Goal: Task Accomplishment & Management: Complete application form

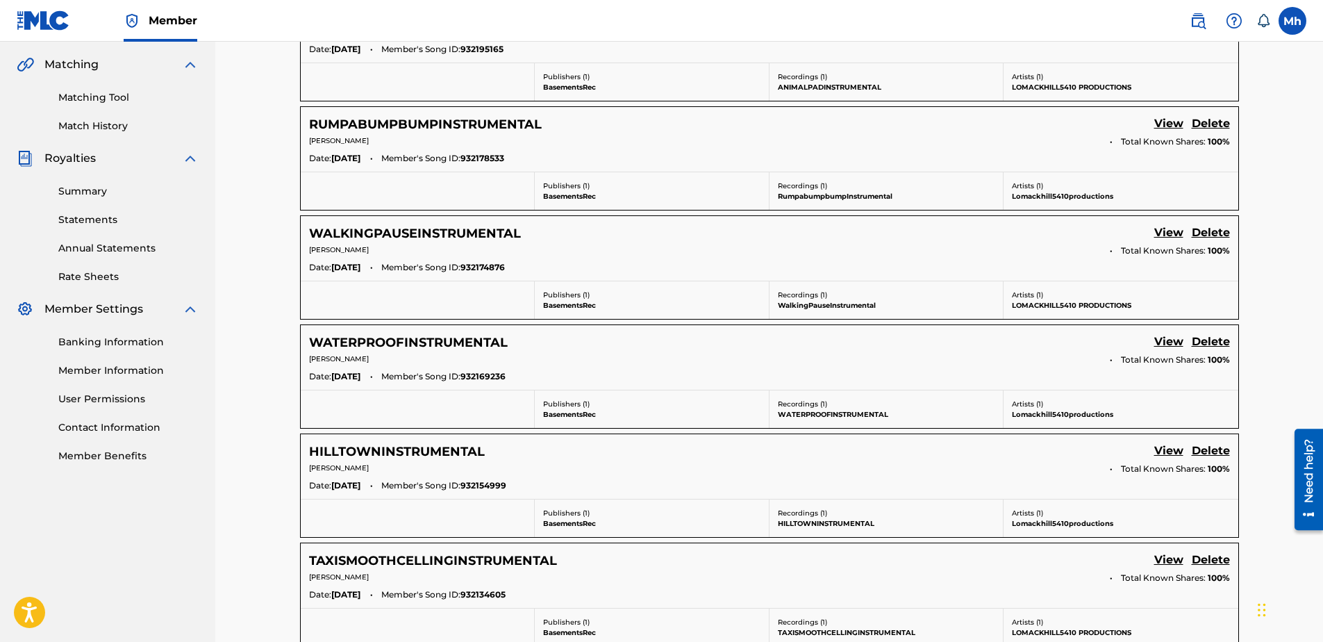
scroll to position [339, 0]
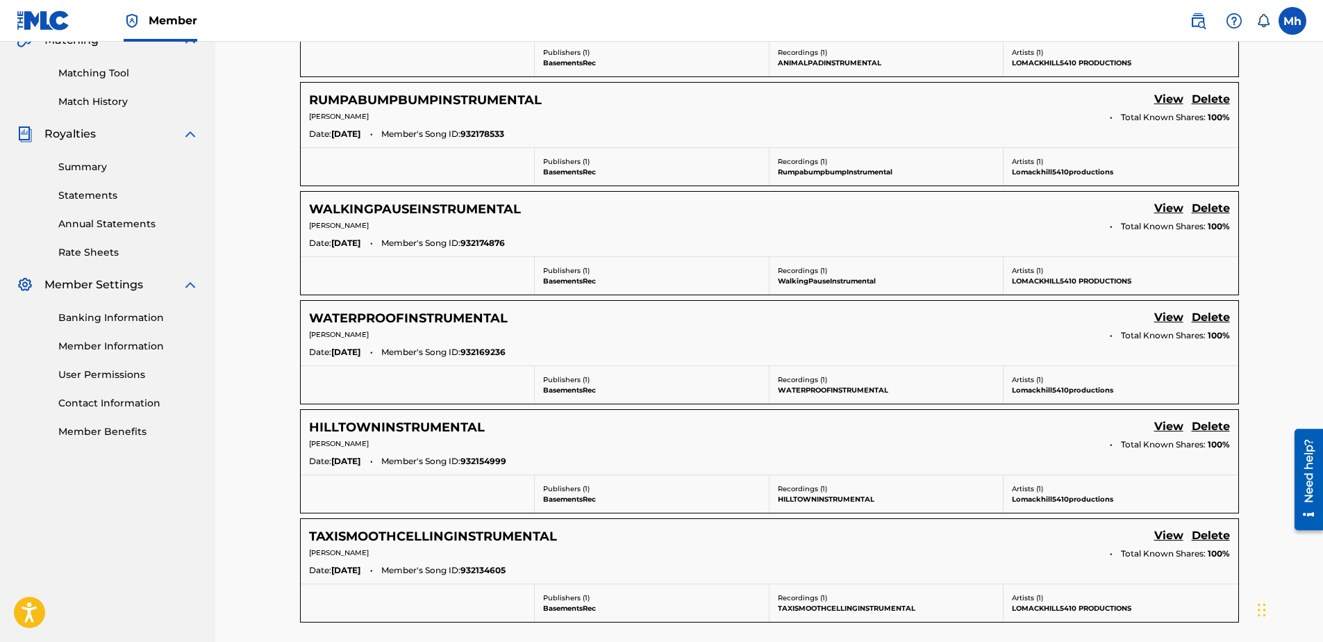
click at [1161, 535] on link "View" at bounding box center [1168, 536] width 29 height 19
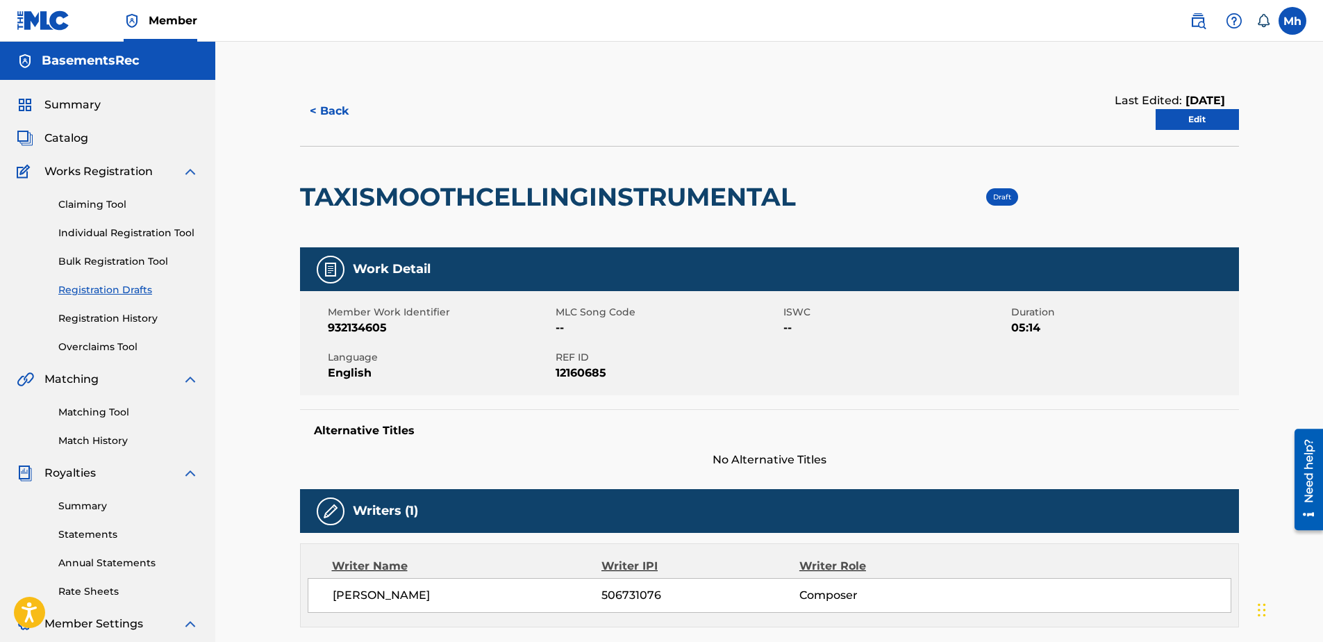
click at [1190, 120] on link "Edit" at bounding box center [1196, 119] width 83 height 21
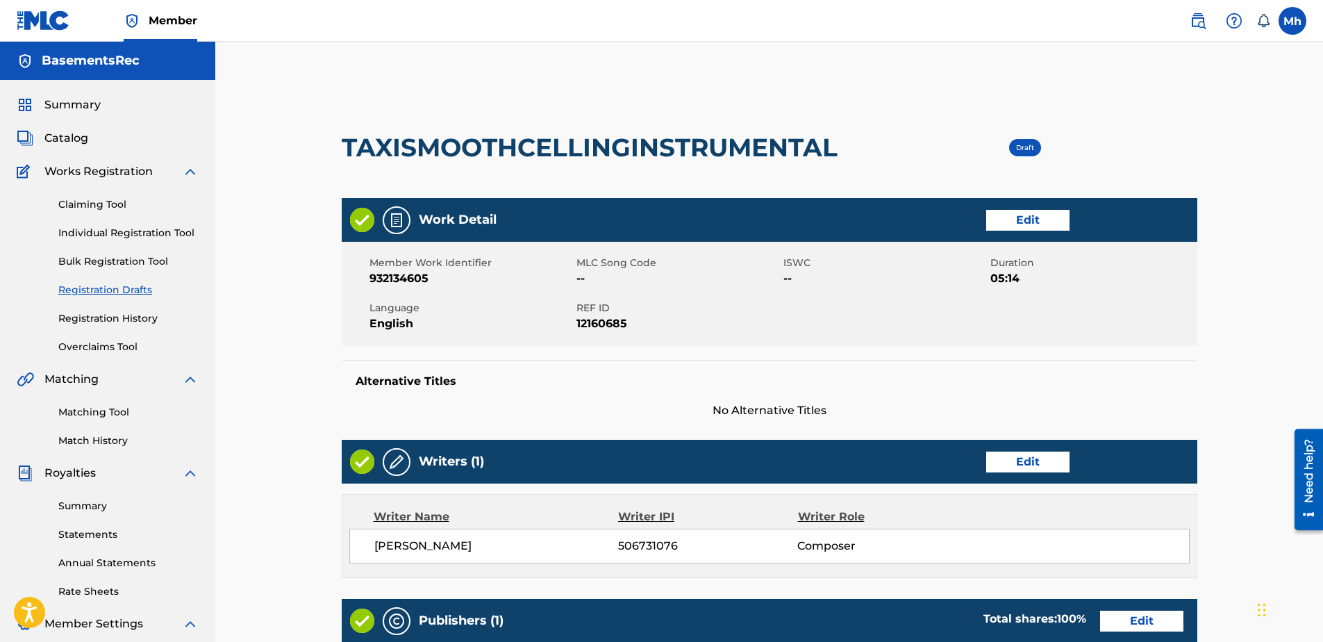
click at [1052, 218] on link "Edit" at bounding box center [1027, 220] width 83 height 21
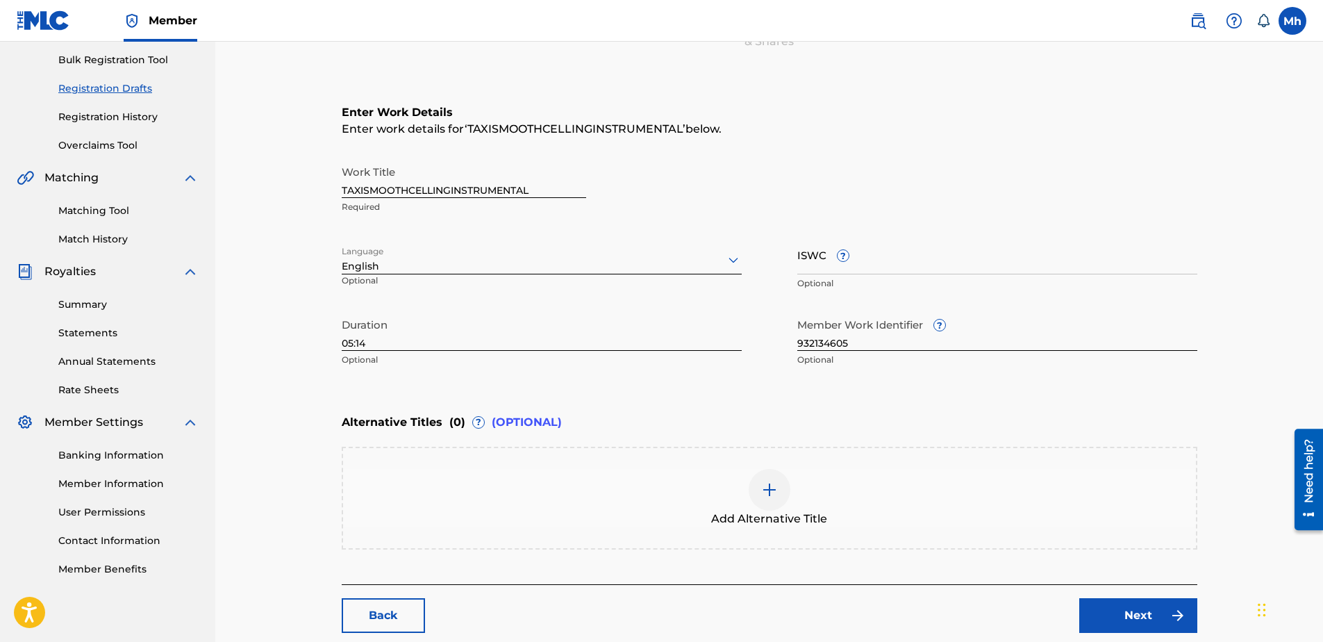
scroll to position [208, 0]
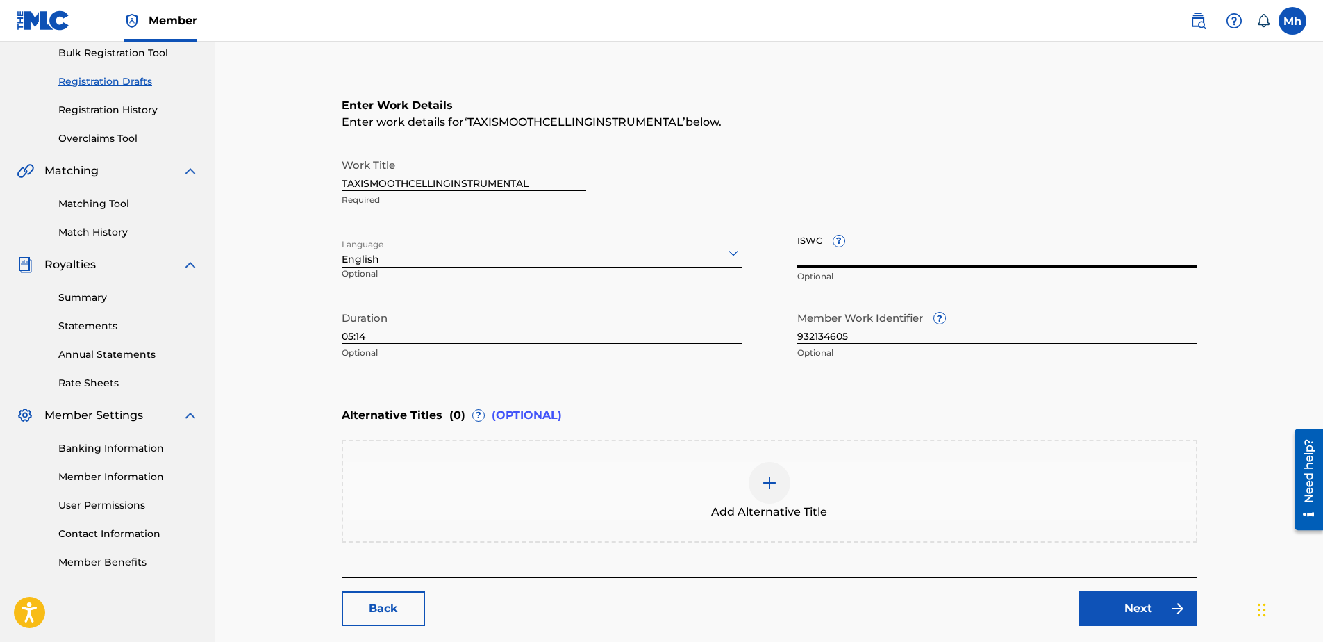
paste input "T3352620425"
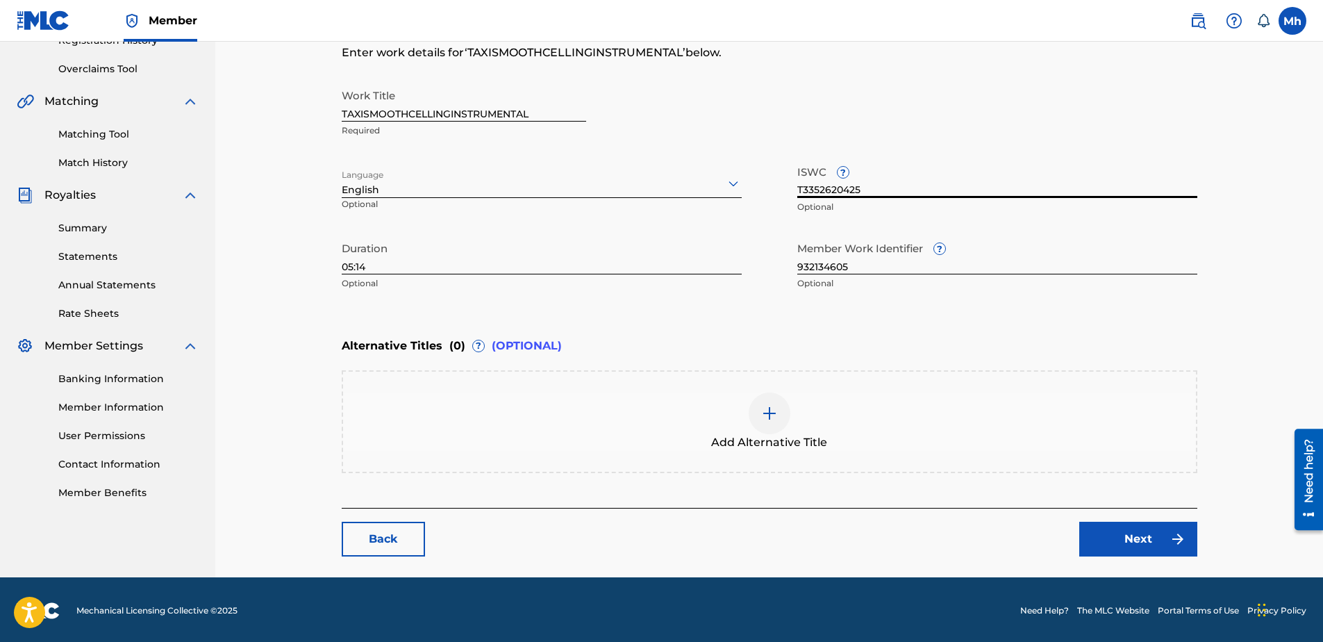
scroll to position [280, 0]
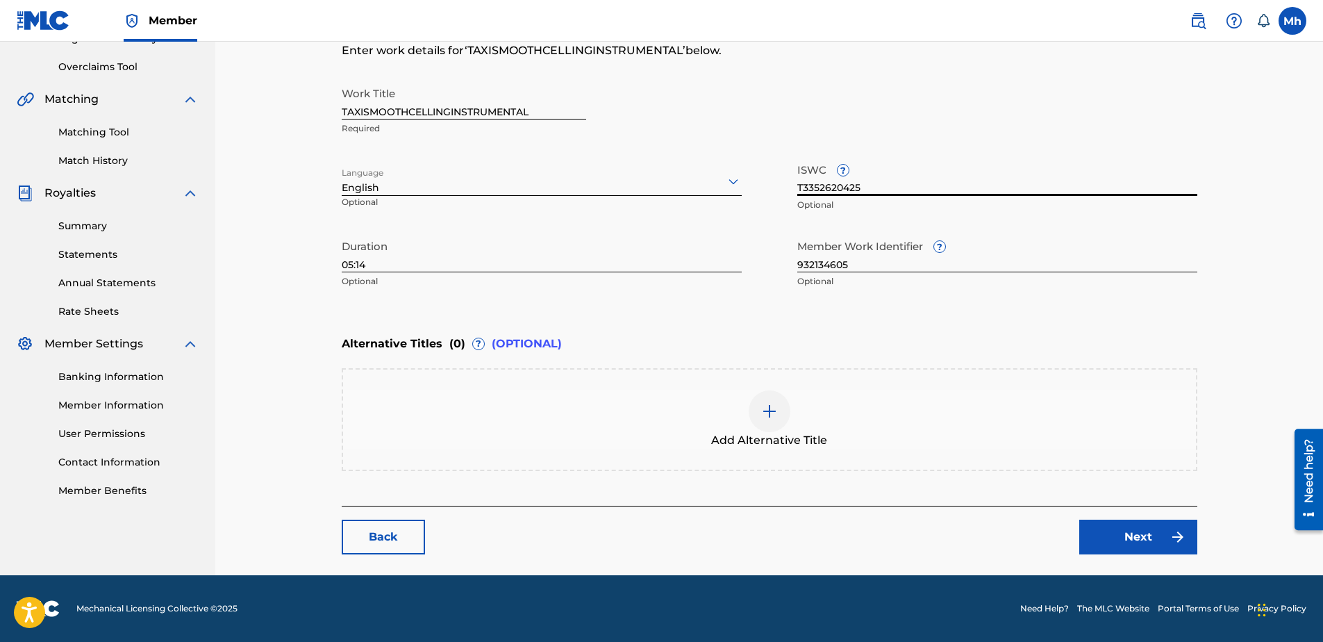
type input "T3352620425"
click at [1144, 538] on link "Next" at bounding box center [1138, 536] width 118 height 35
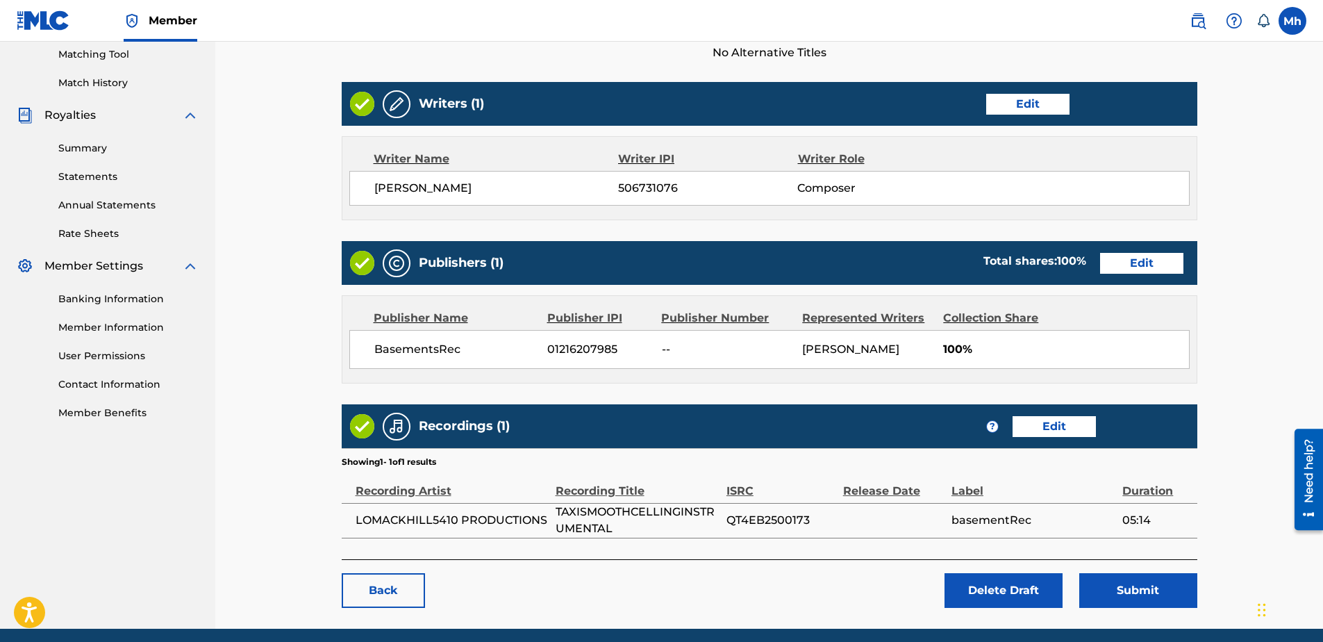
scroll to position [342, 0]
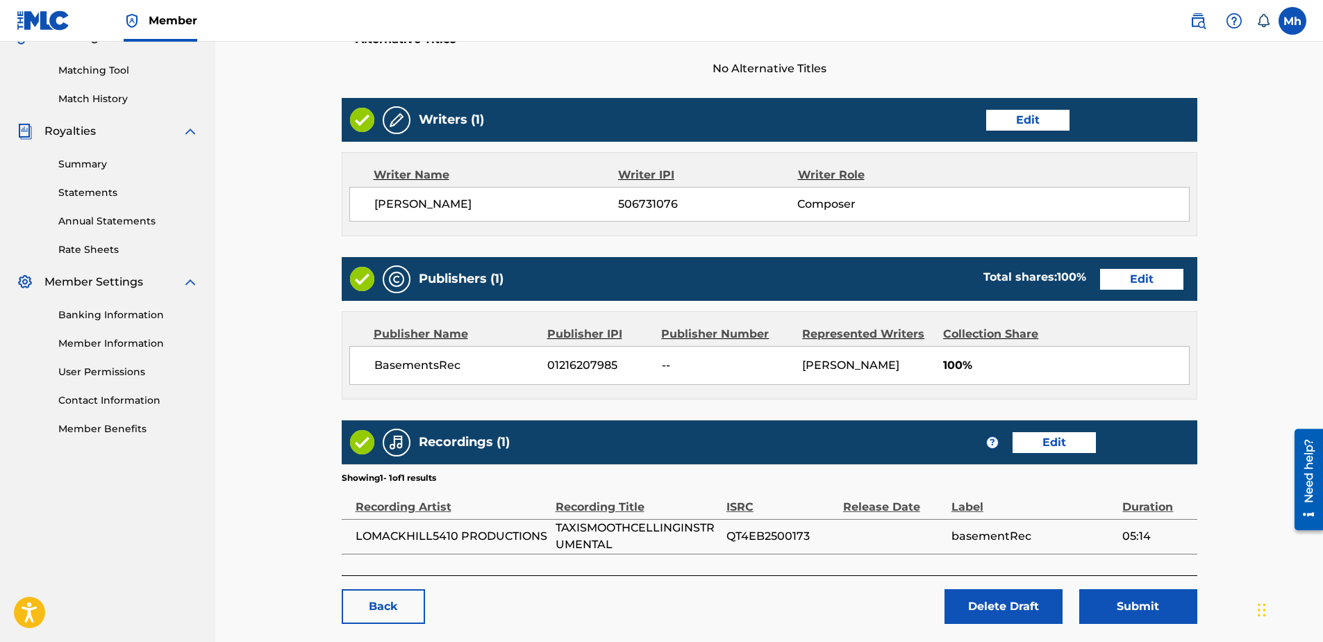
click at [1131, 278] on link "Edit" at bounding box center [1141, 279] width 83 height 21
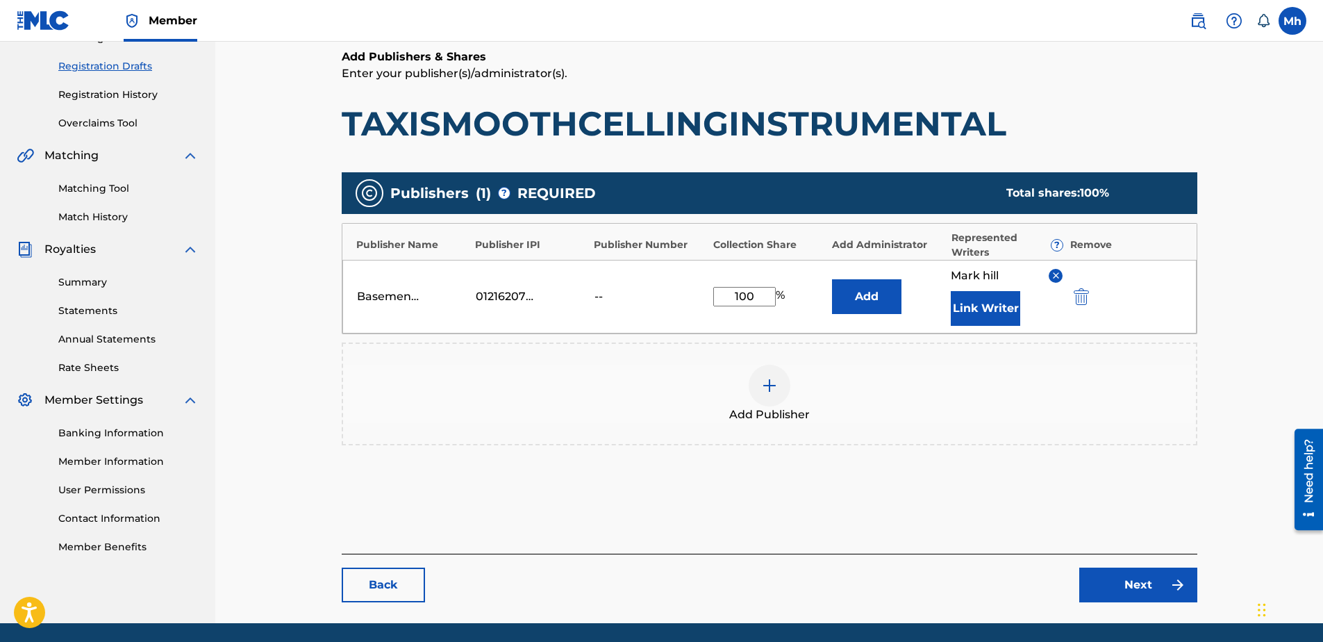
scroll to position [202, 0]
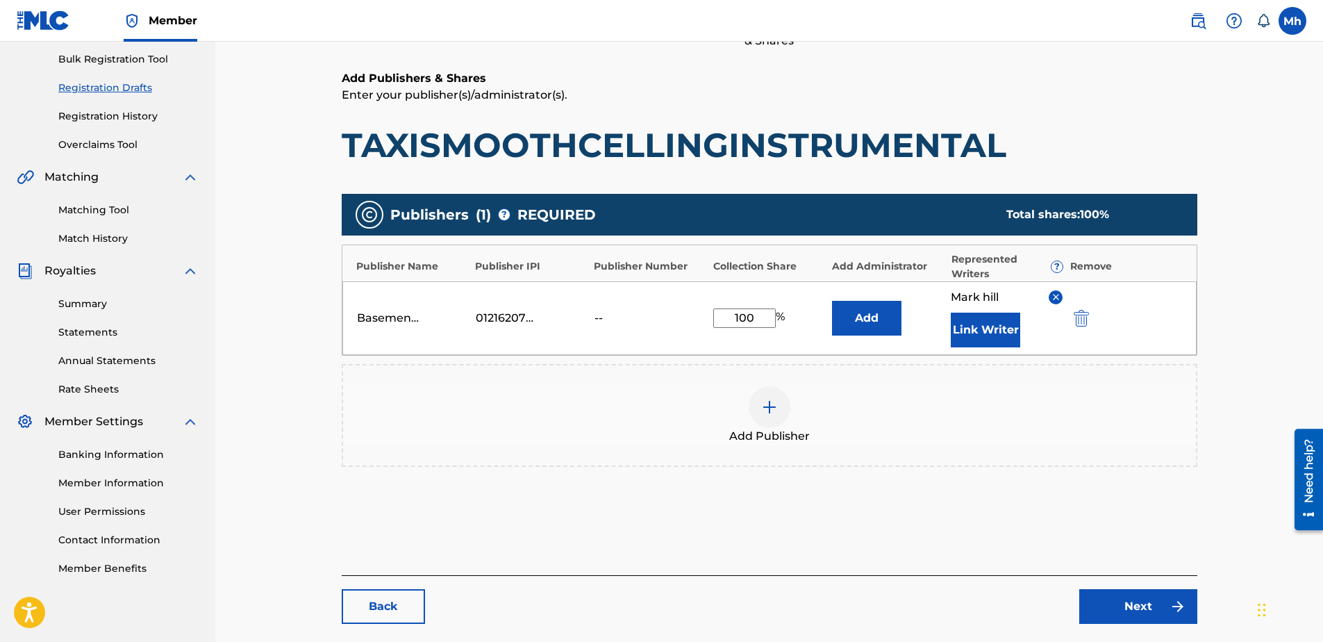
click at [1146, 602] on link "Next" at bounding box center [1138, 606] width 118 height 35
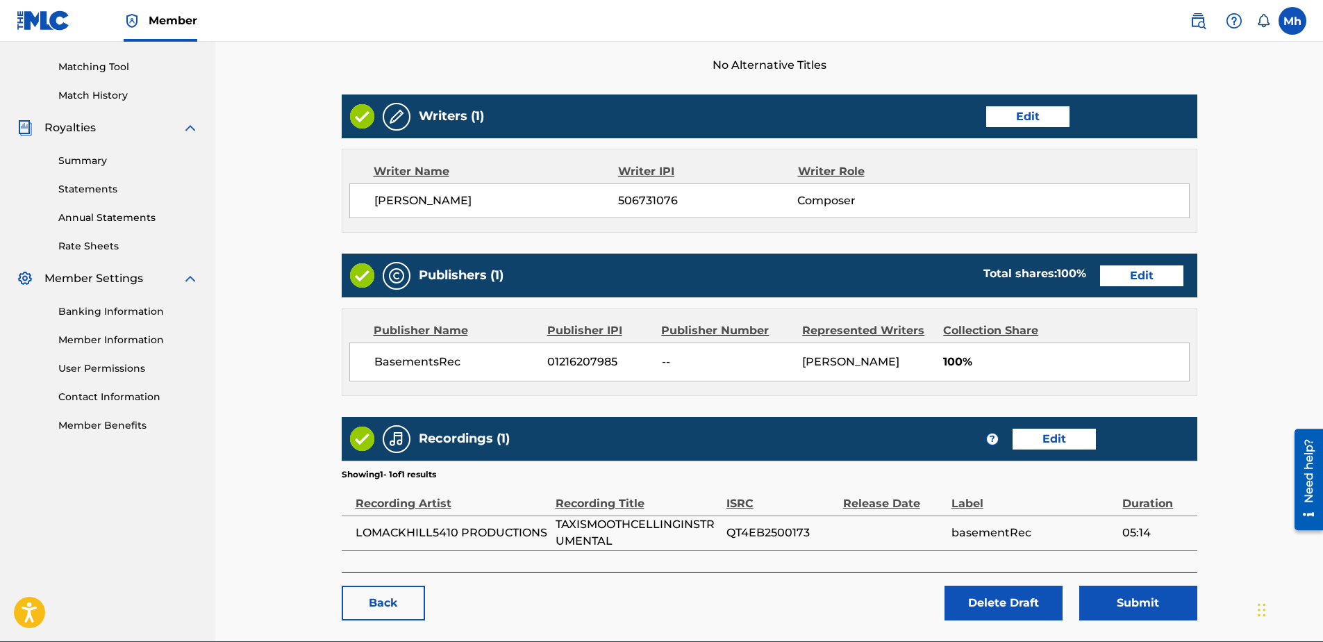
scroll to position [411, 0]
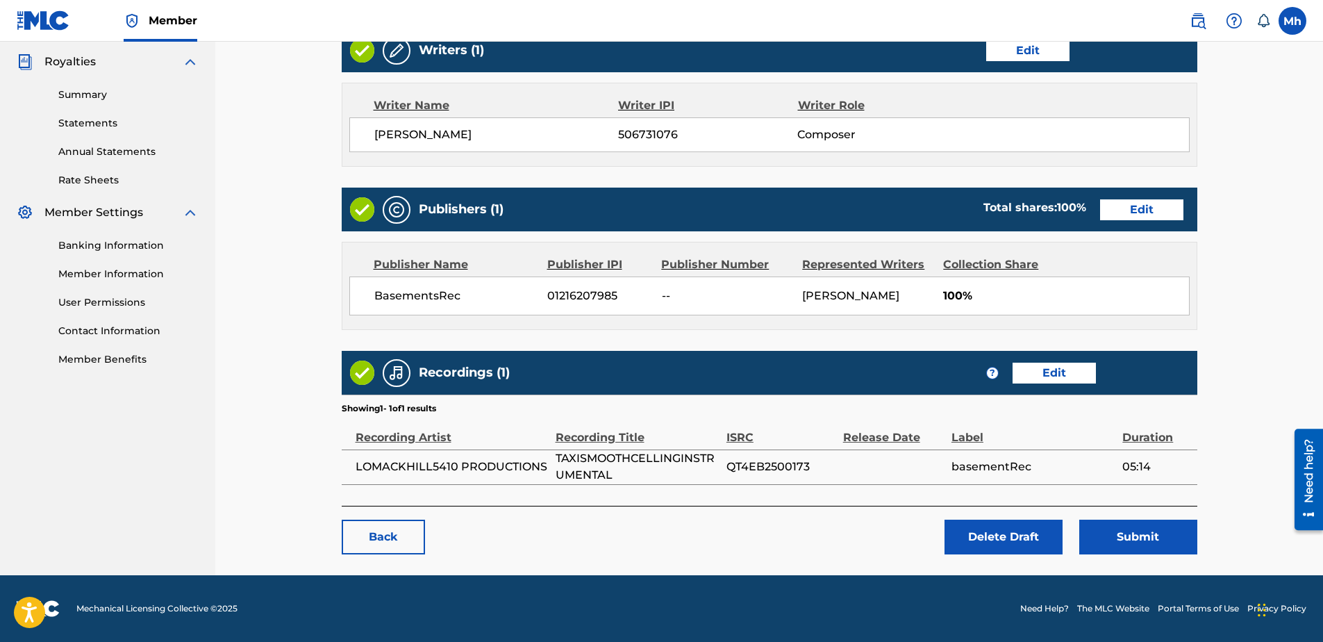
click at [1129, 541] on button "Submit" at bounding box center [1138, 536] width 118 height 35
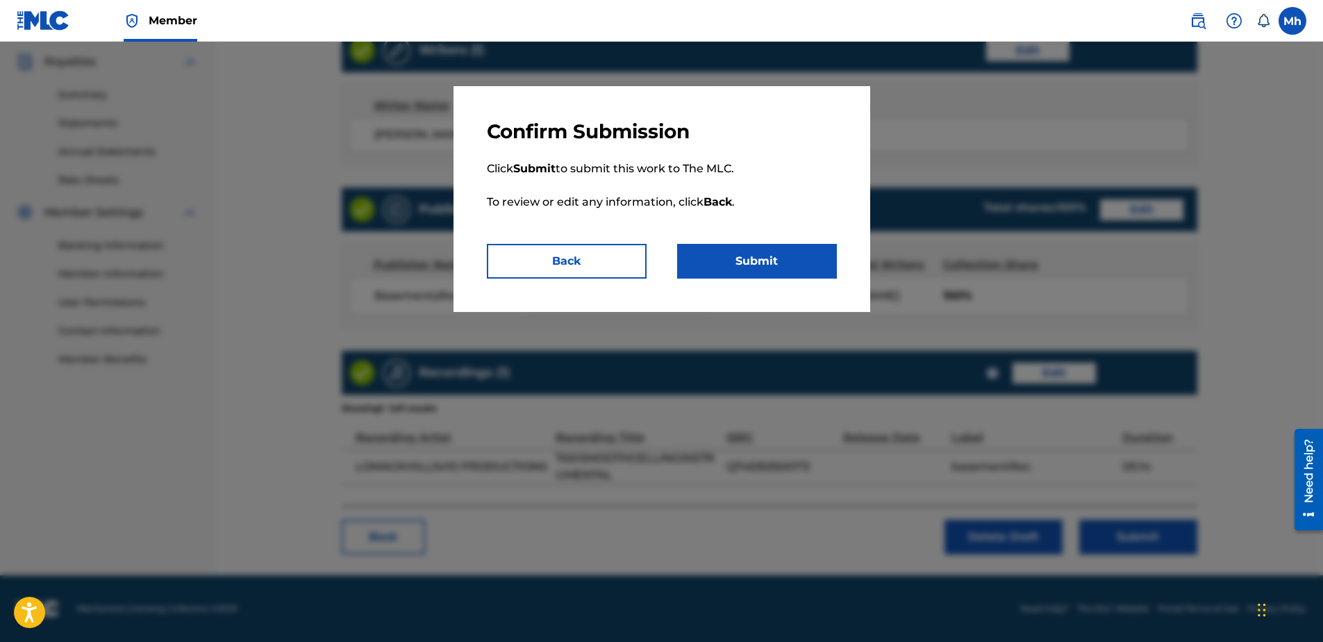
click at [774, 266] on button "Submit" at bounding box center [757, 261] width 160 height 35
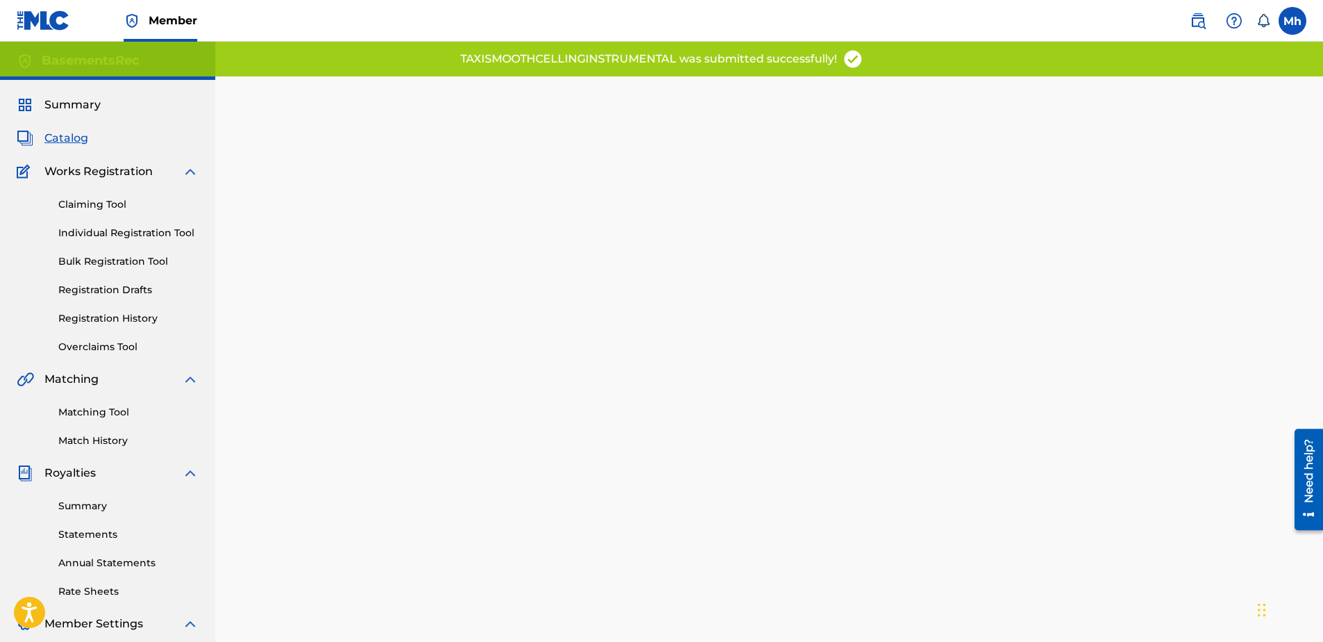
click at [136, 290] on link "Registration Drafts" at bounding box center [128, 290] width 140 height 15
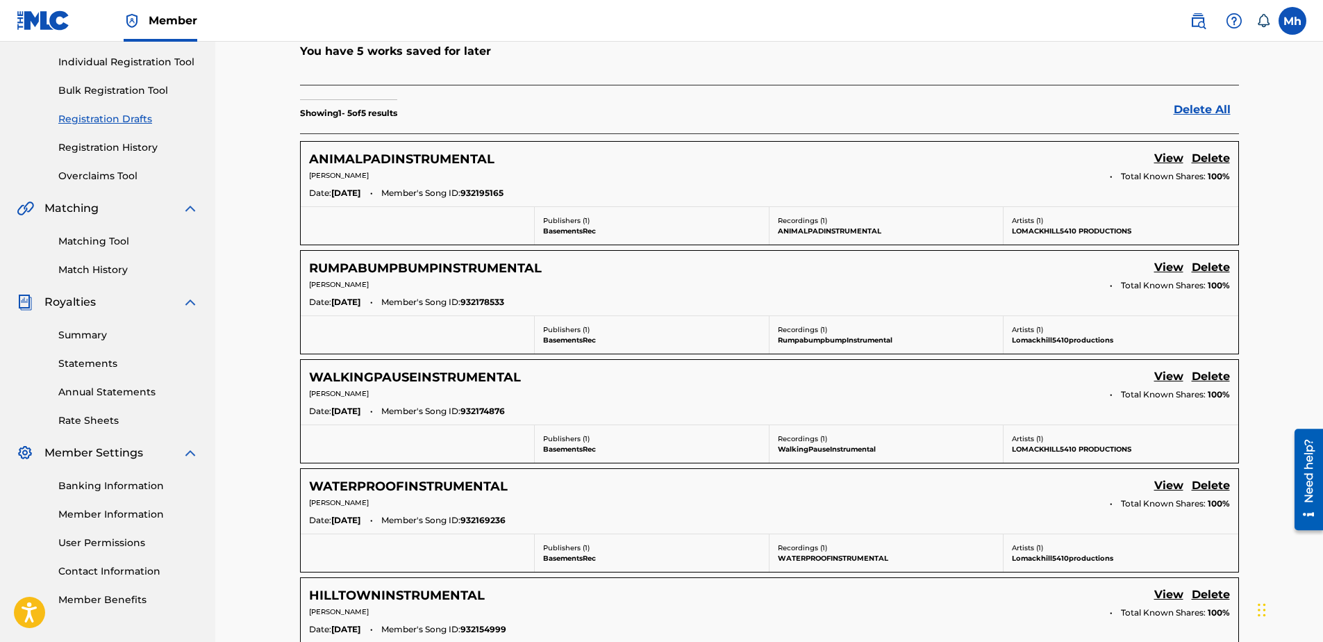
scroll to position [230, 0]
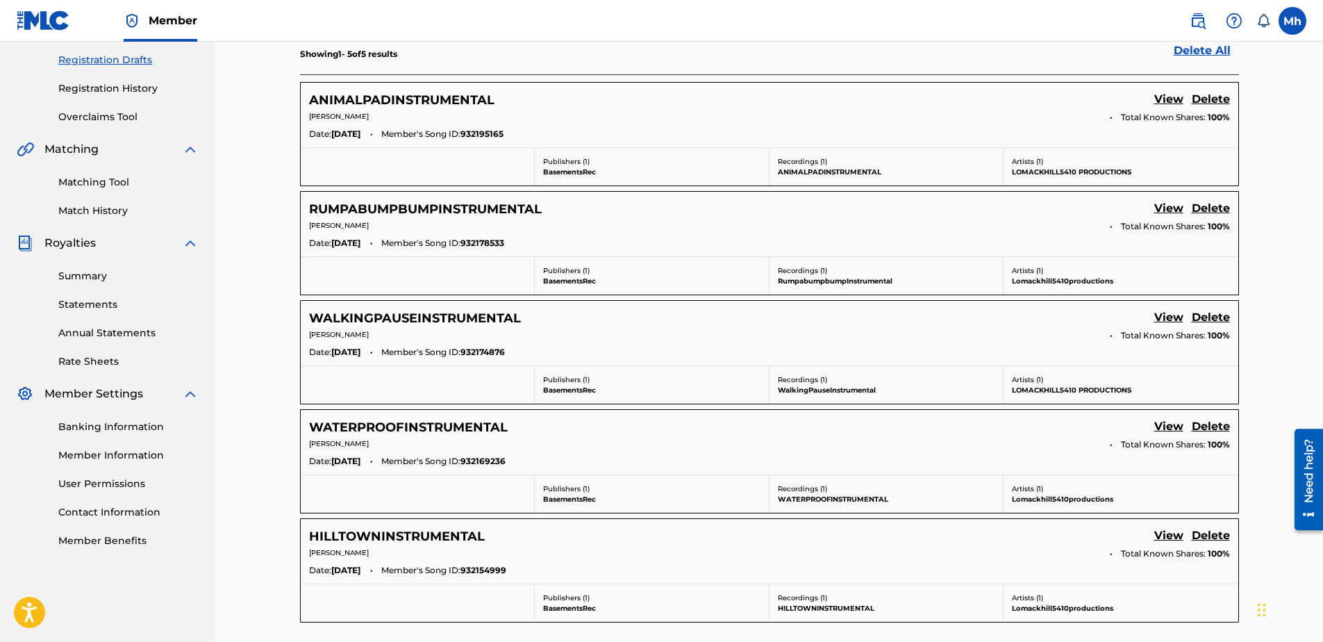
click at [1161, 535] on link "View" at bounding box center [1168, 536] width 29 height 19
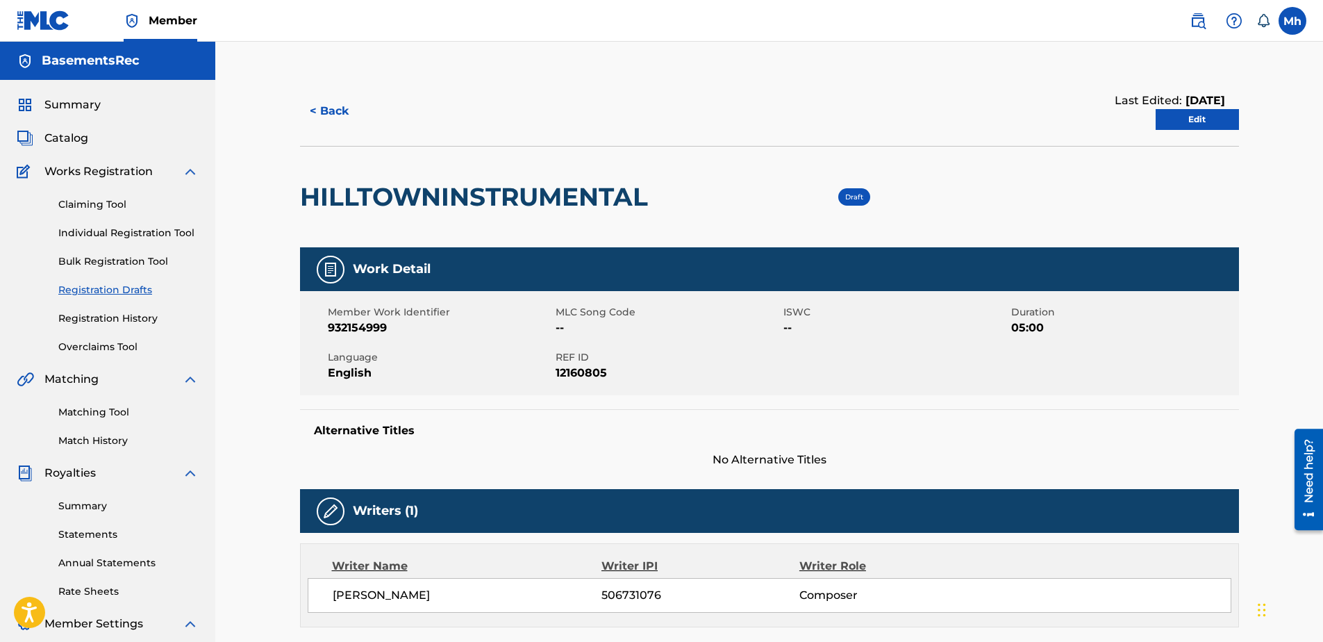
click at [1207, 125] on link "Edit" at bounding box center [1196, 119] width 83 height 21
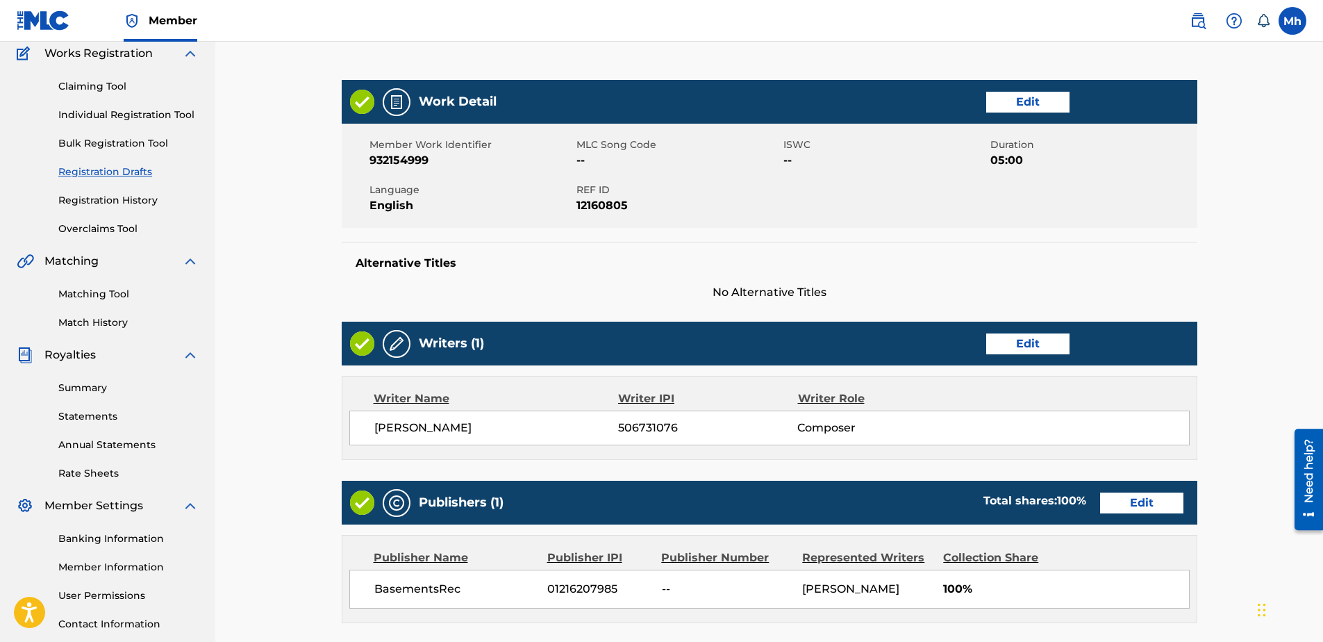
scroll to position [64, 0]
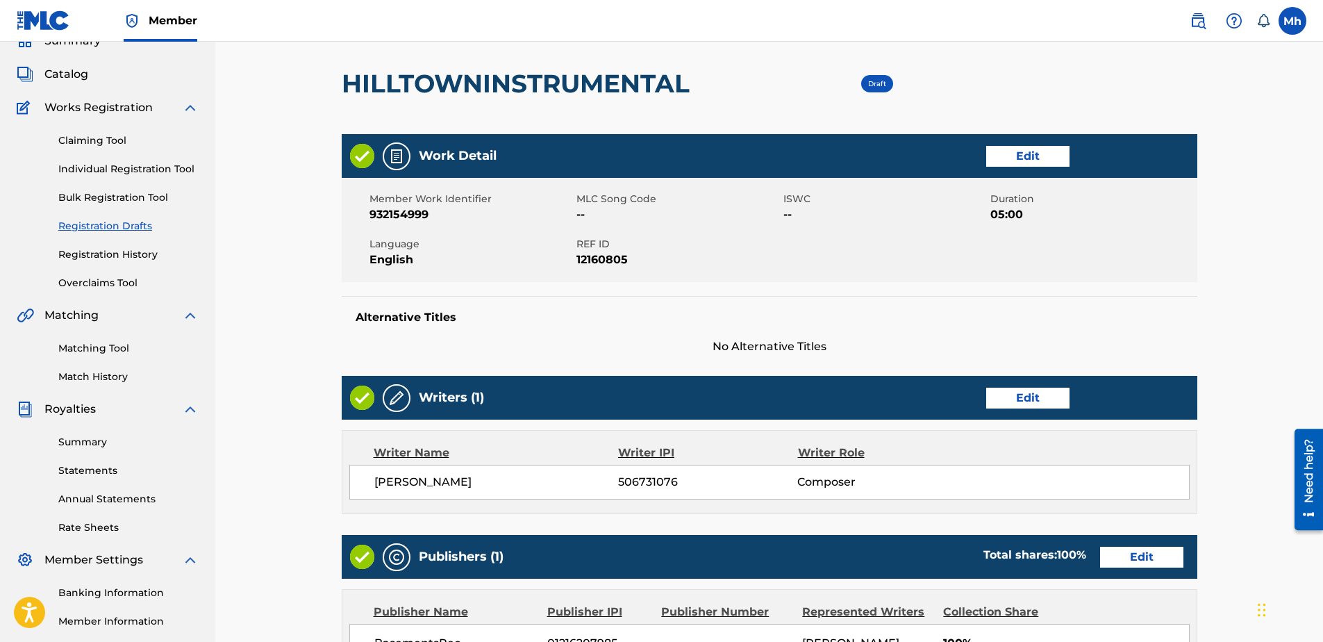
click at [1032, 152] on link "Edit" at bounding box center [1027, 156] width 83 height 21
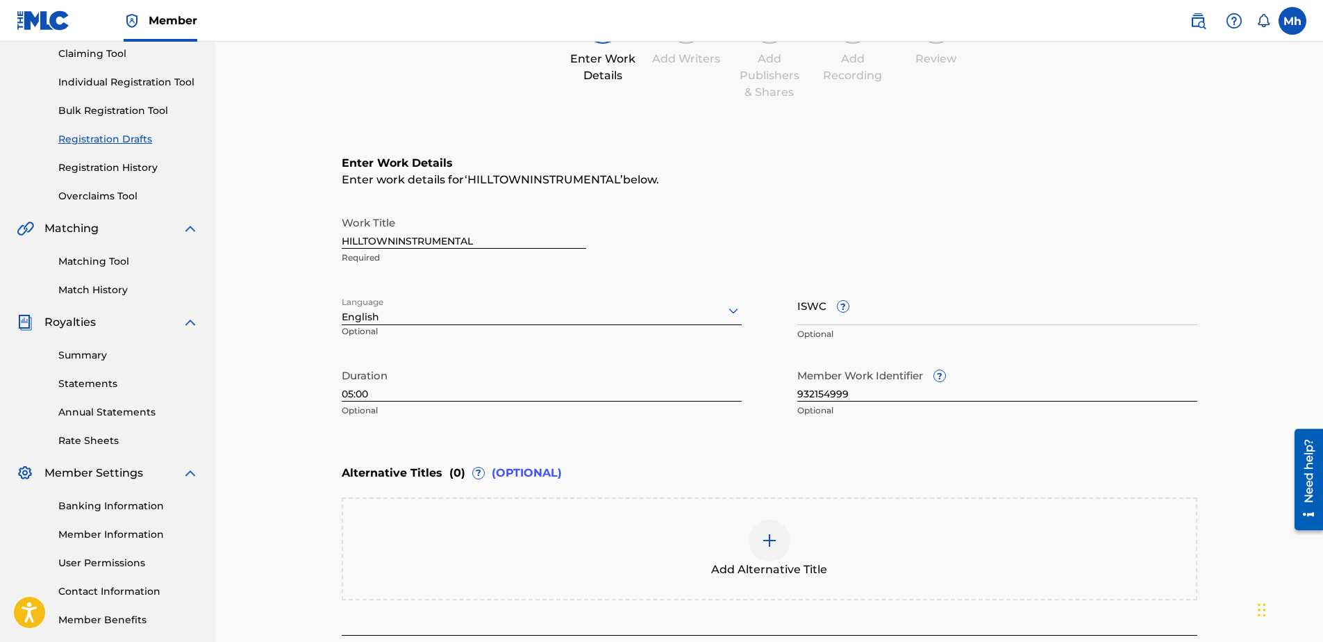
scroll to position [208, 0]
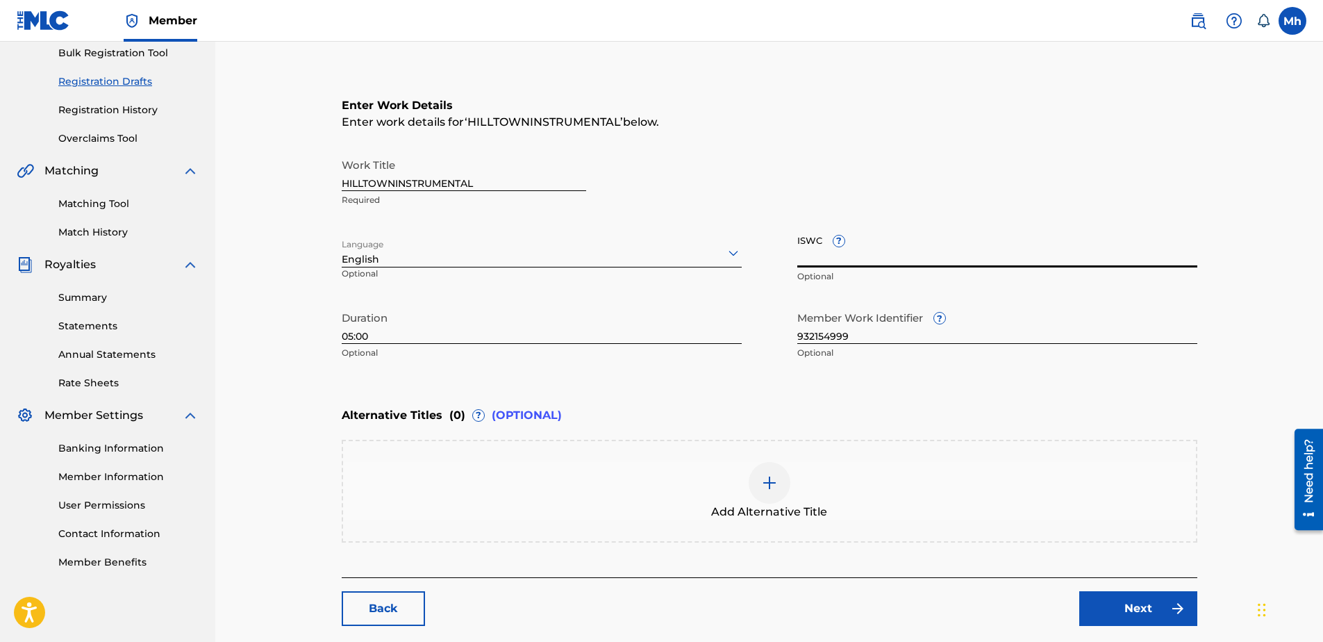
paste input "T3352593472"
type input "T3352593472"
click at [1132, 610] on link "Next" at bounding box center [1138, 608] width 118 height 35
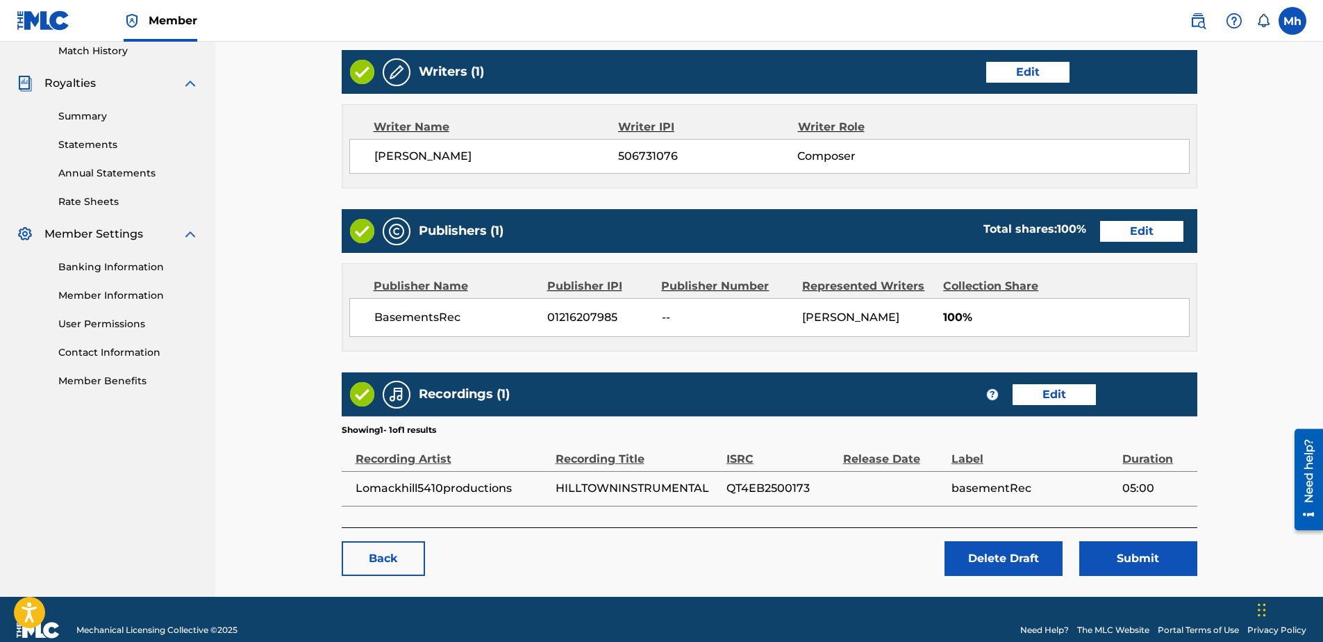
scroll to position [411, 0]
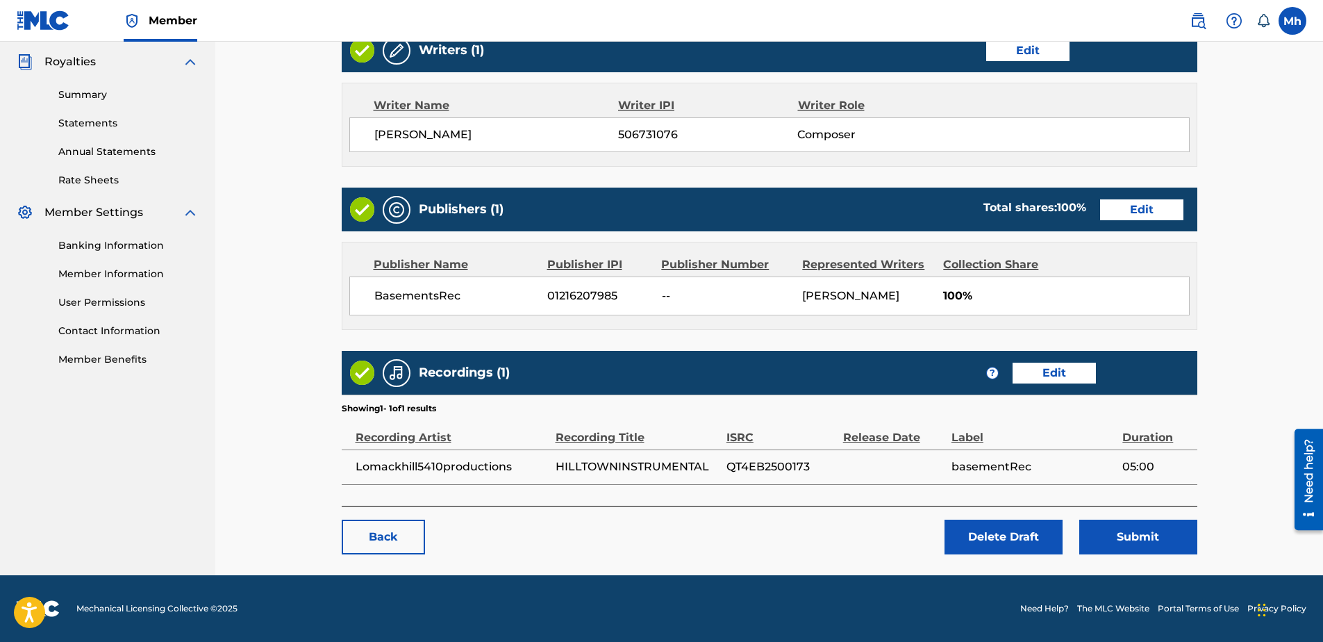
click at [1112, 536] on button "Submit" at bounding box center [1138, 536] width 118 height 35
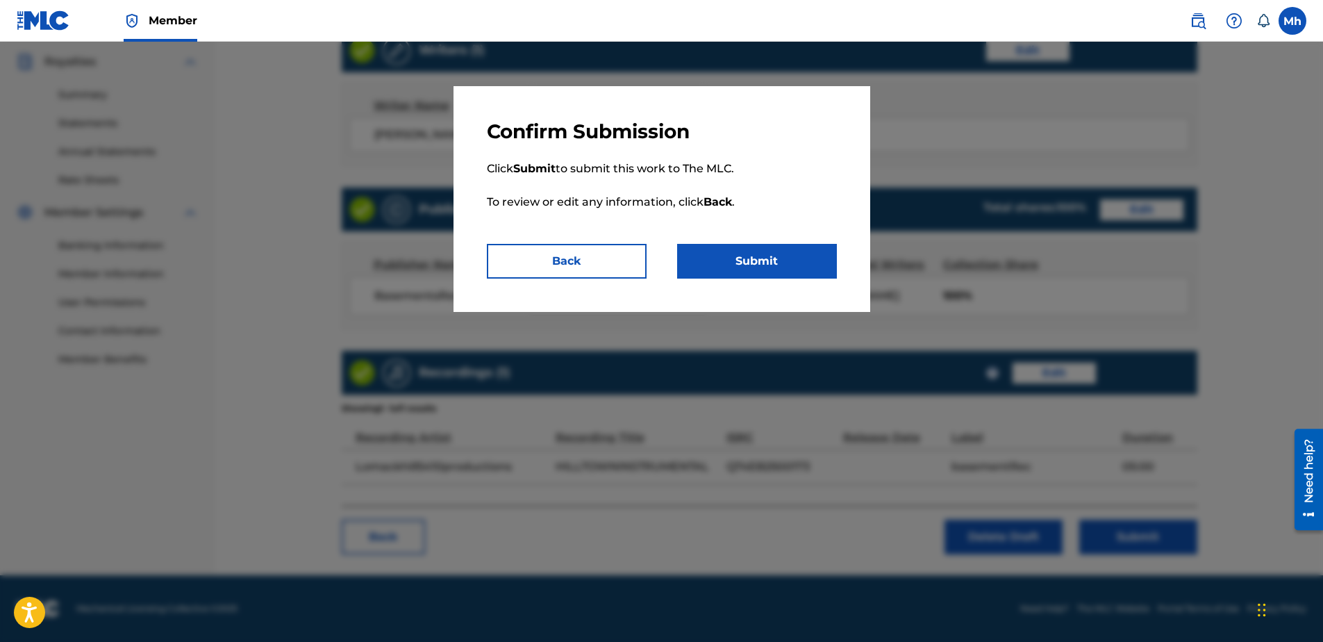
click at [763, 272] on button "Submit" at bounding box center [757, 261] width 160 height 35
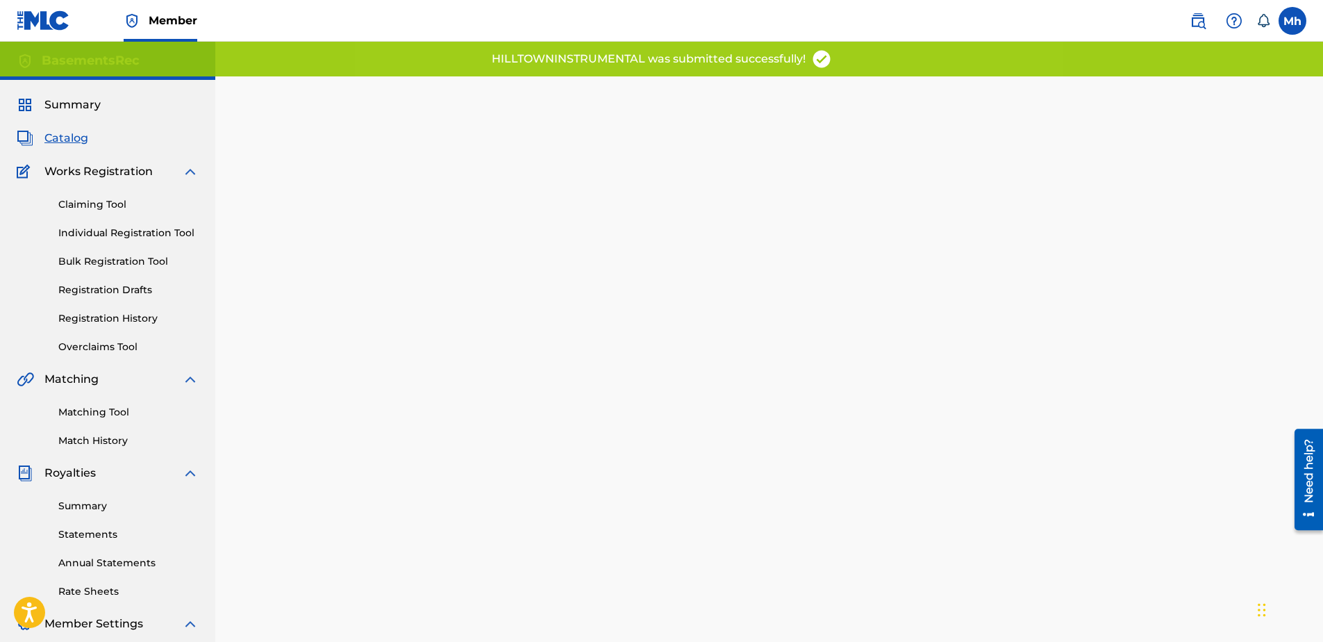
click at [131, 290] on link "Registration Drafts" at bounding box center [128, 290] width 140 height 15
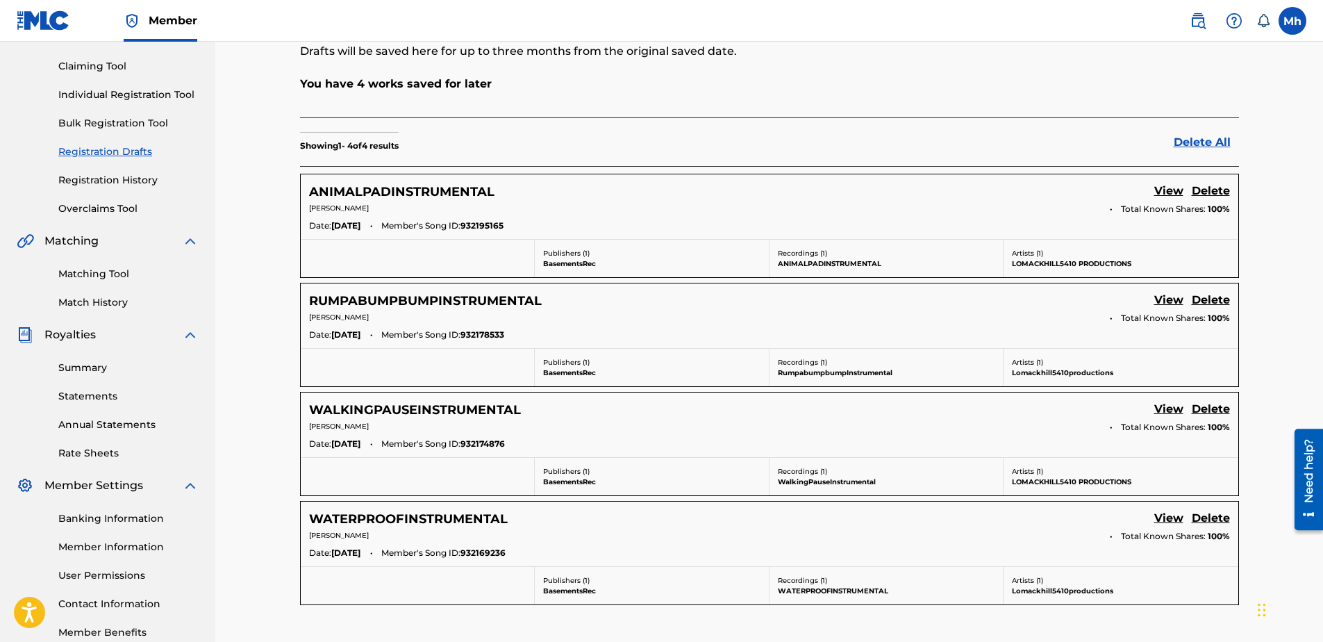
scroll to position [139, 0]
click at [440, 520] on h5 "WATERPROOFINSTRUMENTAL" at bounding box center [408, 518] width 199 height 16
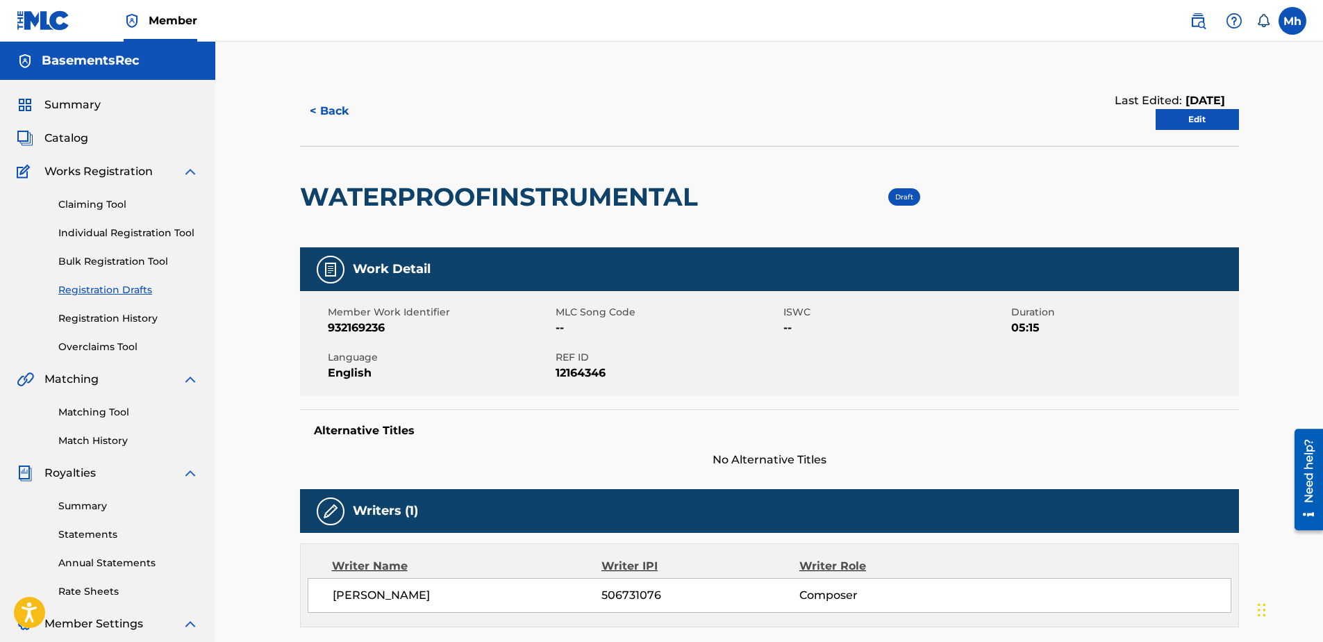
click at [1185, 119] on link "Edit" at bounding box center [1196, 119] width 83 height 21
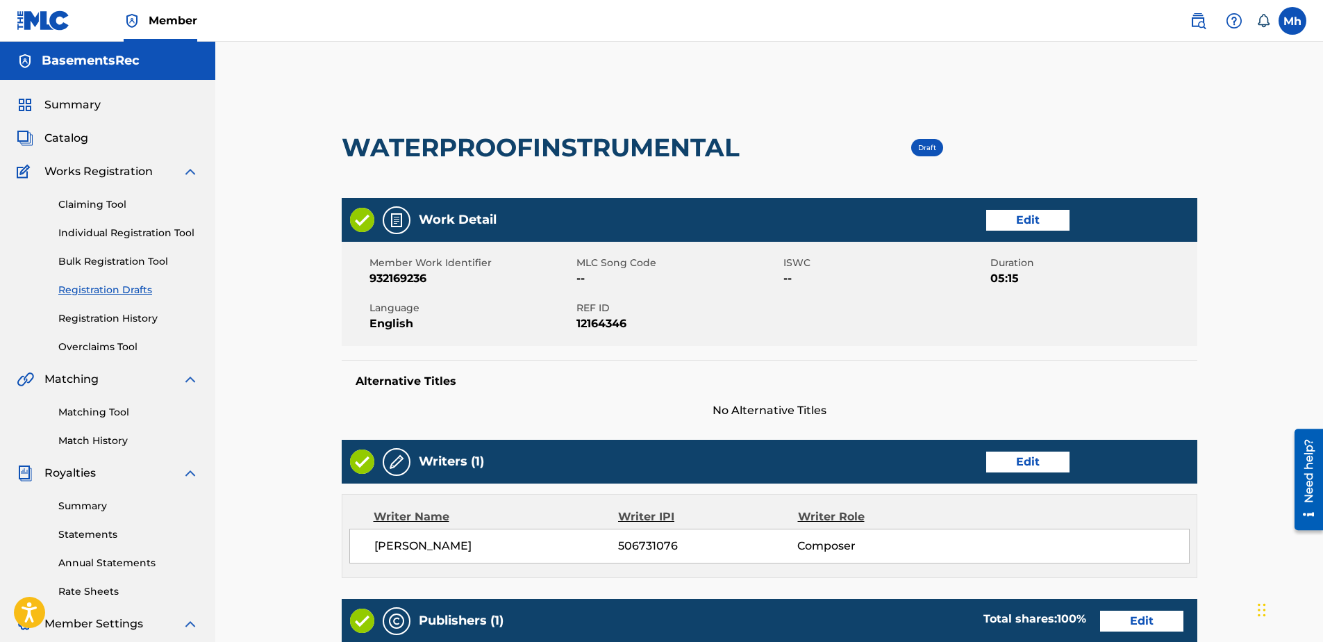
click at [1023, 210] on link "Edit" at bounding box center [1027, 220] width 83 height 21
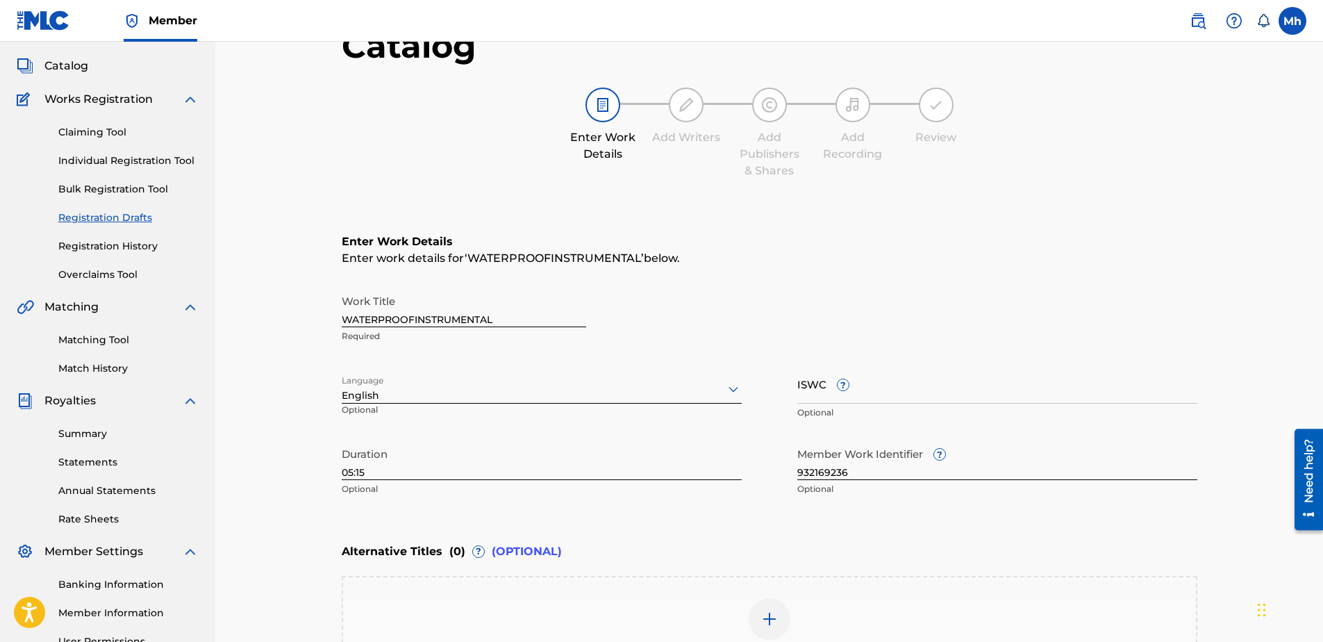
scroll to position [139, 0]
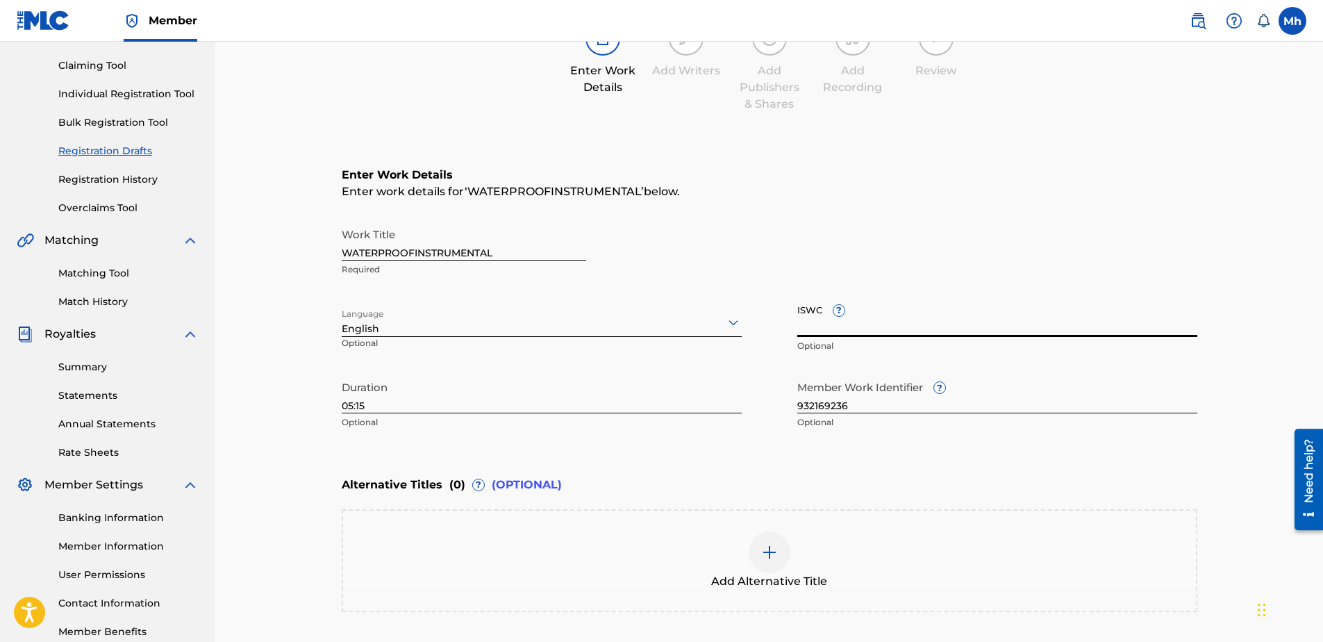
paste input "T3352543767"
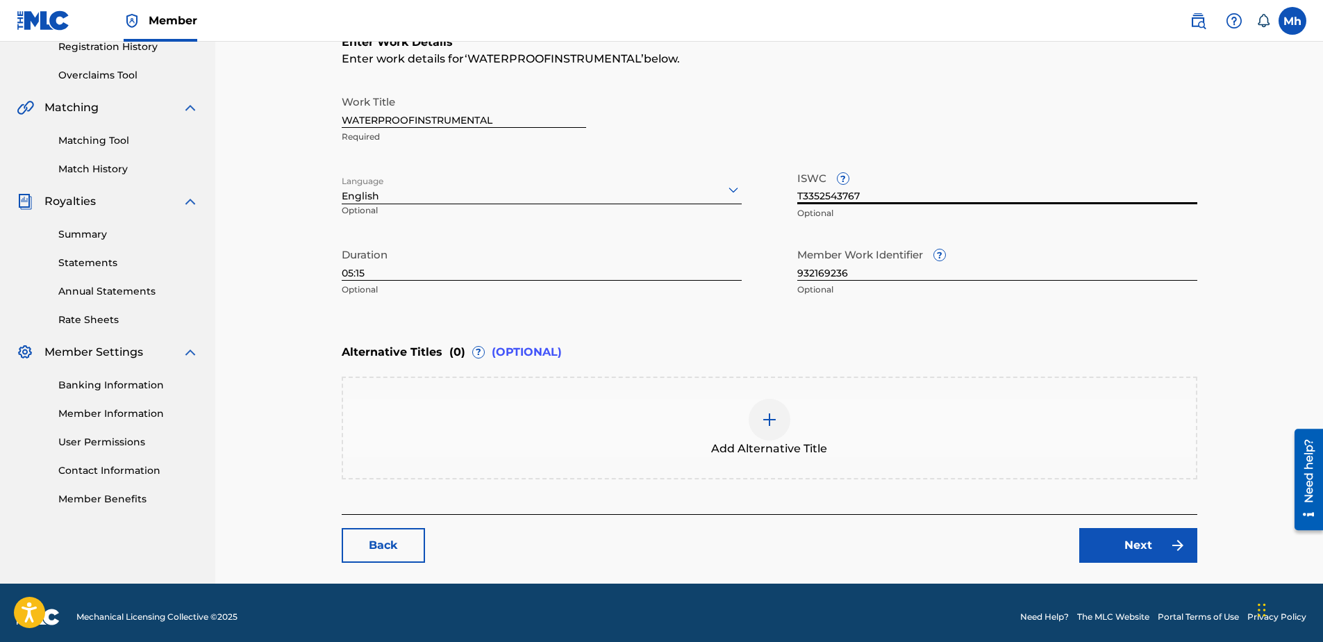
scroll to position [280, 0]
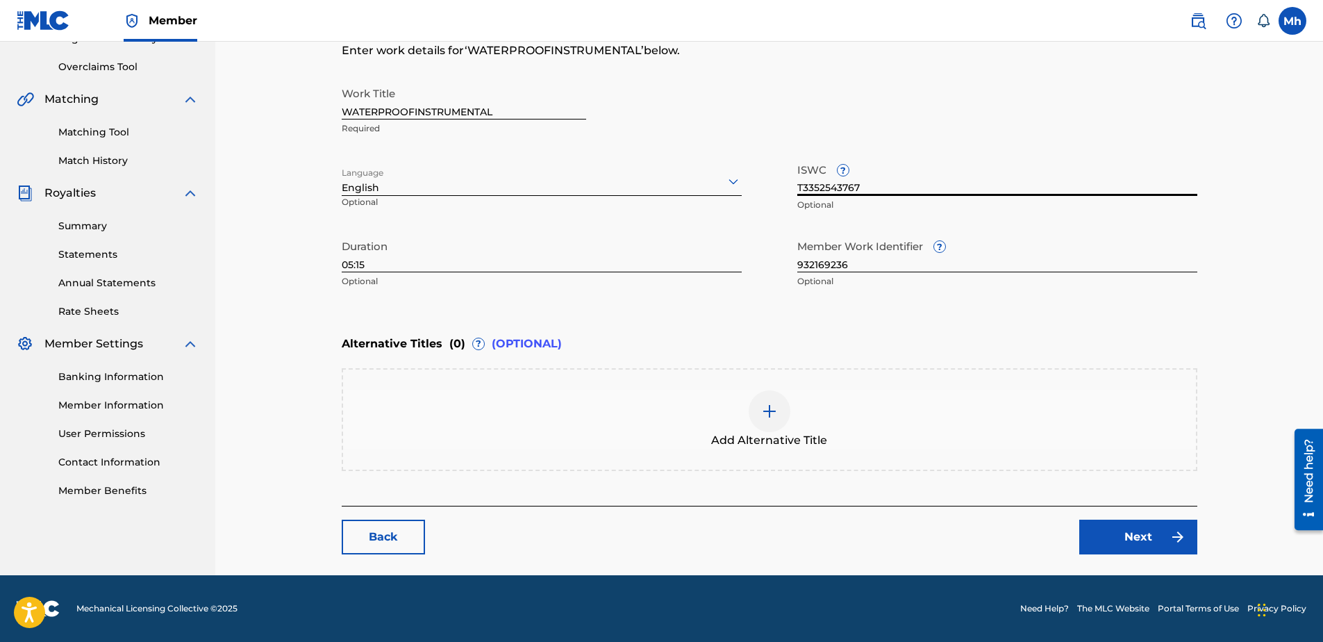
type input "T3352543767"
click at [1143, 543] on link "Next" at bounding box center [1138, 536] width 118 height 35
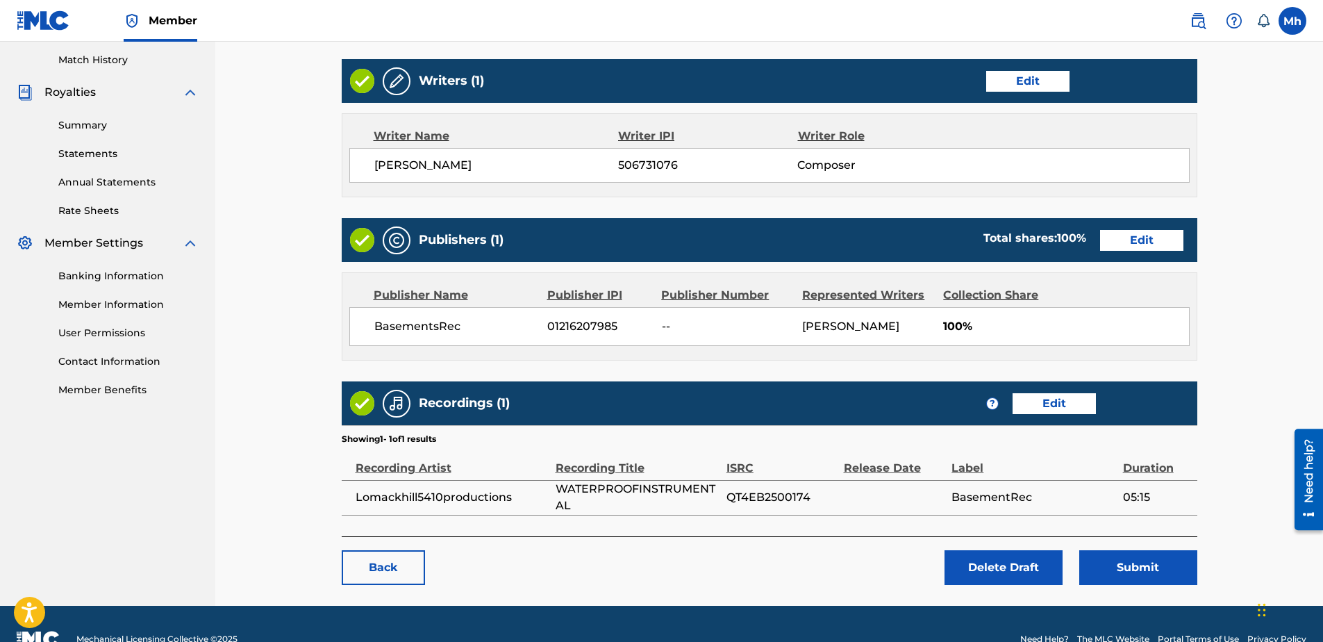
scroll to position [411, 0]
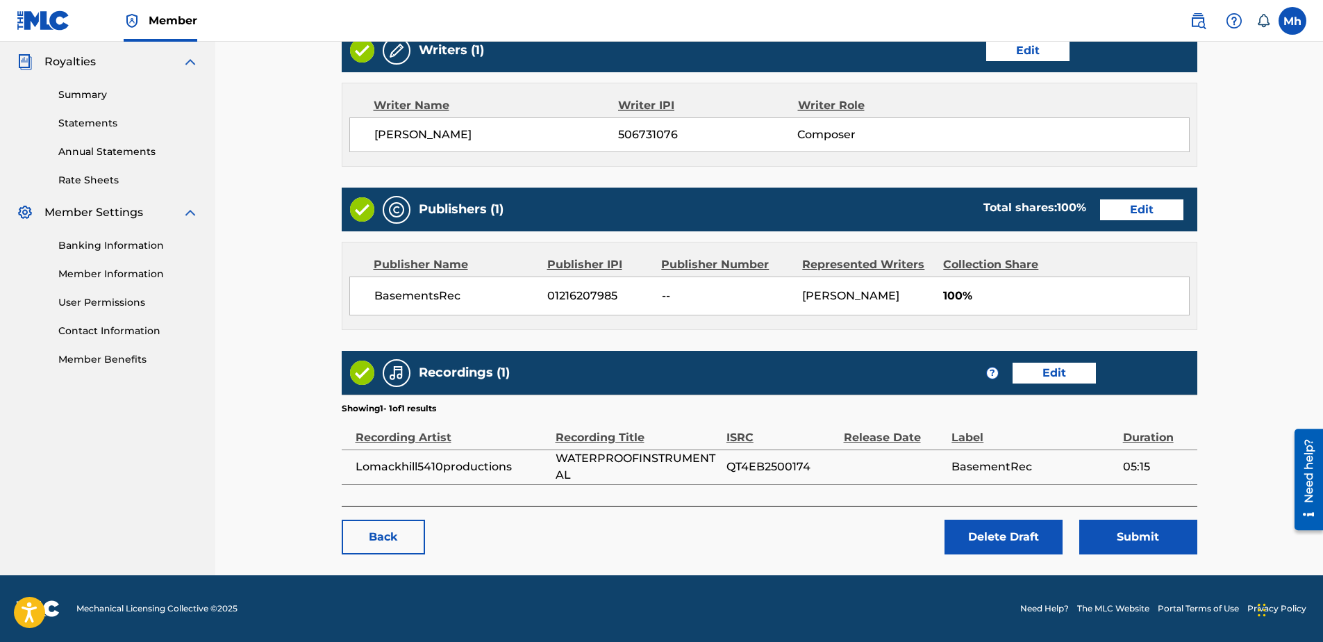
click at [1140, 543] on button "Submit" at bounding box center [1138, 536] width 118 height 35
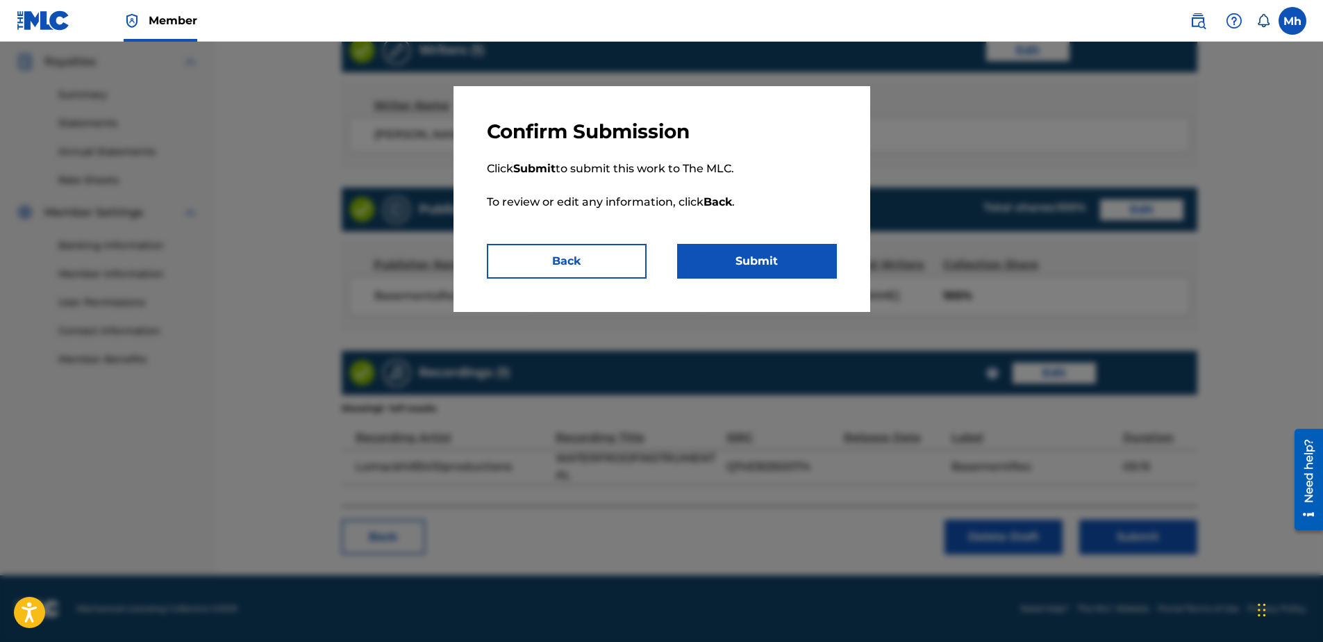
click at [752, 260] on button "Submit" at bounding box center [757, 261] width 160 height 35
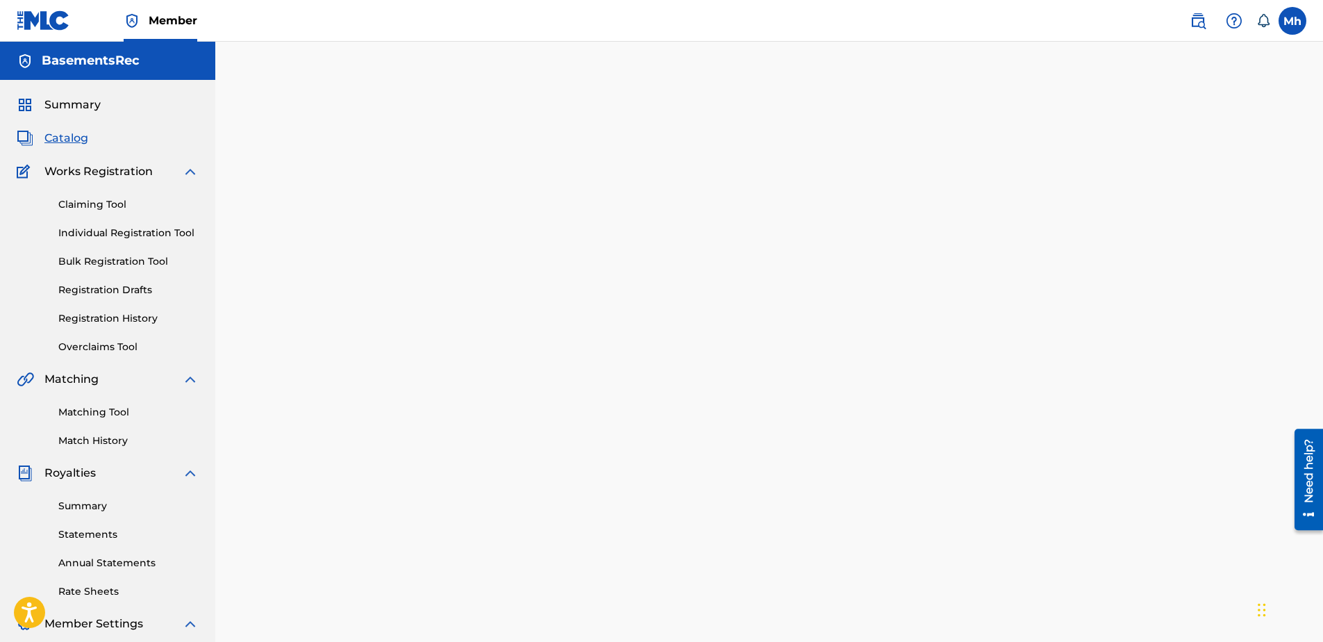
drag, startPoint x: 257, startPoint y: 7, endPoint x: 266, endPoint y: 27, distance: 22.1
click at [266, 27] on nav "Member Mh Mh Mark hill lomackhill5410productions@gmail.com Notification Prefere…" at bounding box center [661, 21] width 1323 height 42
click at [139, 292] on link "Registration Drafts" at bounding box center [128, 290] width 140 height 15
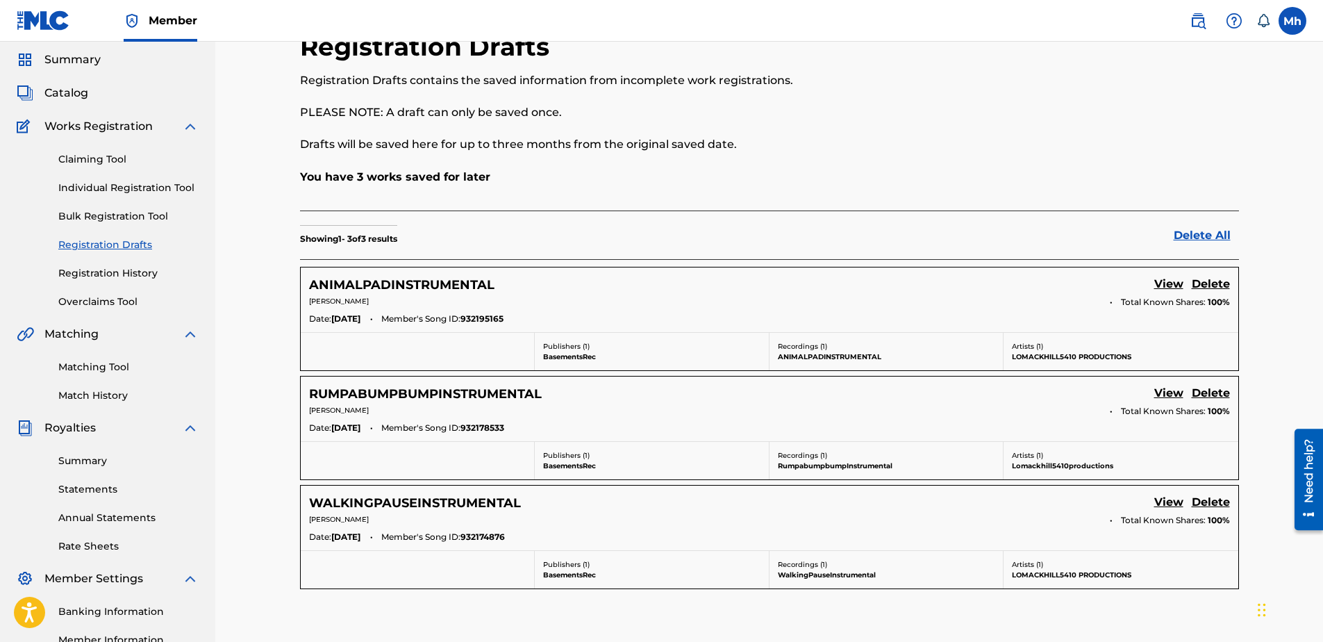
scroll to position [69, 0]
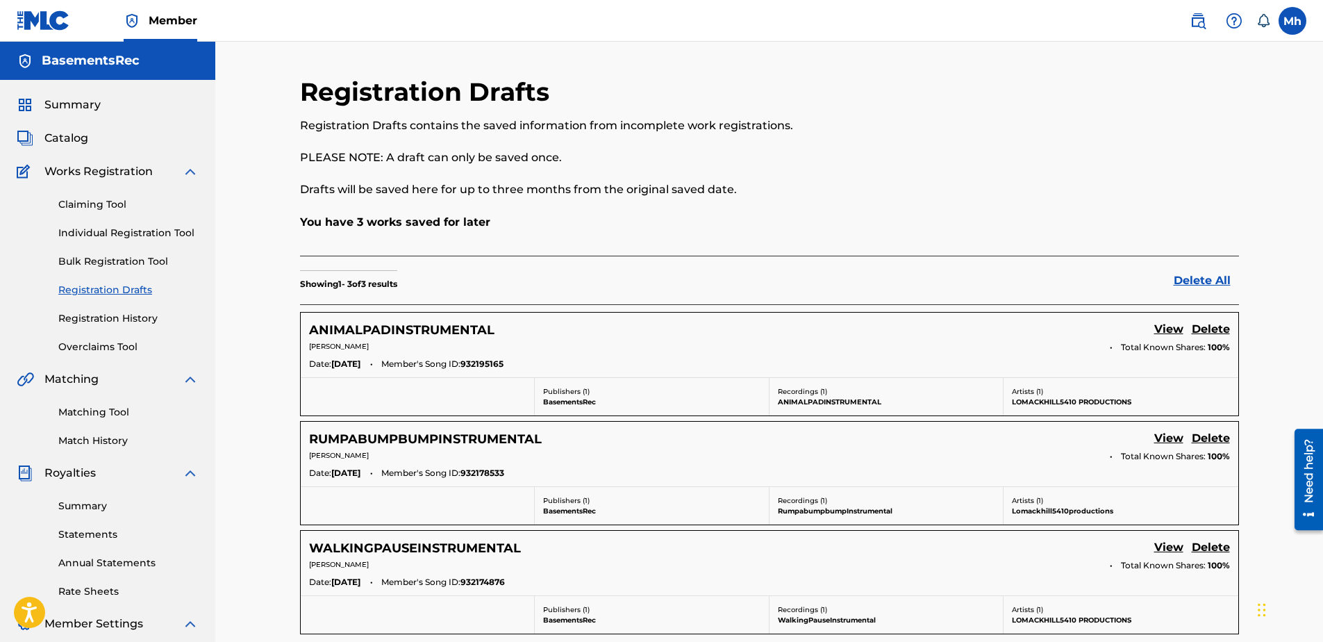
click at [81, 105] on span "Summary" at bounding box center [72, 105] width 56 height 17
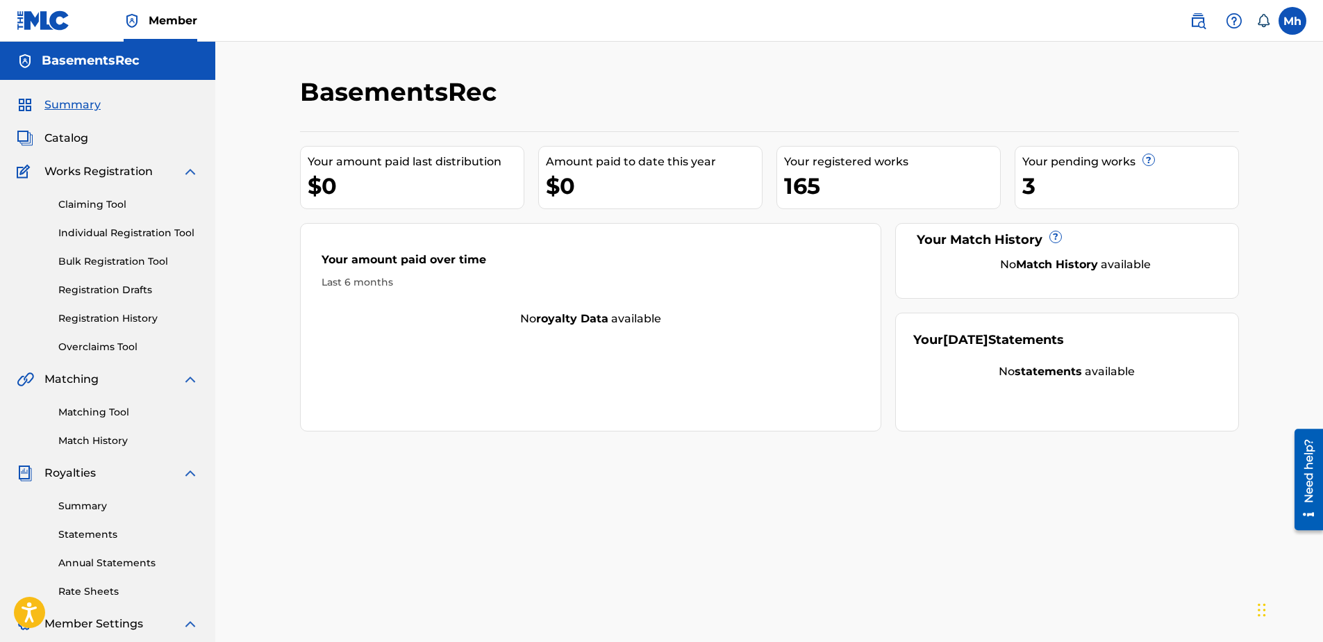
click at [140, 260] on link "Bulk Registration Tool" at bounding box center [128, 261] width 140 height 15
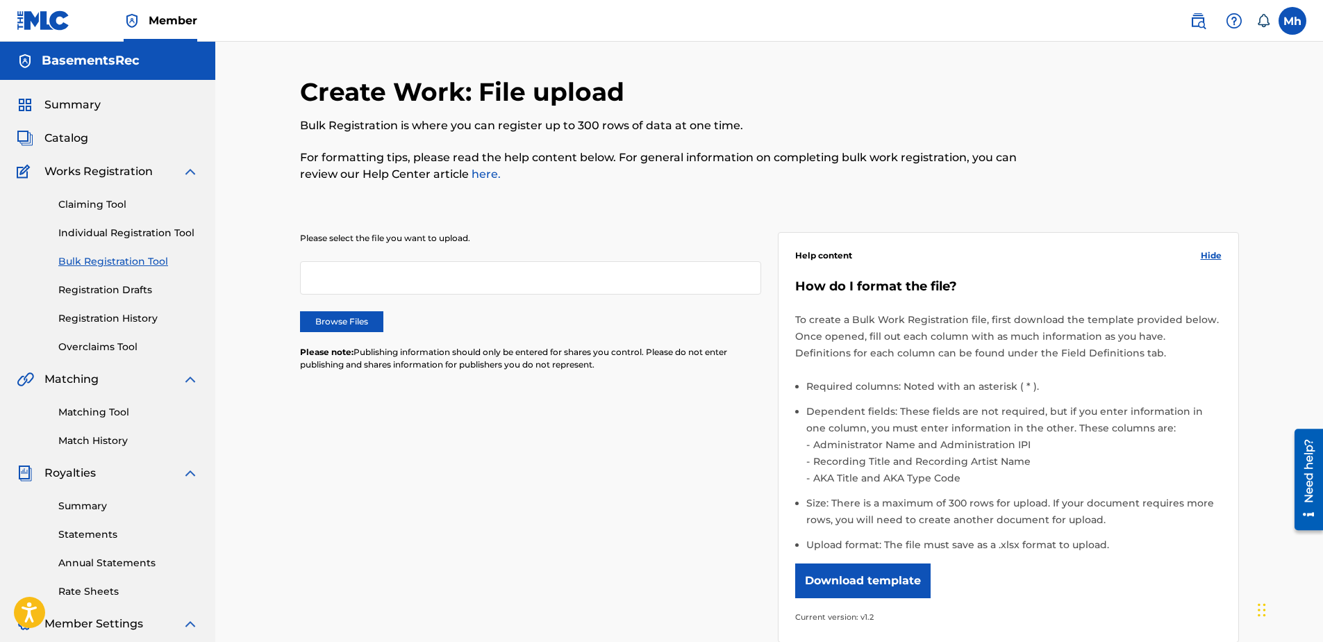
click at [117, 236] on link "Individual Registration Tool" at bounding box center [128, 233] width 140 height 15
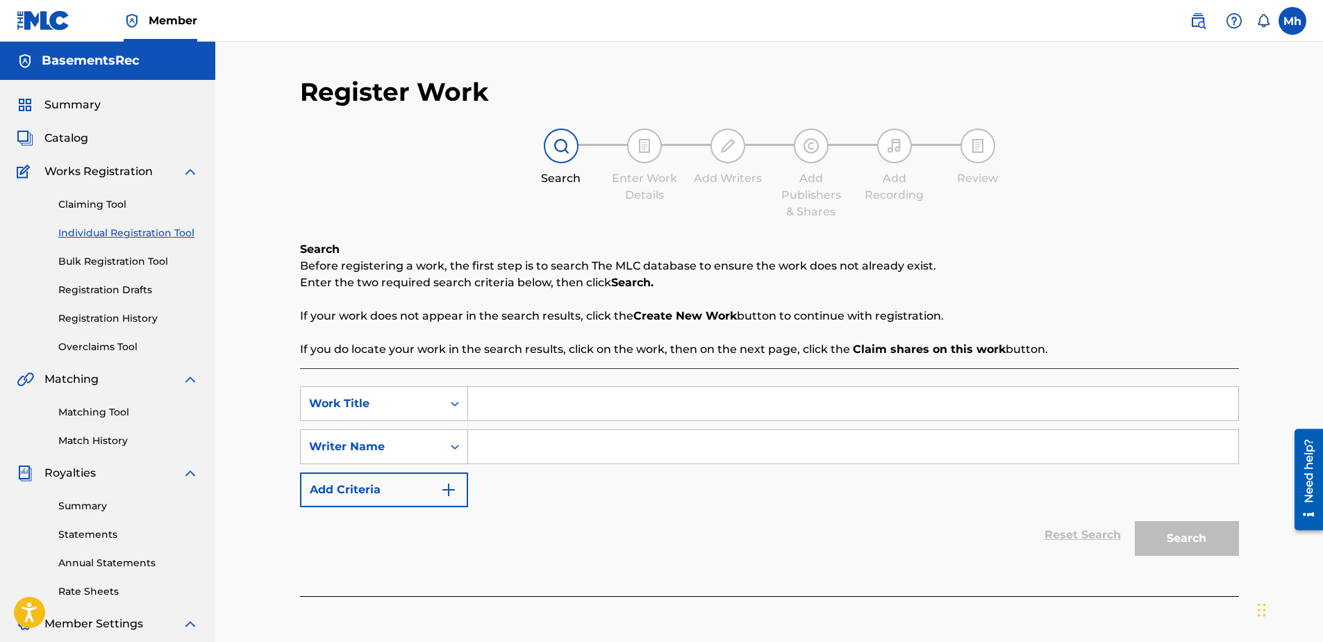
paste input "DIPPERINSTRUMENTAL"
type input "DIPPERINSTRUMENTAL"
click at [505, 453] on input "Search Form" at bounding box center [853, 446] width 770 height 33
type input "MarkHill"
click at [1191, 533] on button "Search" at bounding box center [1186, 538] width 104 height 35
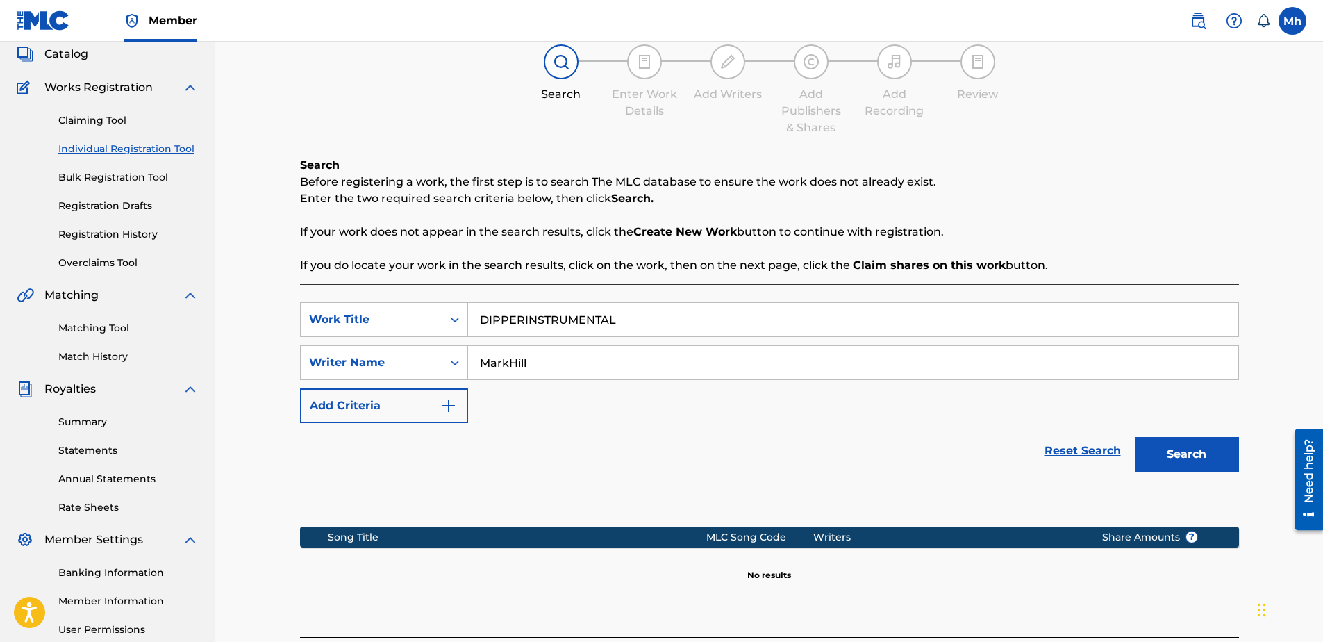
scroll to position [219, 0]
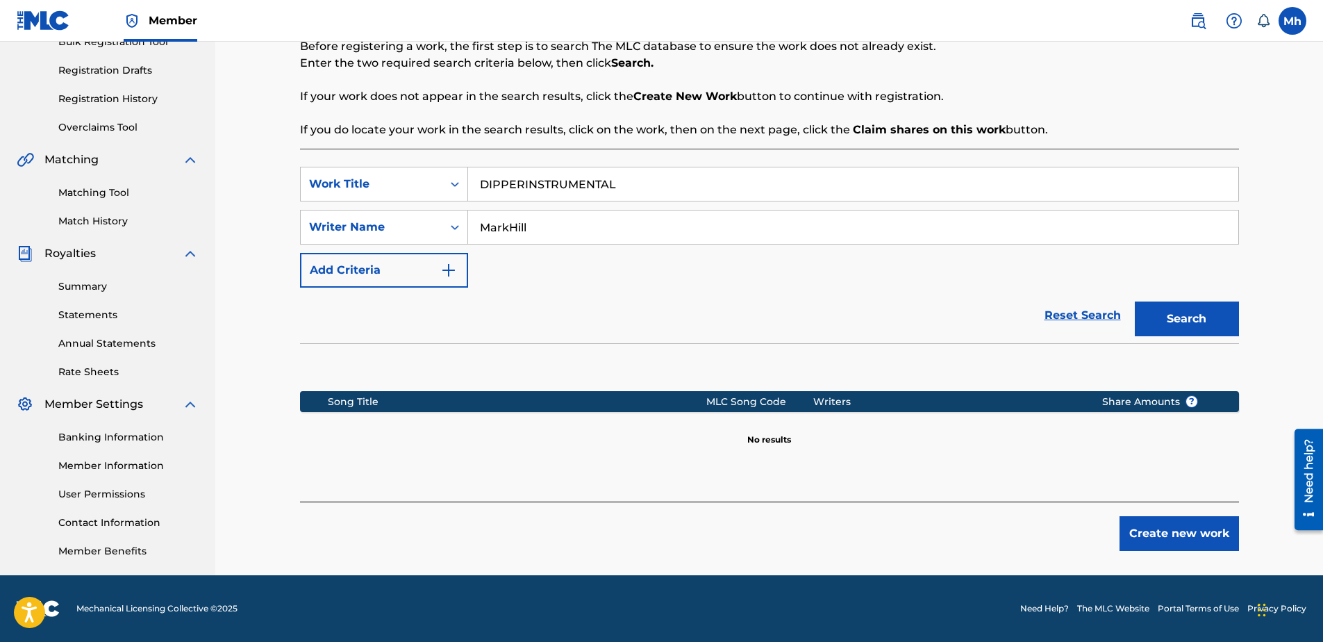
click at [1171, 542] on button "Create new work" at bounding box center [1178, 533] width 119 height 35
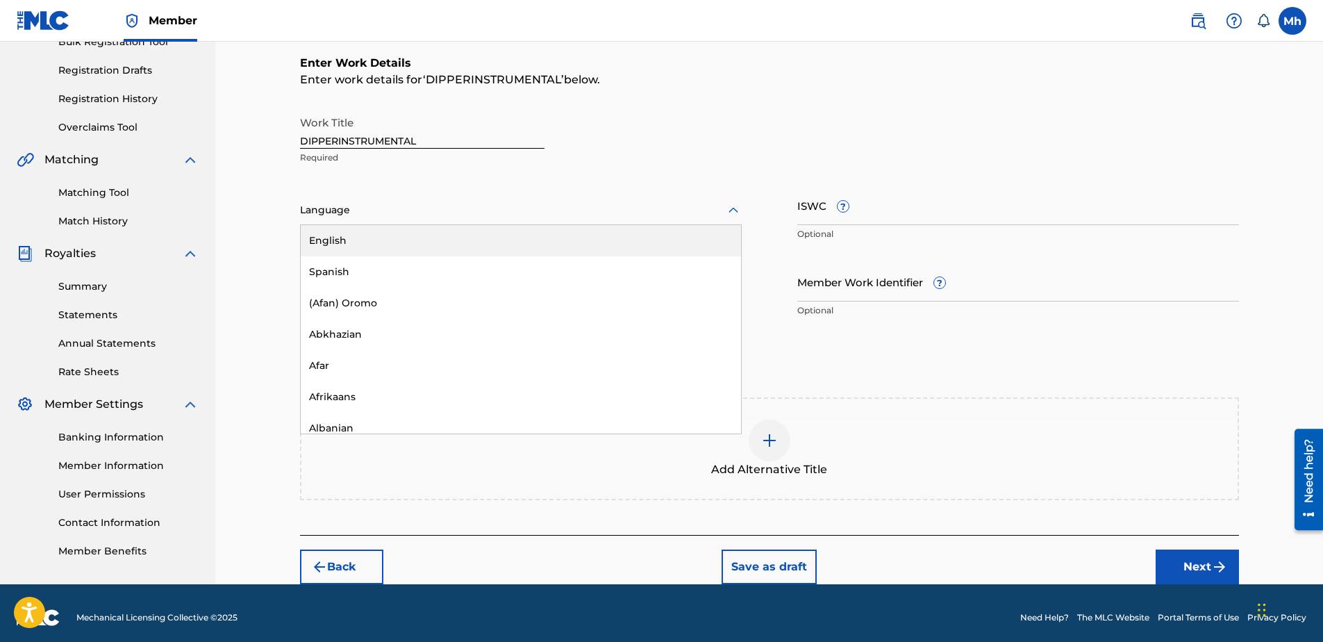
click at [492, 206] on div at bounding box center [521, 209] width 442 height 17
click at [443, 246] on div "English" at bounding box center [521, 240] width 440 height 31
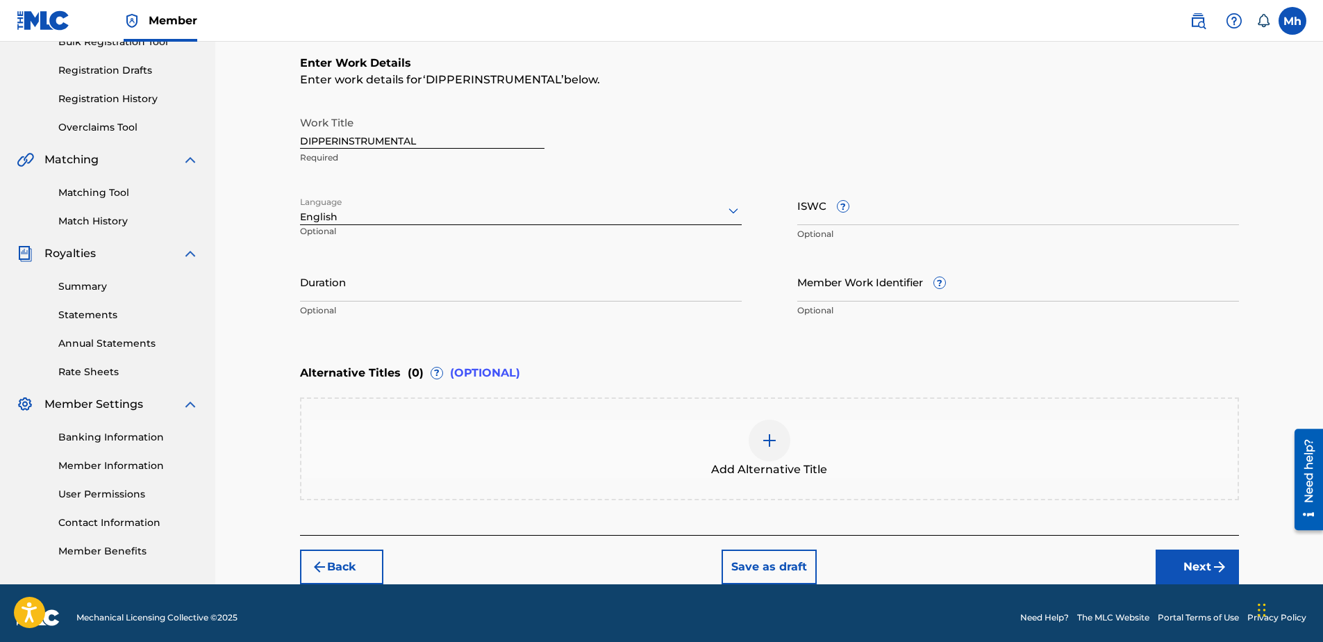
click at [484, 296] on input "Duration" at bounding box center [521, 282] width 442 height 40
type input "05:01"
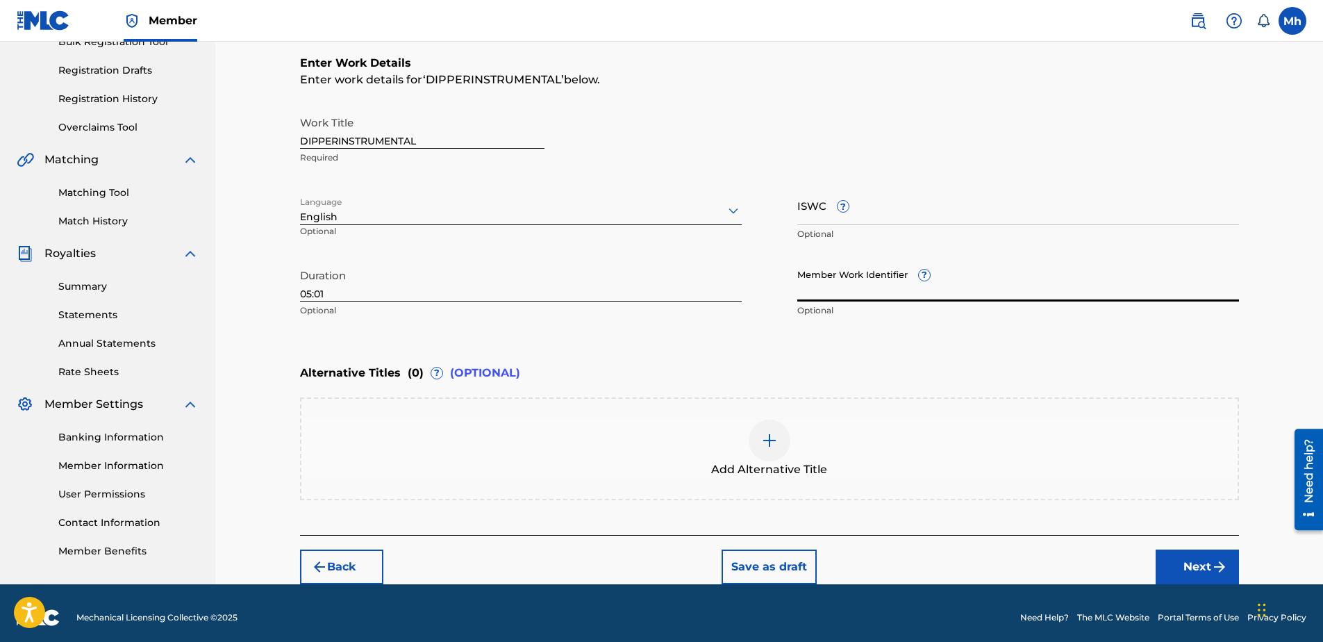
paste input "932225388"
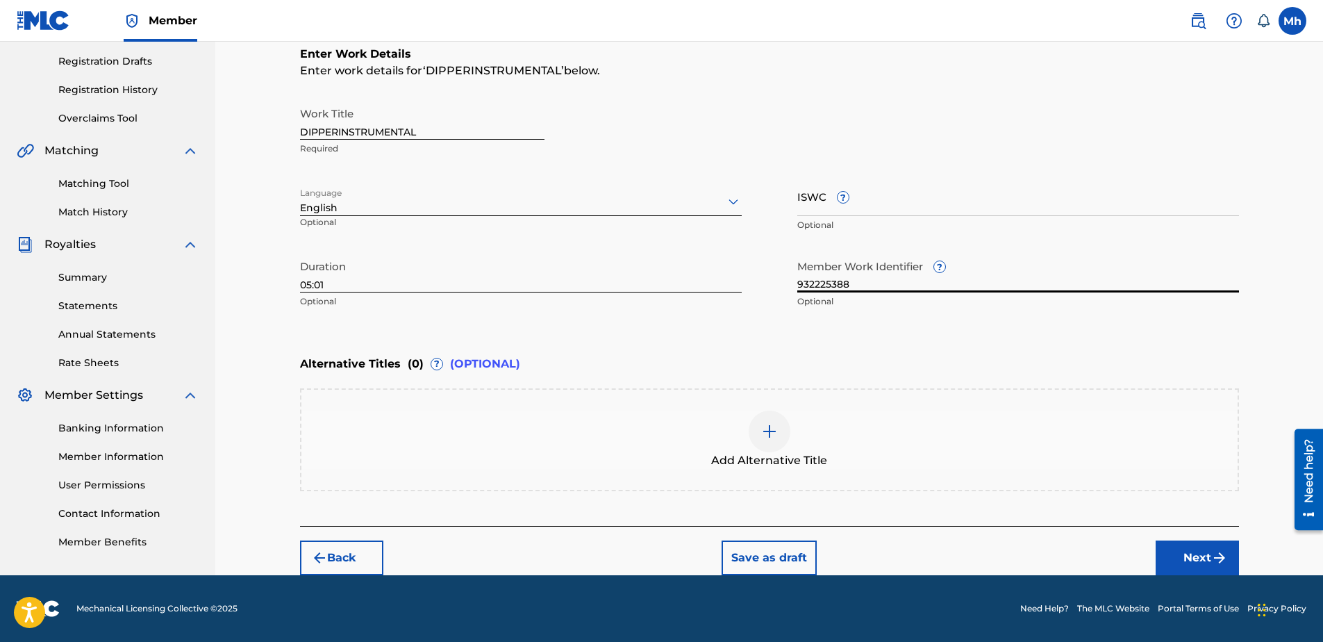
type input "932225388"
click at [1202, 542] on button "Next" at bounding box center [1196, 557] width 83 height 35
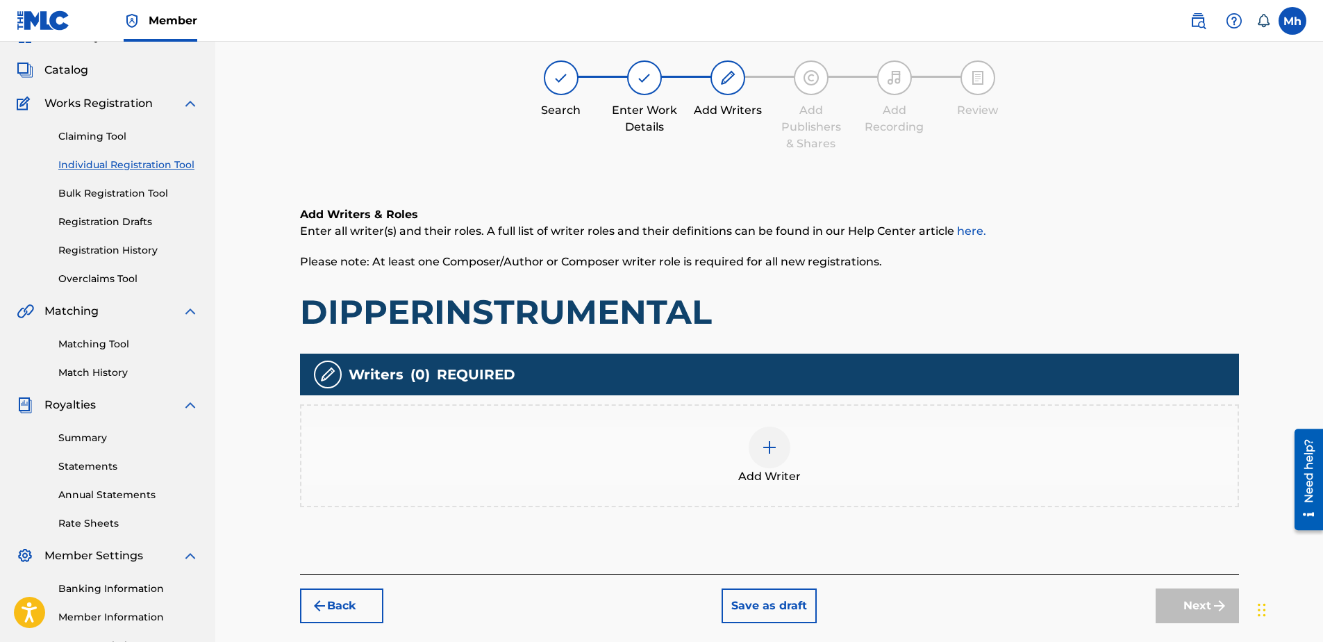
scroll to position [62, 0]
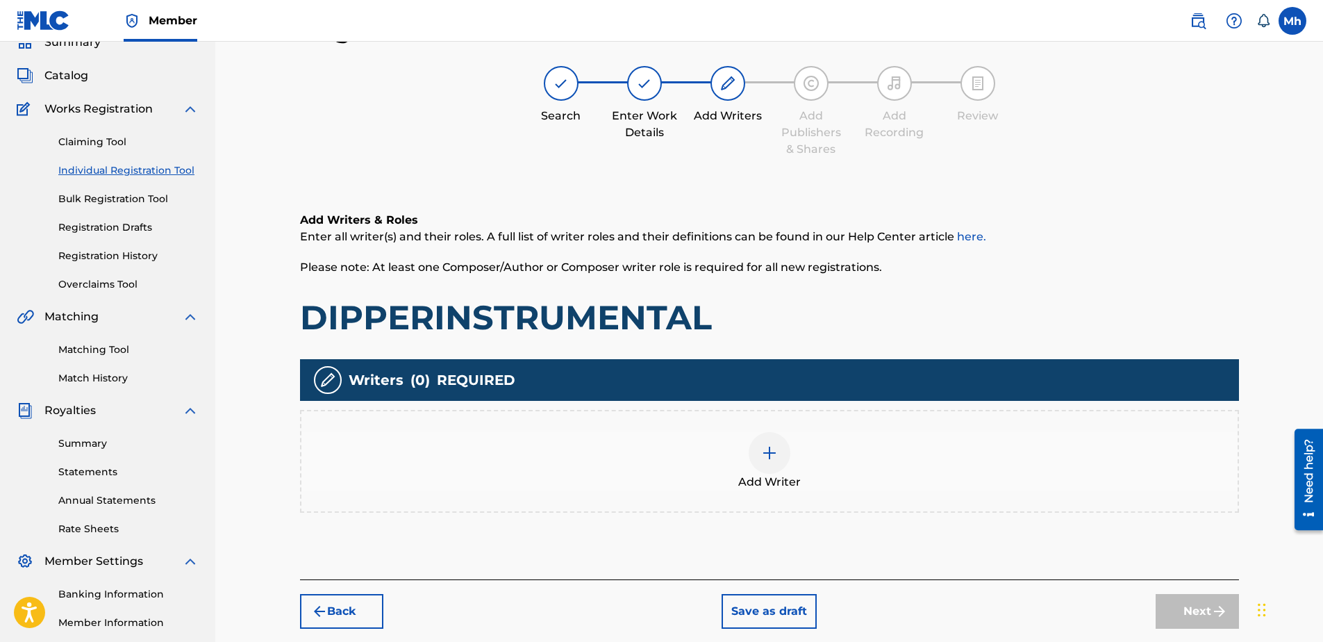
click at [777, 453] on img at bounding box center [769, 452] width 17 height 17
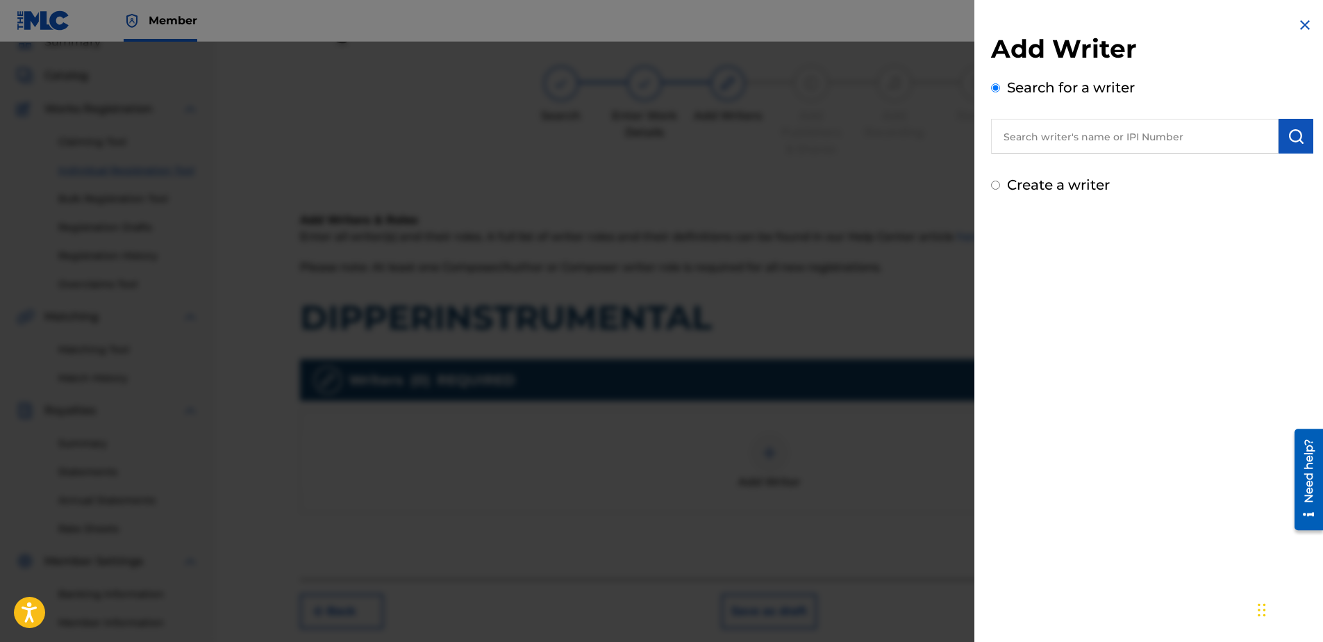
click at [998, 183] on input "Create a writer" at bounding box center [995, 185] width 9 height 9
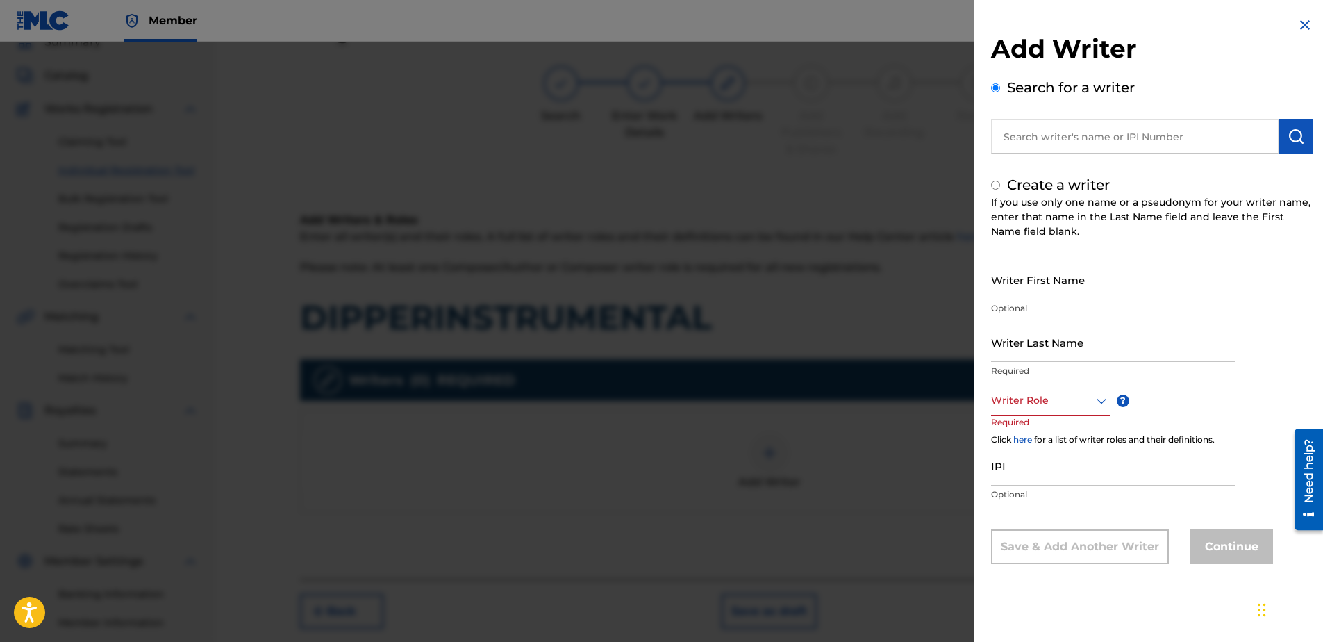
radio input "false"
radio input "true"
click at [1061, 285] on input "Writer First Name" at bounding box center [1113, 280] width 244 height 40
type input "mark"
type input "hill"
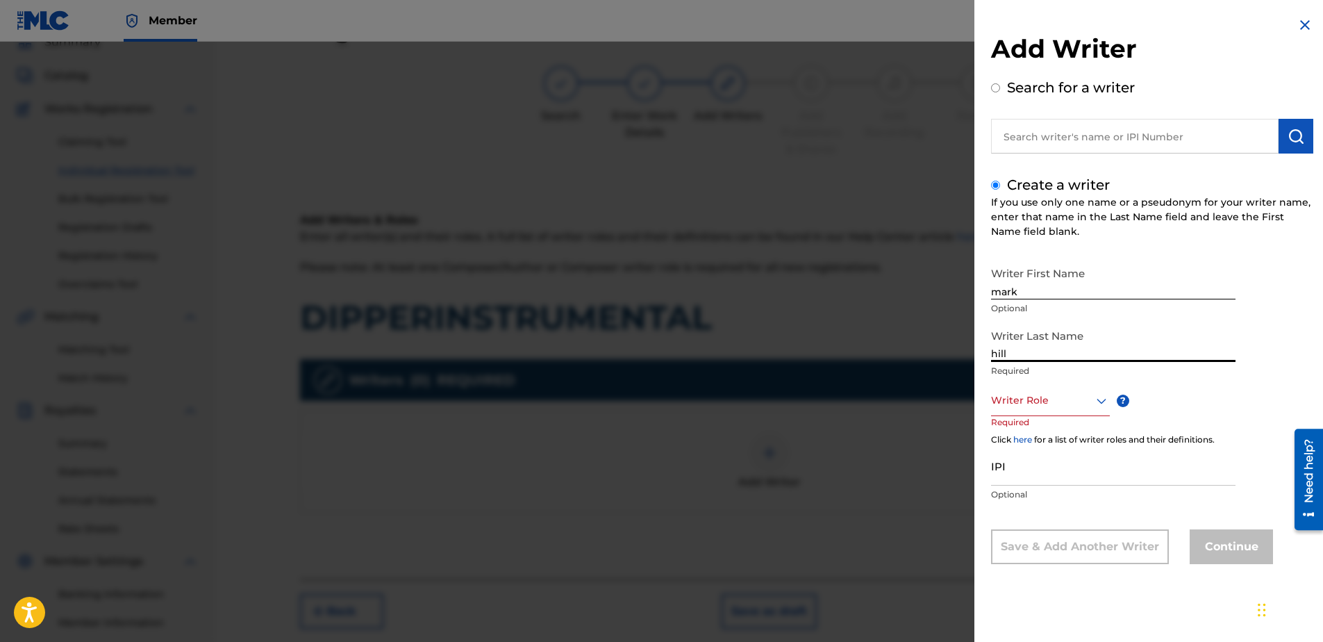
click at [1032, 396] on div at bounding box center [1050, 400] width 119 height 17
click at [1035, 558] on div "Composer" at bounding box center [1049, 556] width 117 height 31
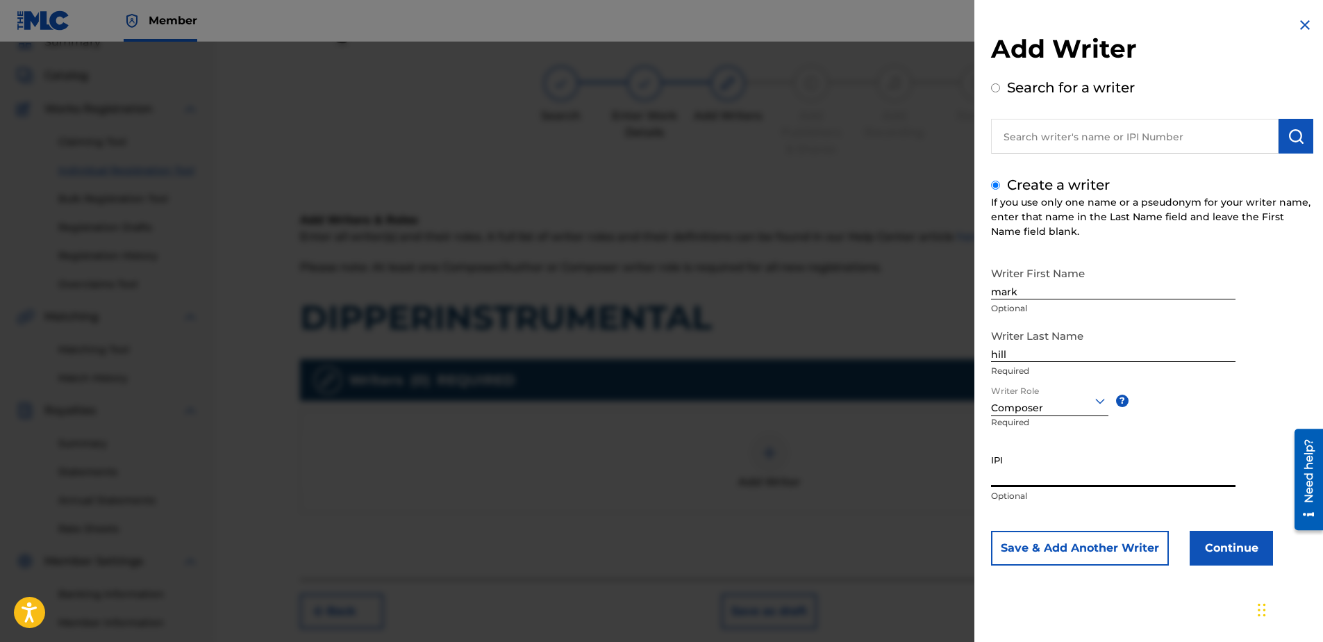
click at [1030, 466] on input "IPI" at bounding box center [1113, 467] width 244 height 40
type input "506731076"
click at [1229, 540] on button "Continue" at bounding box center [1230, 547] width 83 height 35
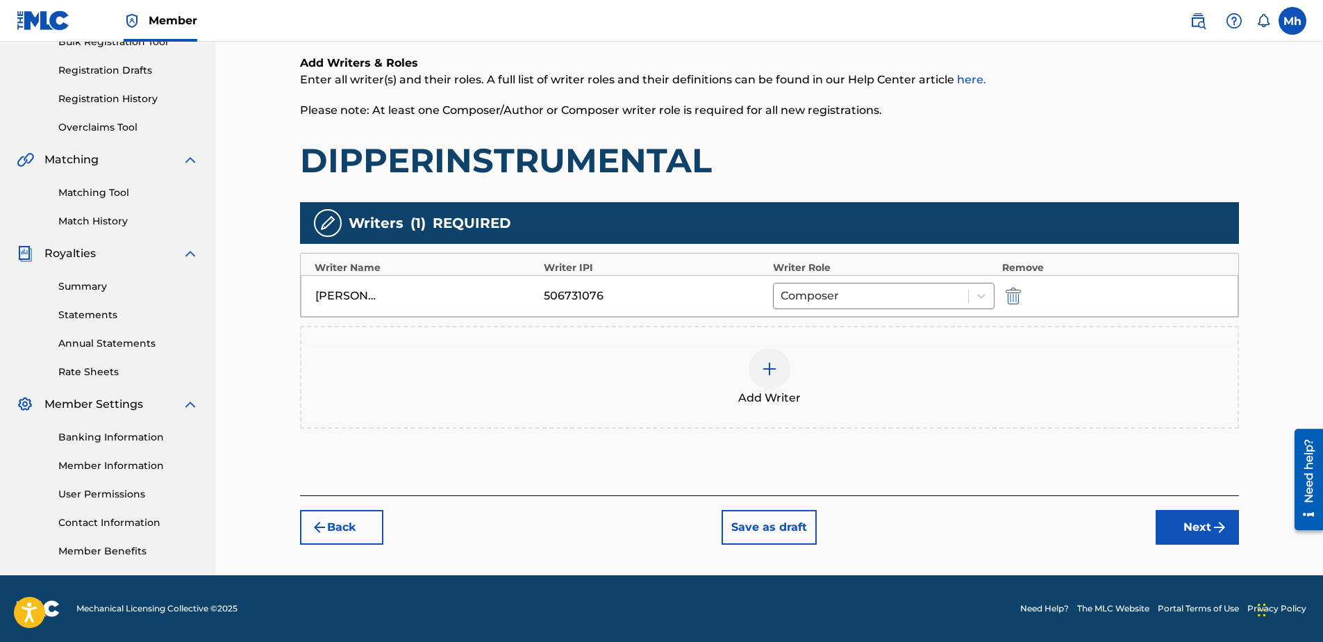
click at [1183, 536] on button "Next" at bounding box center [1196, 527] width 83 height 35
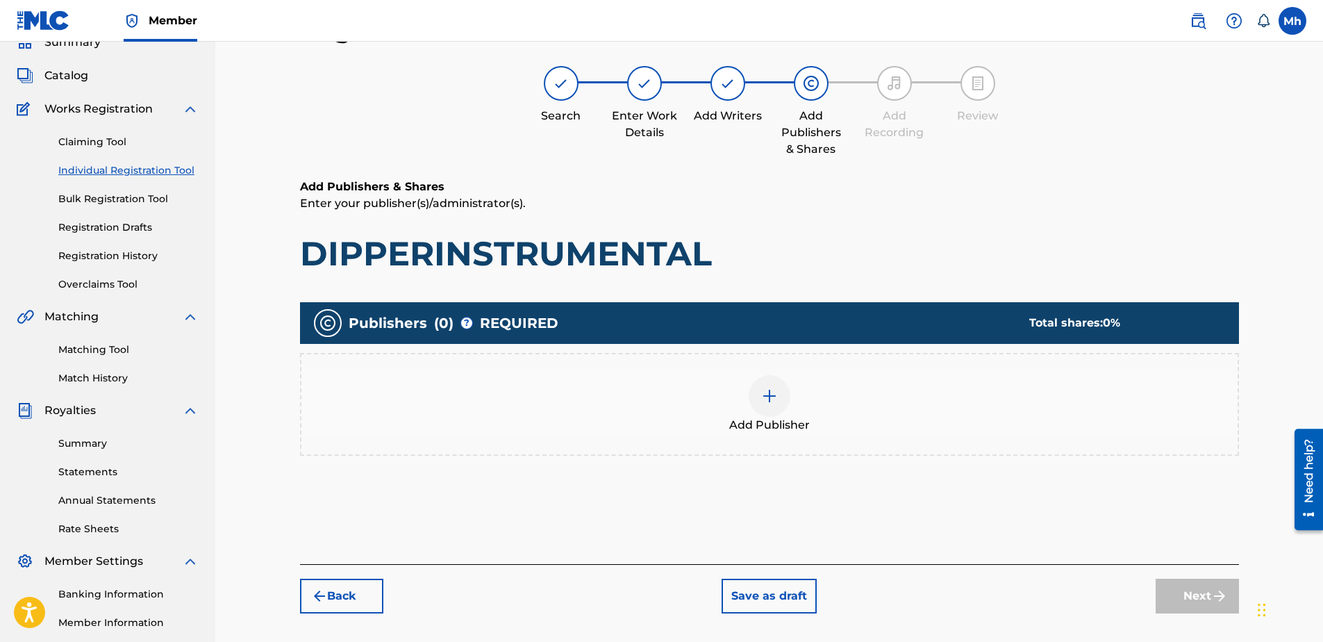
click at [772, 400] on img at bounding box center [769, 395] width 17 height 17
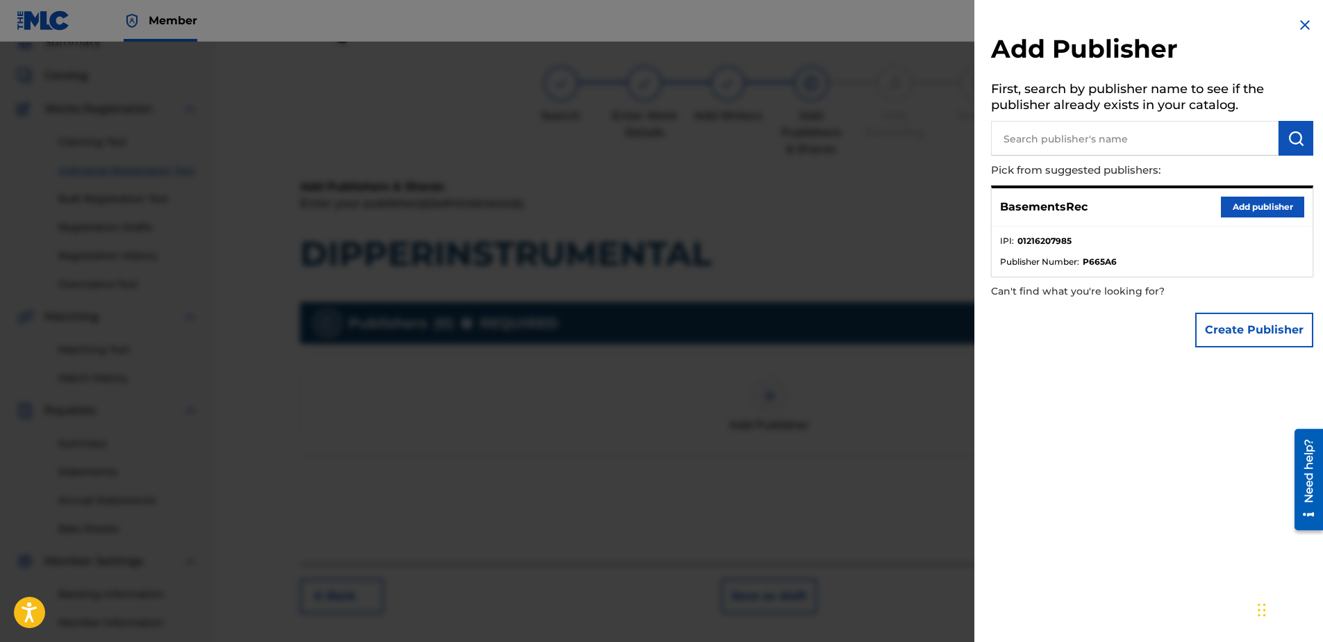
click at [1227, 203] on button "Add publisher" at bounding box center [1262, 206] width 83 height 21
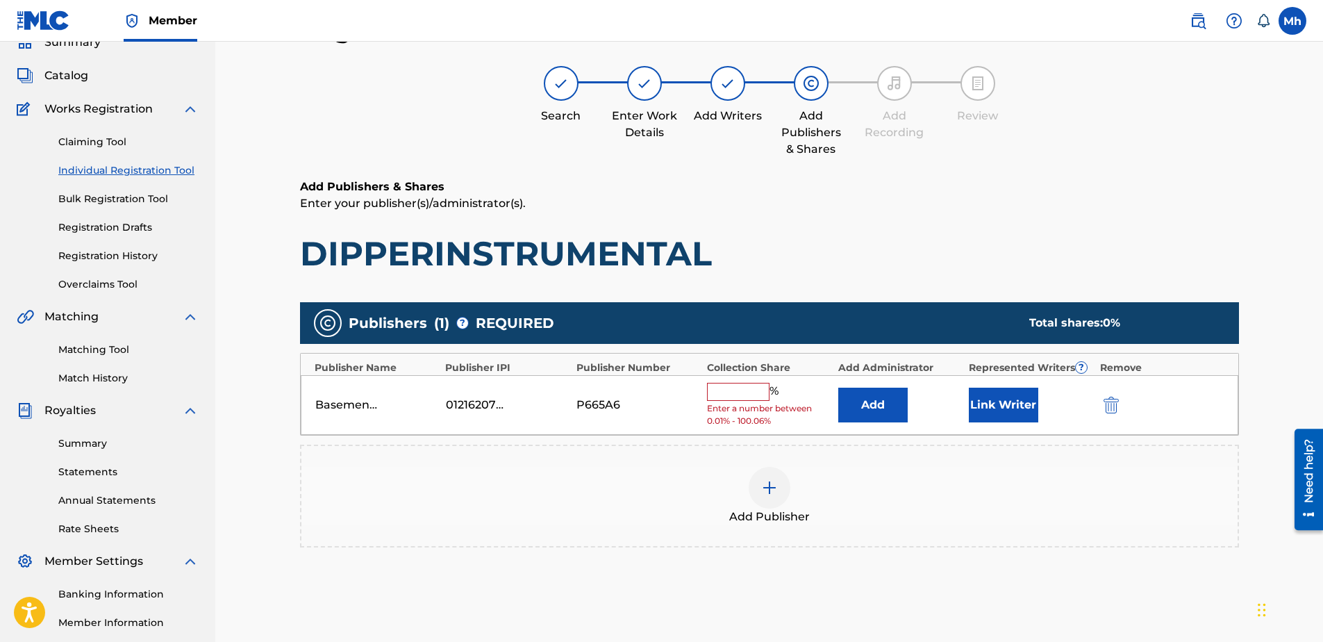
click at [746, 389] on input "text" at bounding box center [738, 392] width 62 height 18
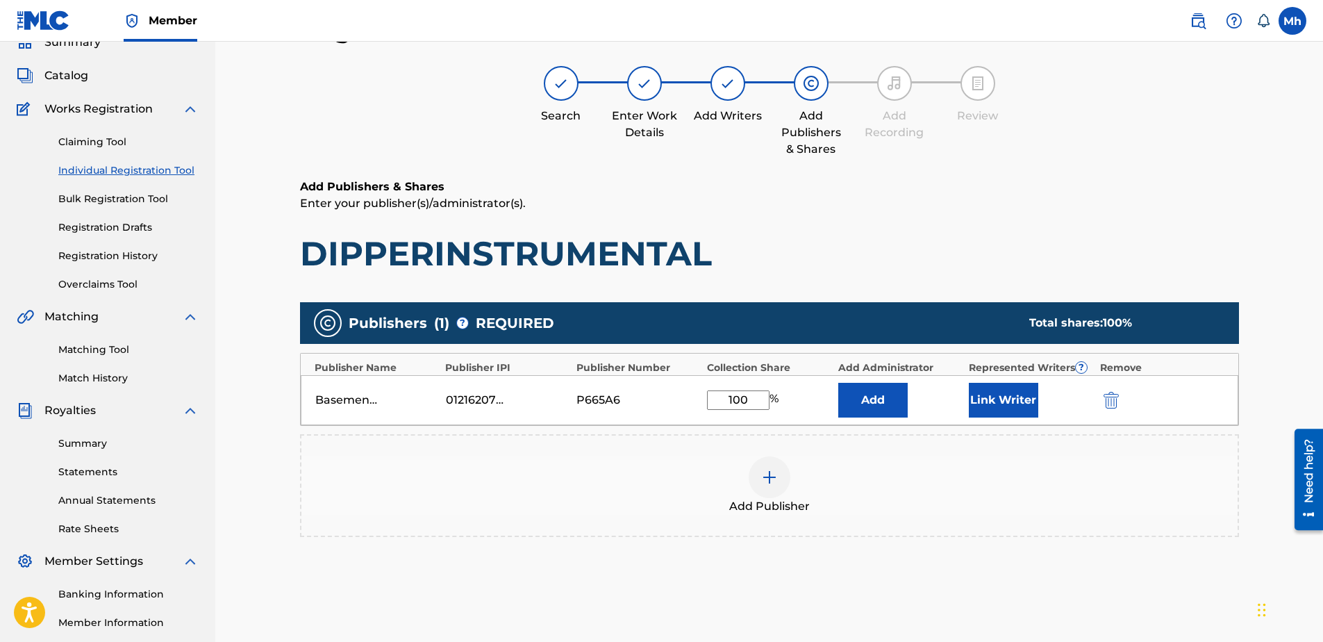
type input "100"
click at [1008, 399] on button "Link Writer" at bounding box center [1003, 400] width 69 height 35
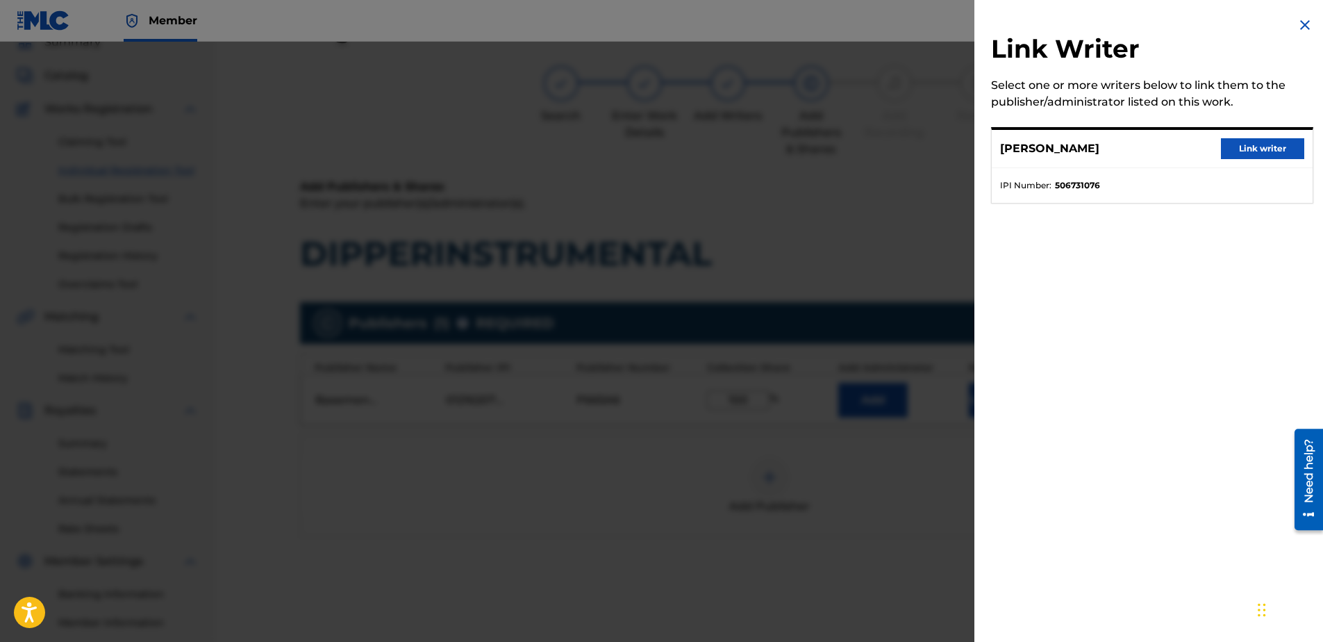
click at [1264, 147] on button "Link writer" at bounding box center [1262, 148] width 83 height 21
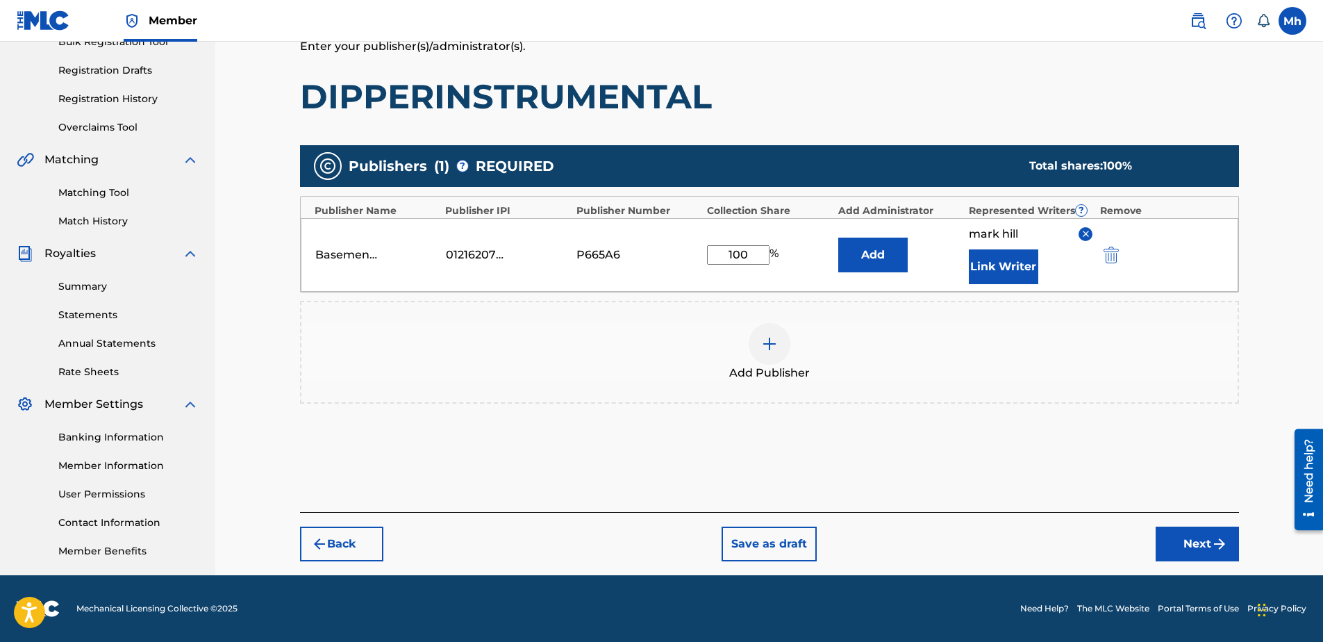
click at [1208, 541] on button "Next" at bounding box center [1196, 543] width 83 height 35
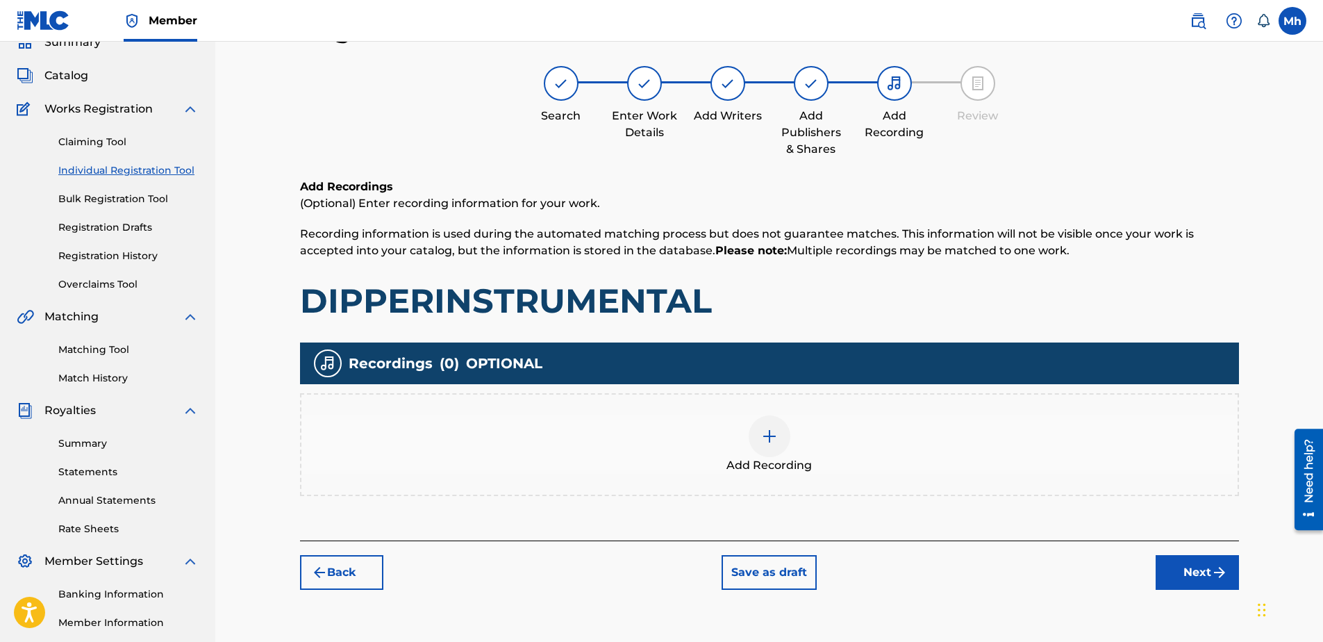
click at [770, 444] on img at bounding box center [769, 436] width 17 height 17
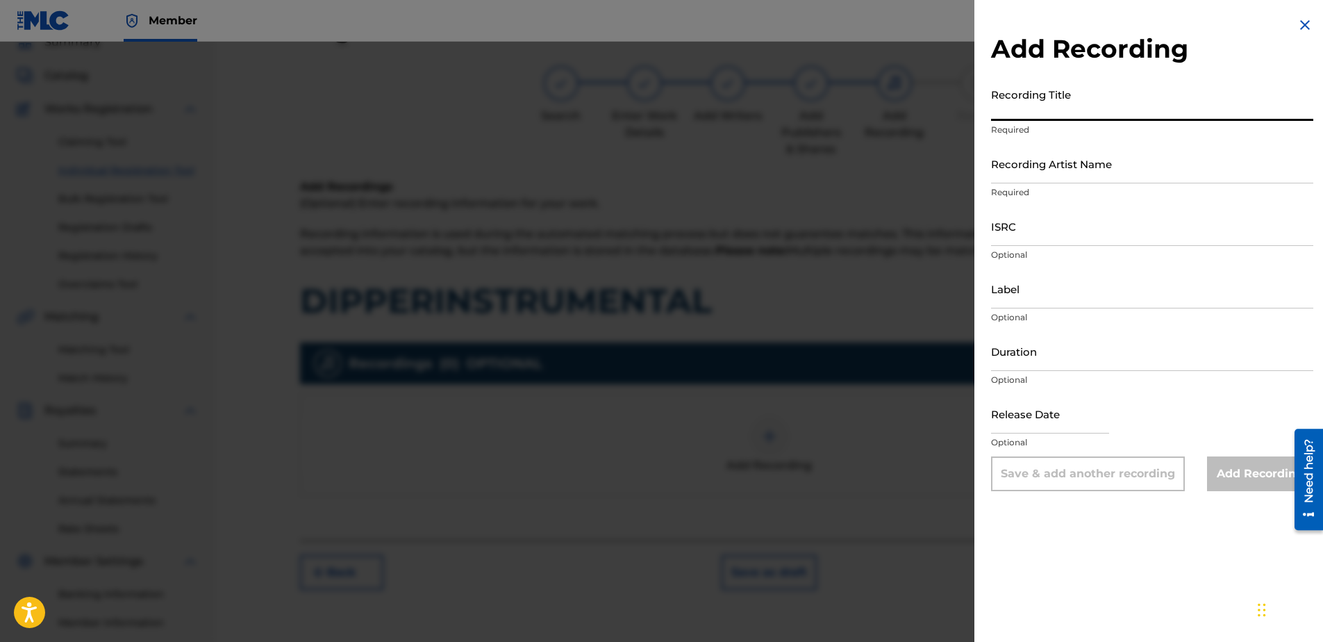
click at [1037, 113] on input "Recording Title" at bounding box center [1152, 101] width 322 height 40
paste input "DIPPERINSTRUMENTAL"
type input "DIPPERINSTRUMENTAL"
click at [1060, 158] on input "Recording Artist Name" at bounding box center [1152, 164] width 322 height 40
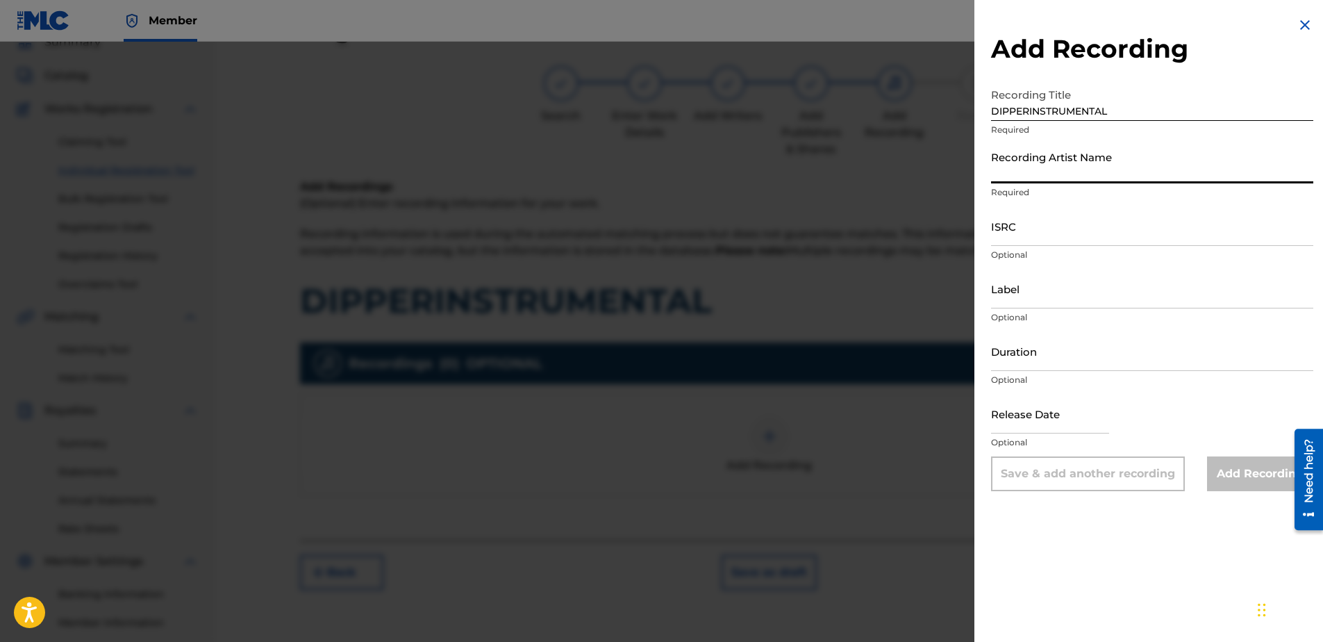
type input "LOMACKHILL5410 PRODUCTIONS"
type input "basementRec"
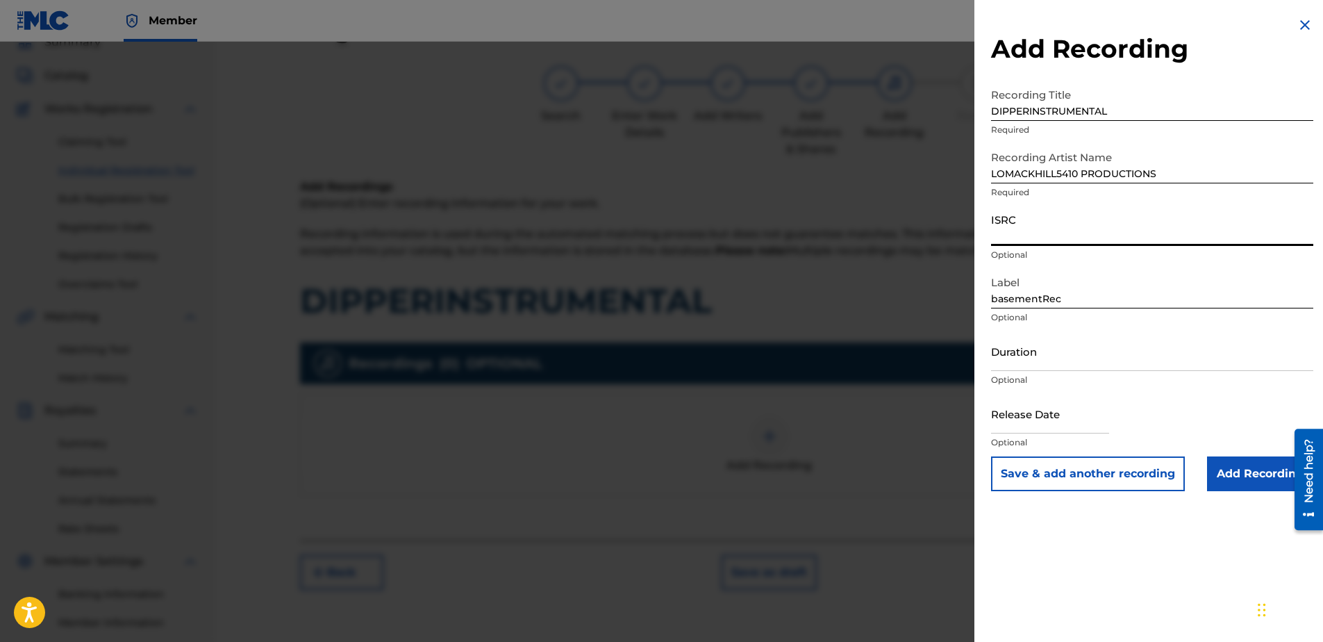
paste input "QT4EB2500179"
type input "QT4EB2500179"
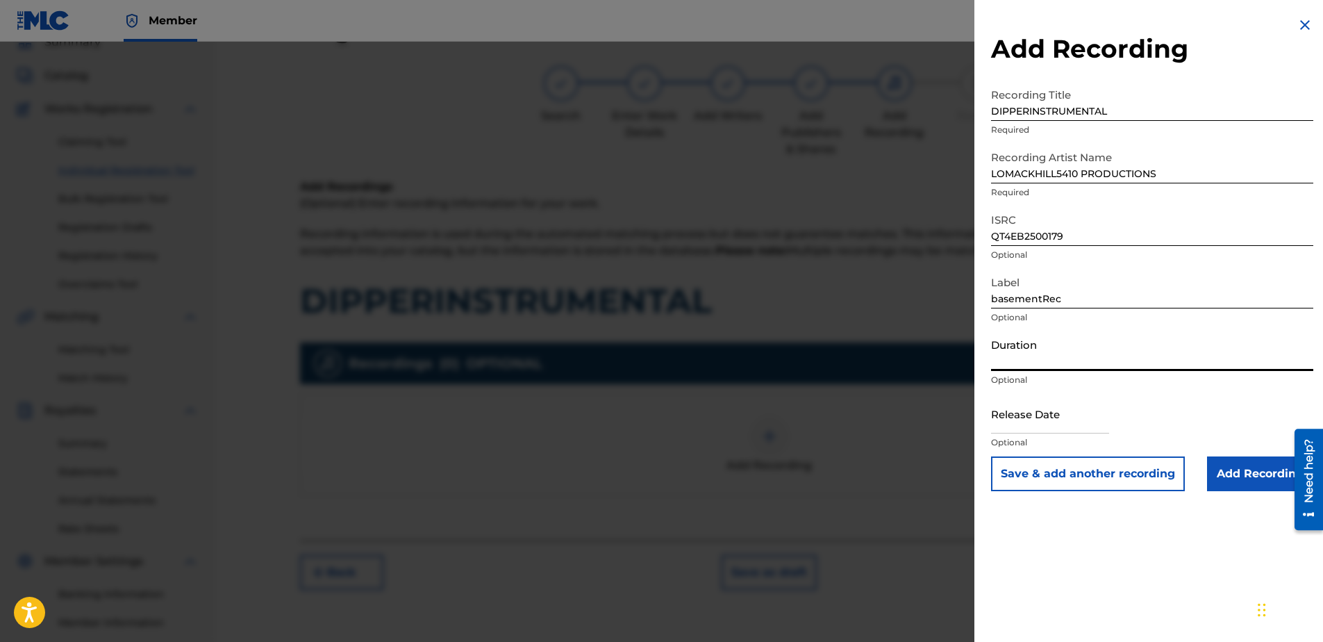
paste input "00:05:01"
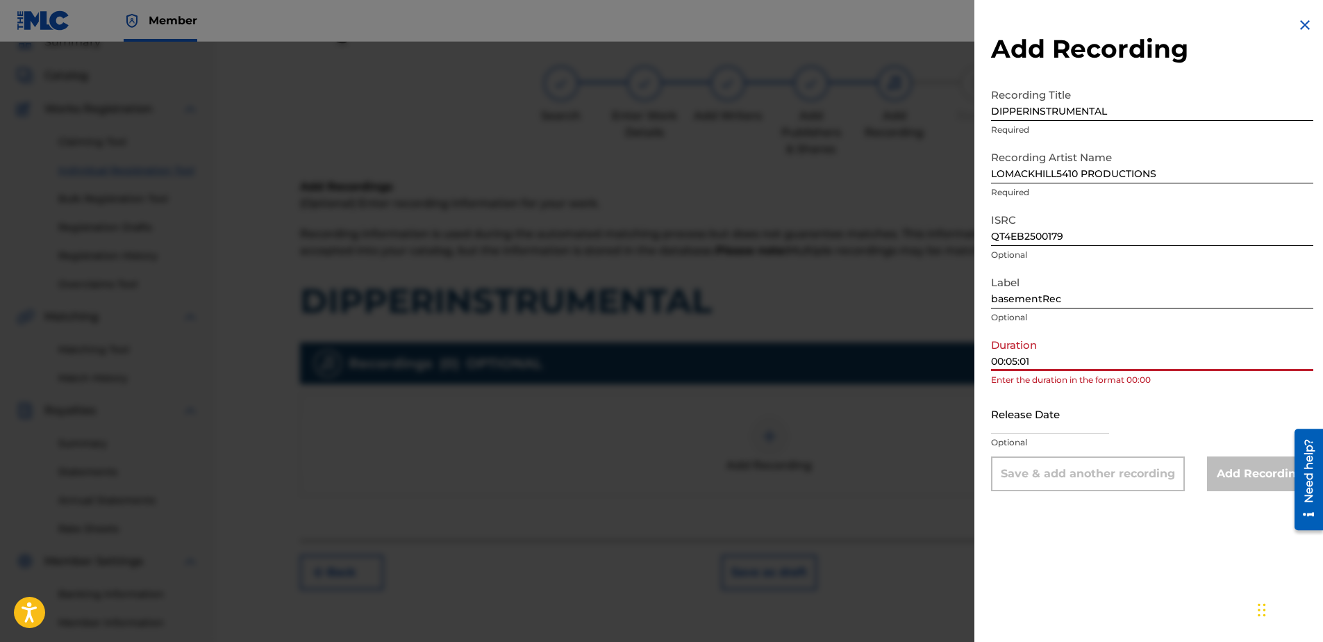
click at [1005, 361] on input "00:05:01" at bounding box center [1152, 351] width 322 height 40
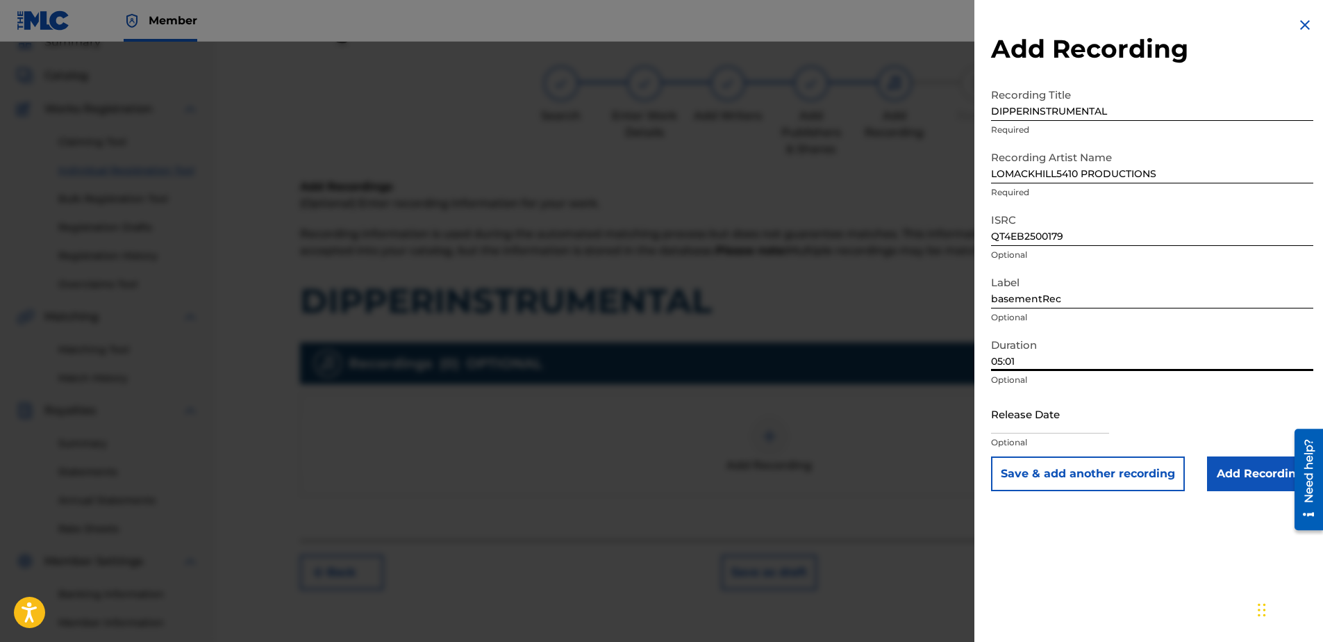
type input "05:01"
click at [1242, 480] on input "Add Recording" at bounding box center [1260, 473] width 106 height 35
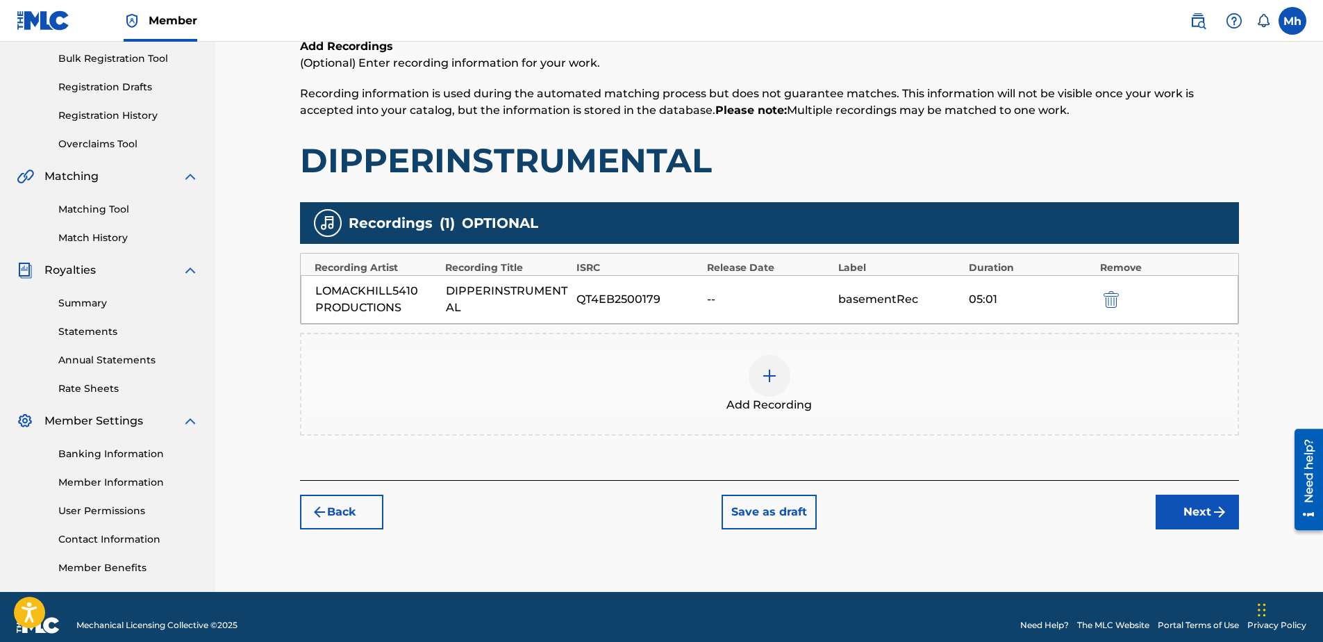
scroll to position [219, 0]
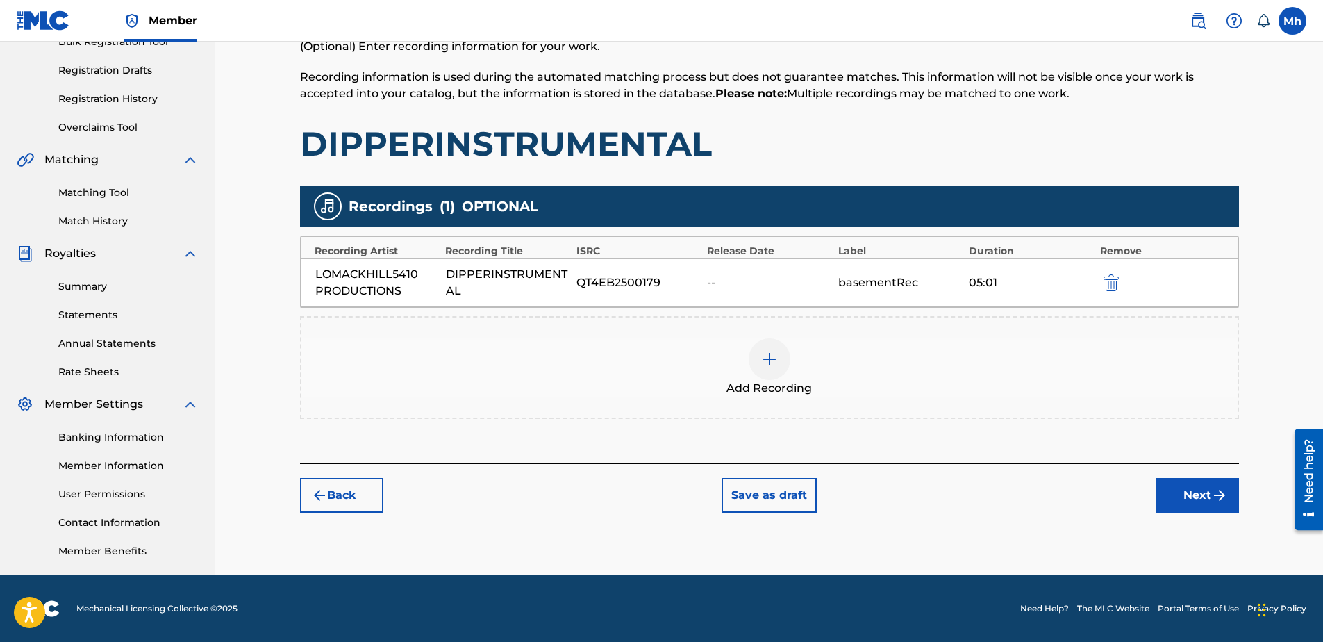
click at [1197, 489] on button "Next" at bounding box center [1196, 495] width 83 height 35
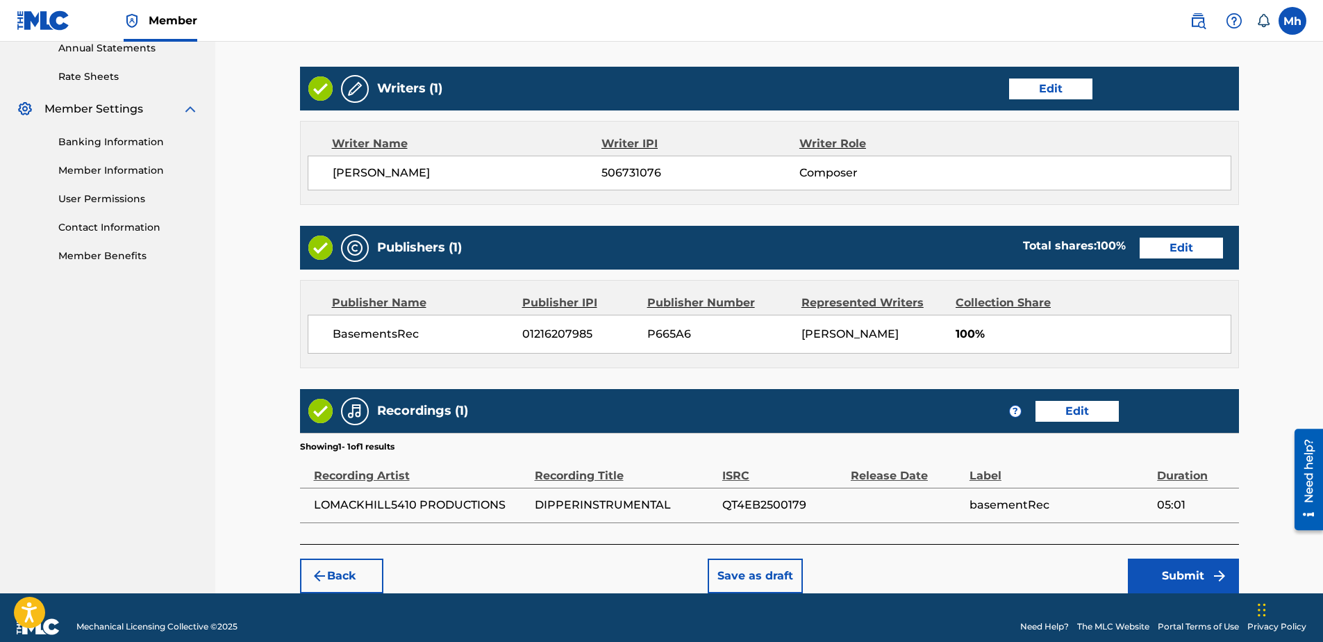
scroll to position [533, 0]
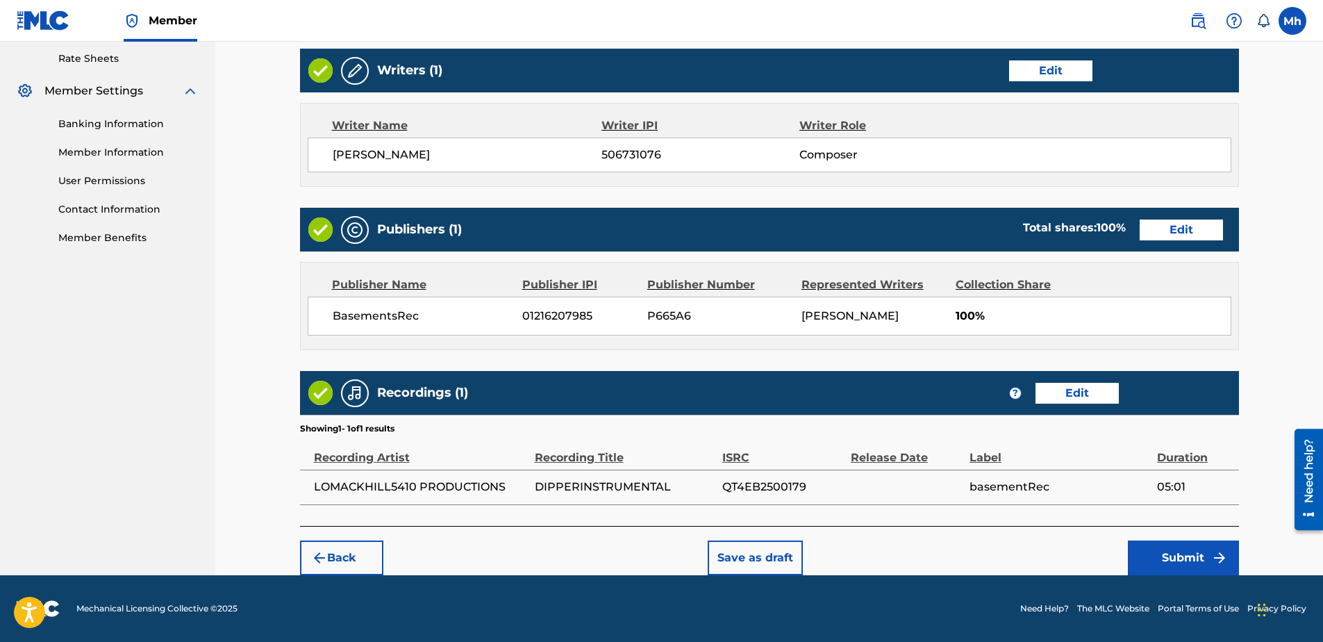
click at [771, 569] on button "Save as draft" at bounding box center [754, 557] width 95 height 35
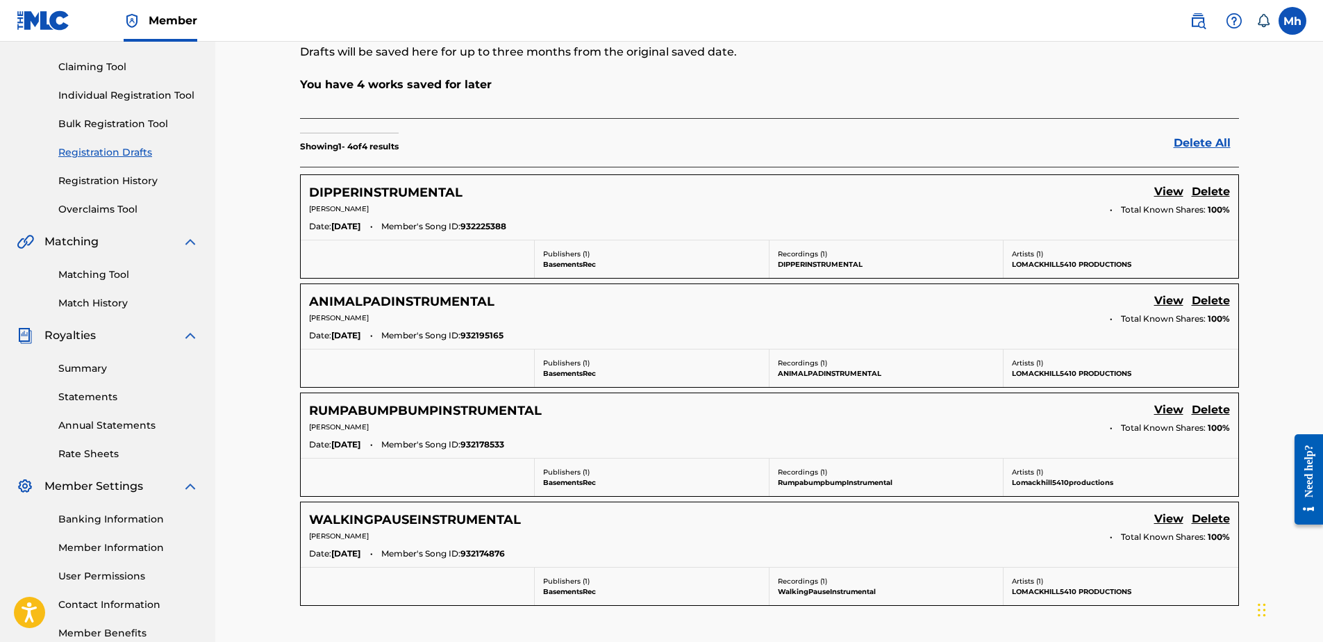
scroll to position [139, 0]
click at [1161, 303] on link "View" at bounding box center [1168, 300] width 29 height 19
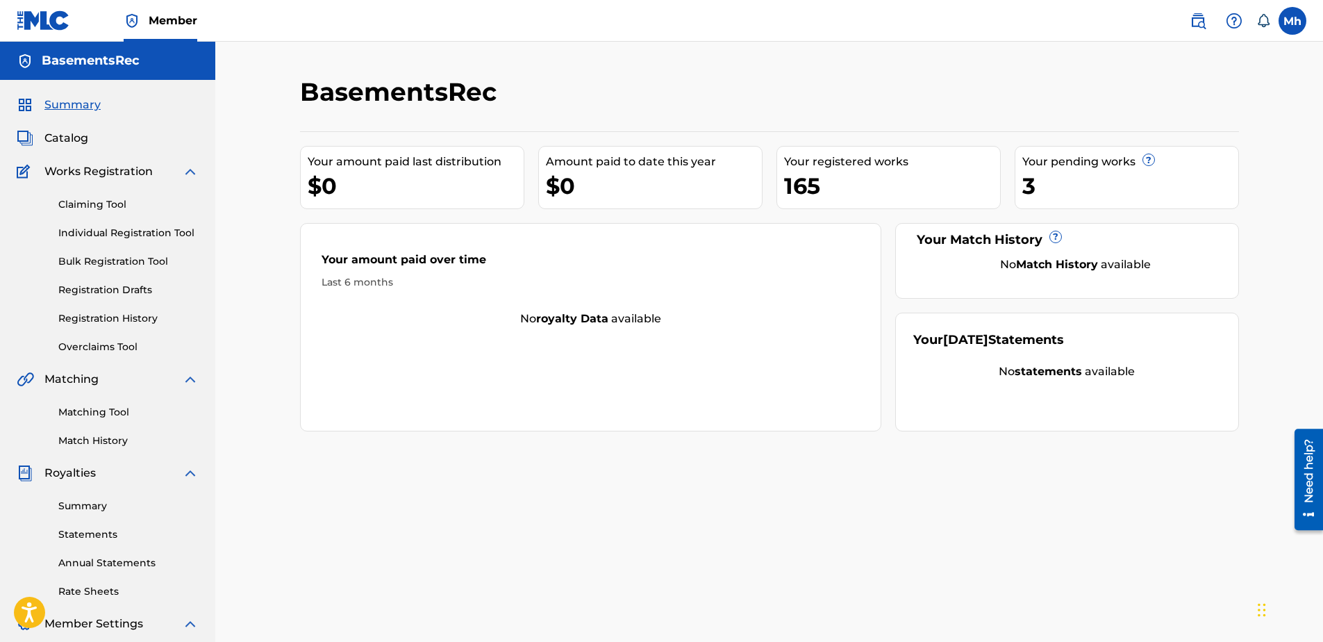
click at [110, 293] on link "Registration Drafts" at bounding box center [128, 290] width 140 height 15
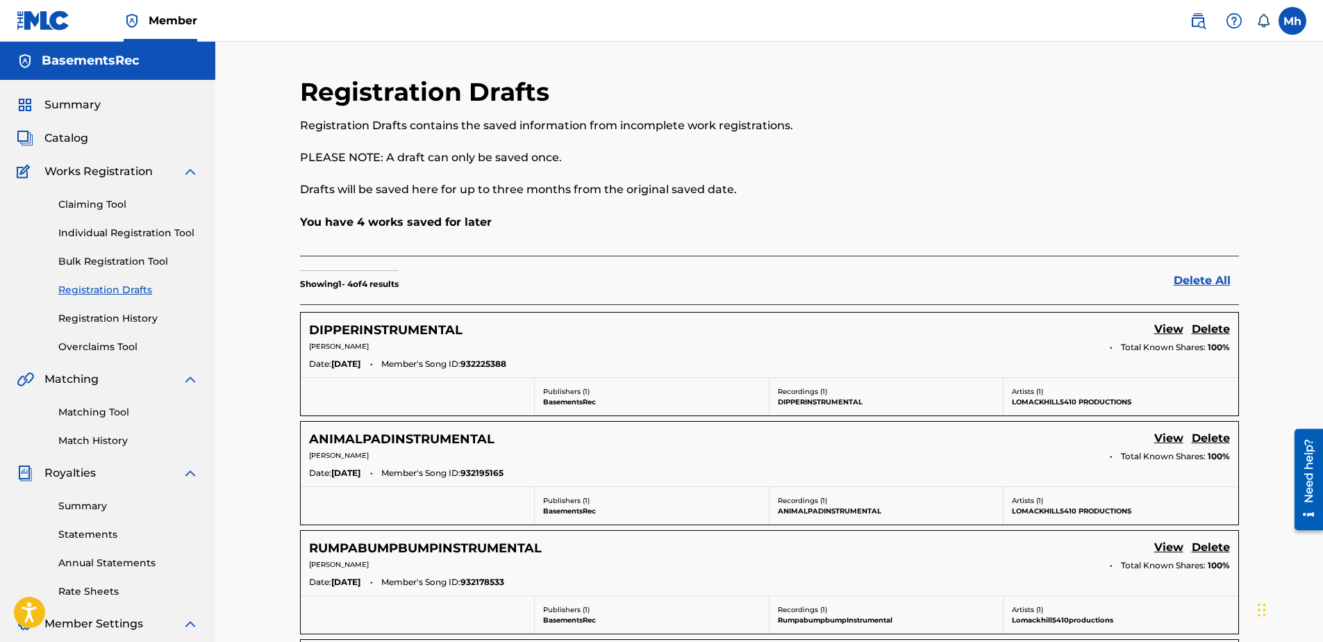
click at [142, 318] on link "Registration History" at bounding box center [128, 318] width 140 height 15
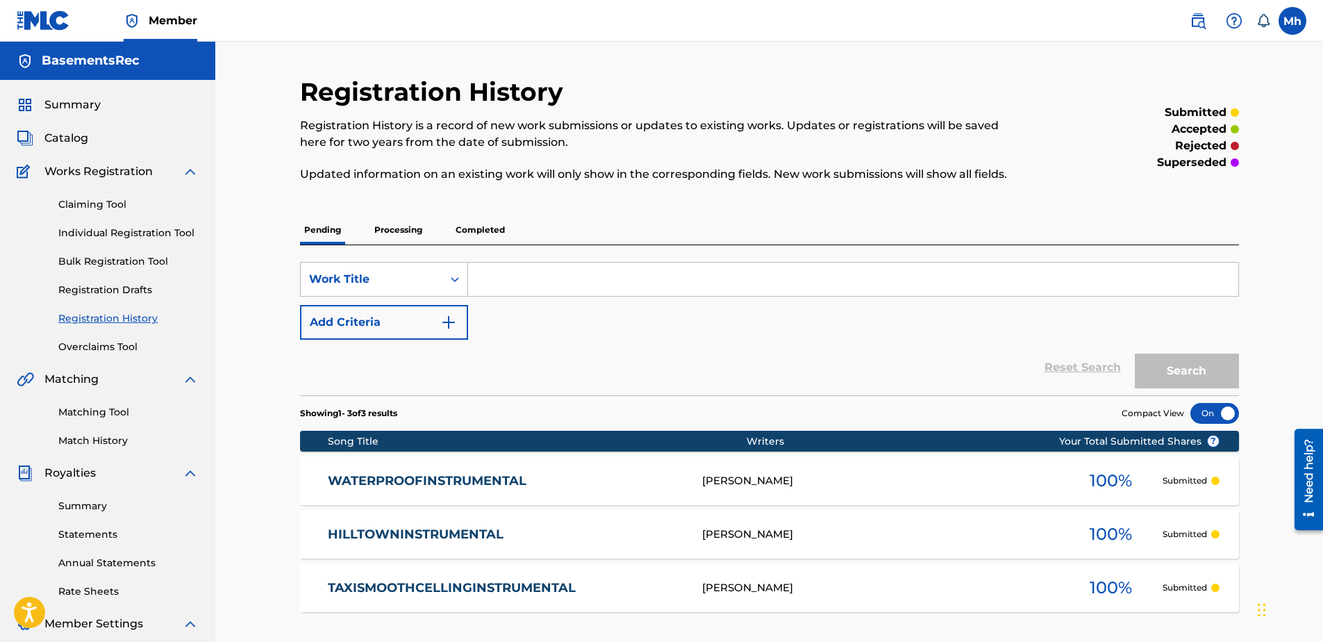
drag, startPoint x: 405, startPoint y: 231, endPoint x: 473, endPoint y: 224, distance: 67.7
click at [405, 230] on p "Processing" at bounding box center [398, 229] width 56 height 29
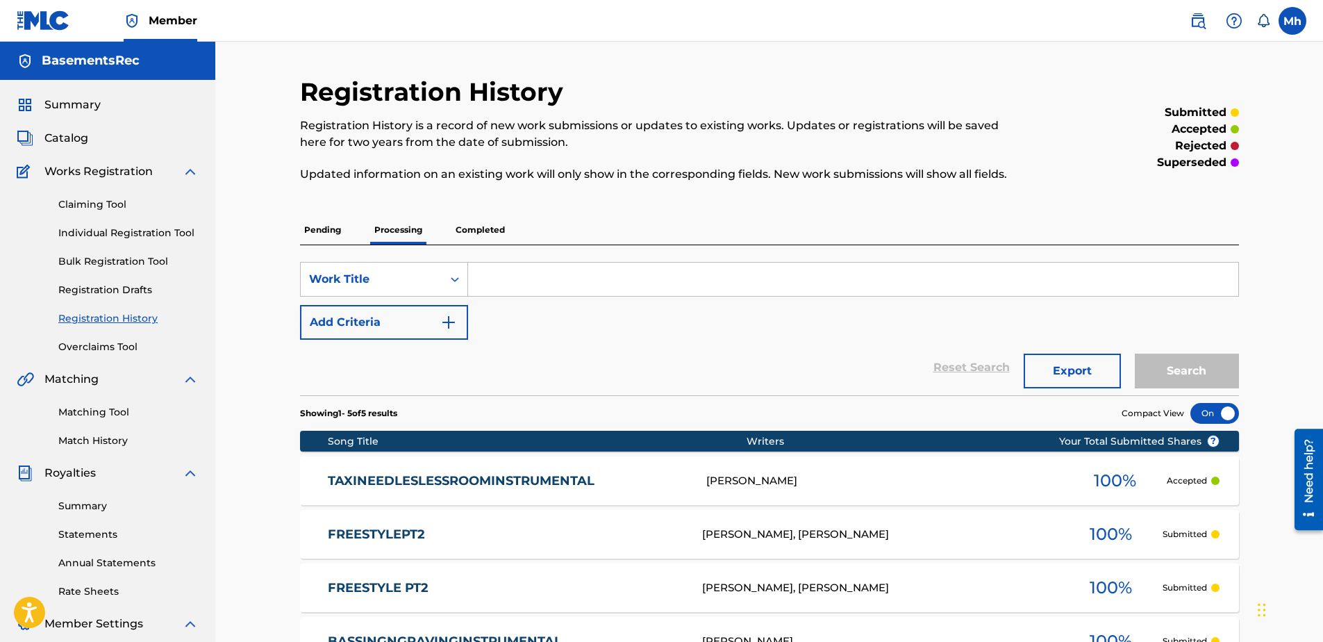
click at [510, 224] on div "Pending Processing Completed" at bounding box center [769, 229] width 939 height 29
click at [499, 230] on p "Completed" at bounding box center [480, 229] width 58 height 29
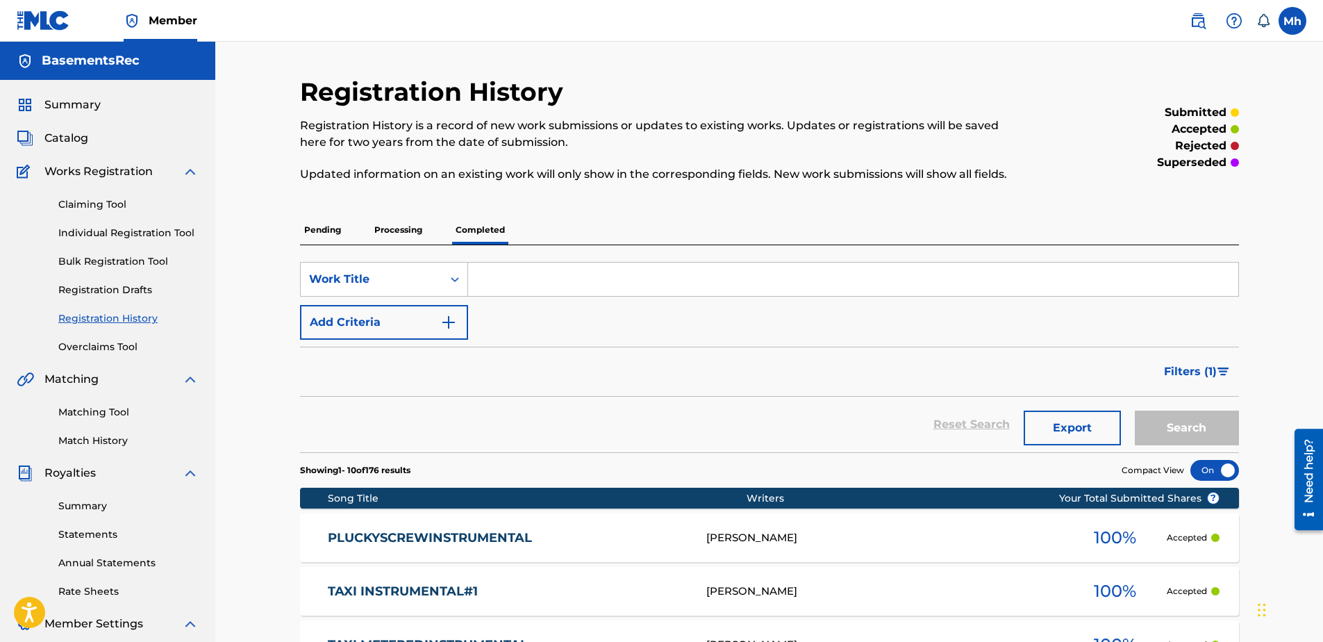
drag, startPoint x: 499, startPoint y: 230, endPoint x: 421, endPoint y: 233, distance: 77.8
click at [420, 234] on p "Processing" at bounding box center [398, 229] width 56 height 29
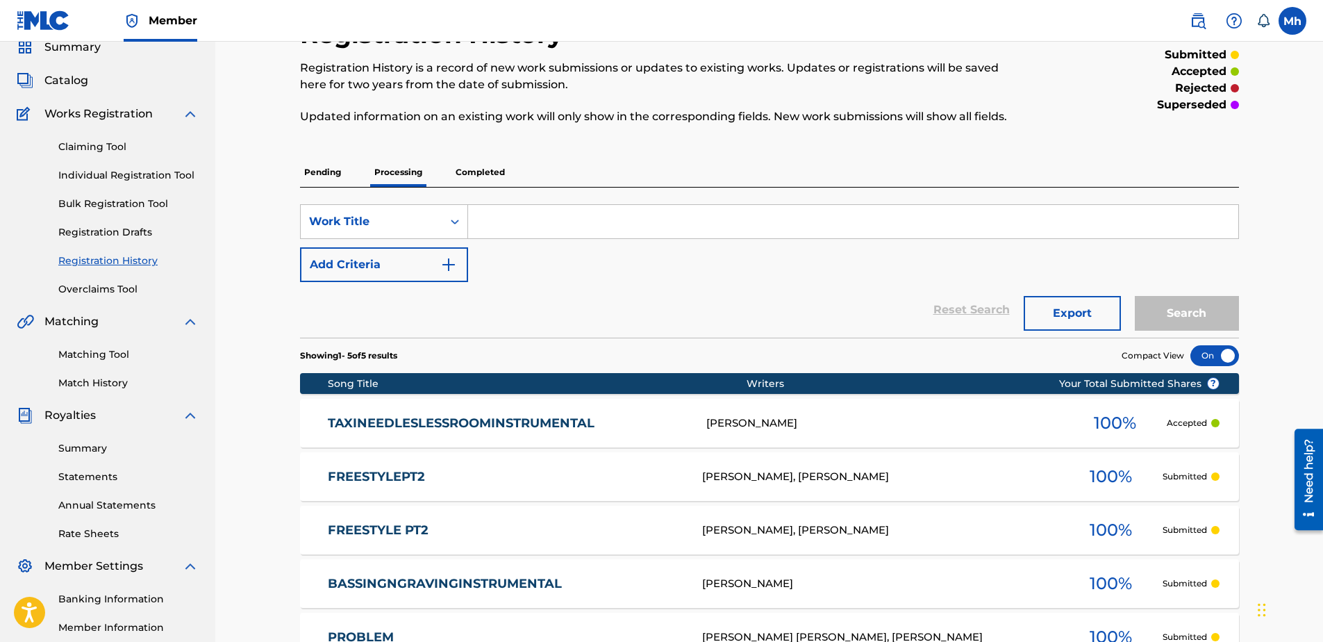
scroll to position [139, 0]
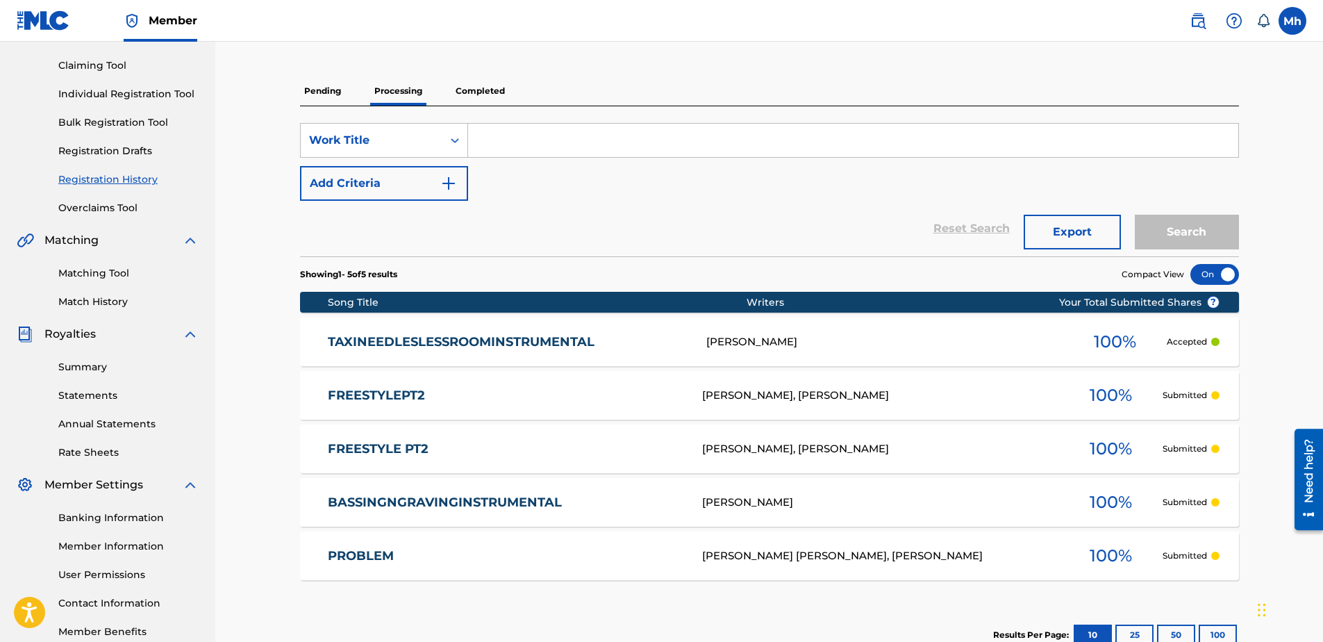
click at [403, 394] on link "FREESTYLEPT2" at bounding box center [505, 395] width 355 height 16
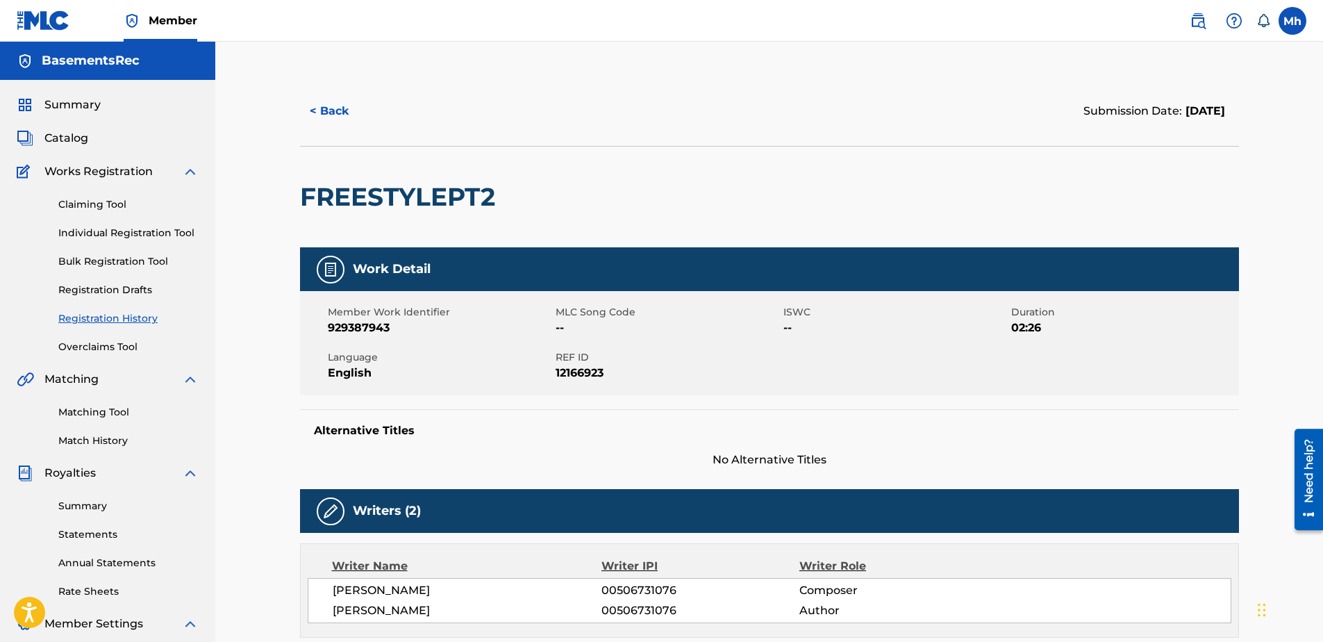
click at [322, 112] on button "< Back" at bounding box center [341, 111] width 83 height 35
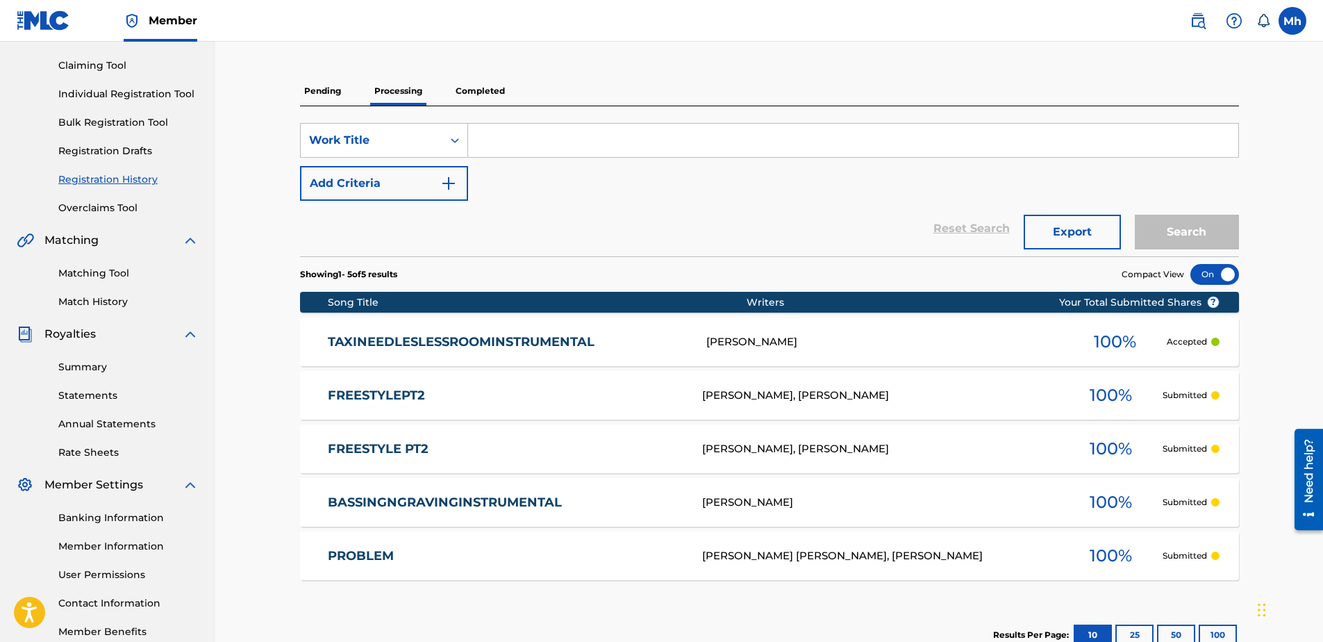
click at [391, 447] on link "FREESTYLE PT2" at bounding box center [505, 449] width 355 height 16
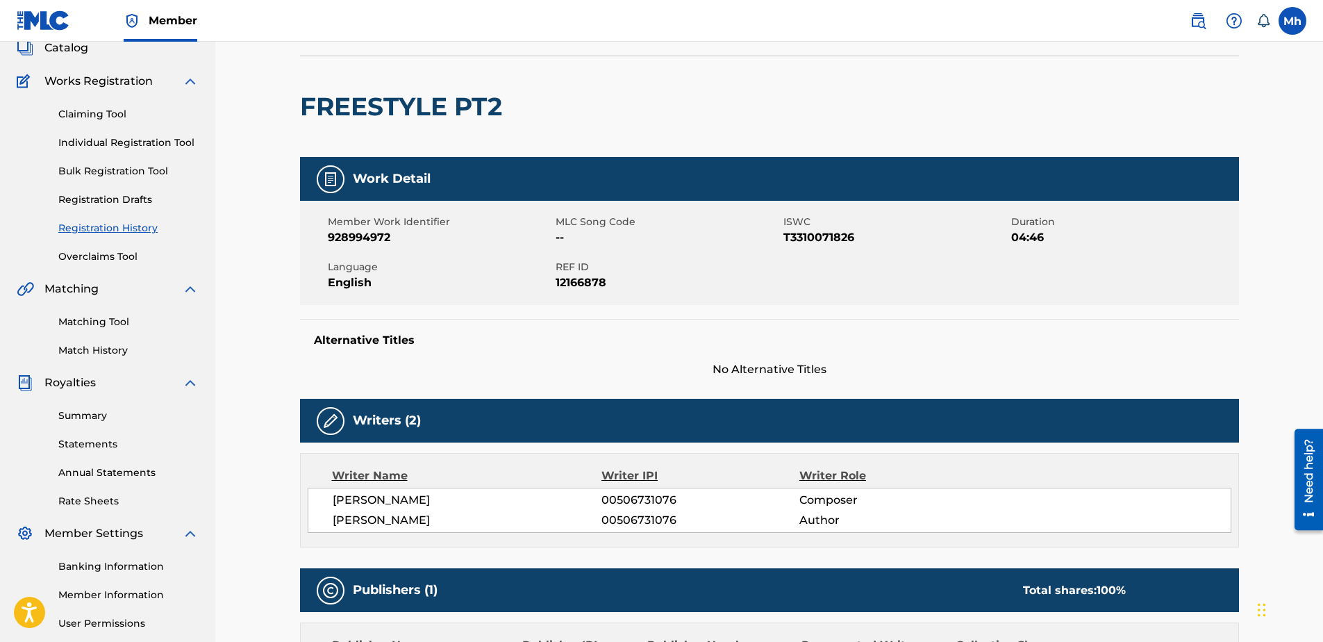
scroll to position [69, 0]
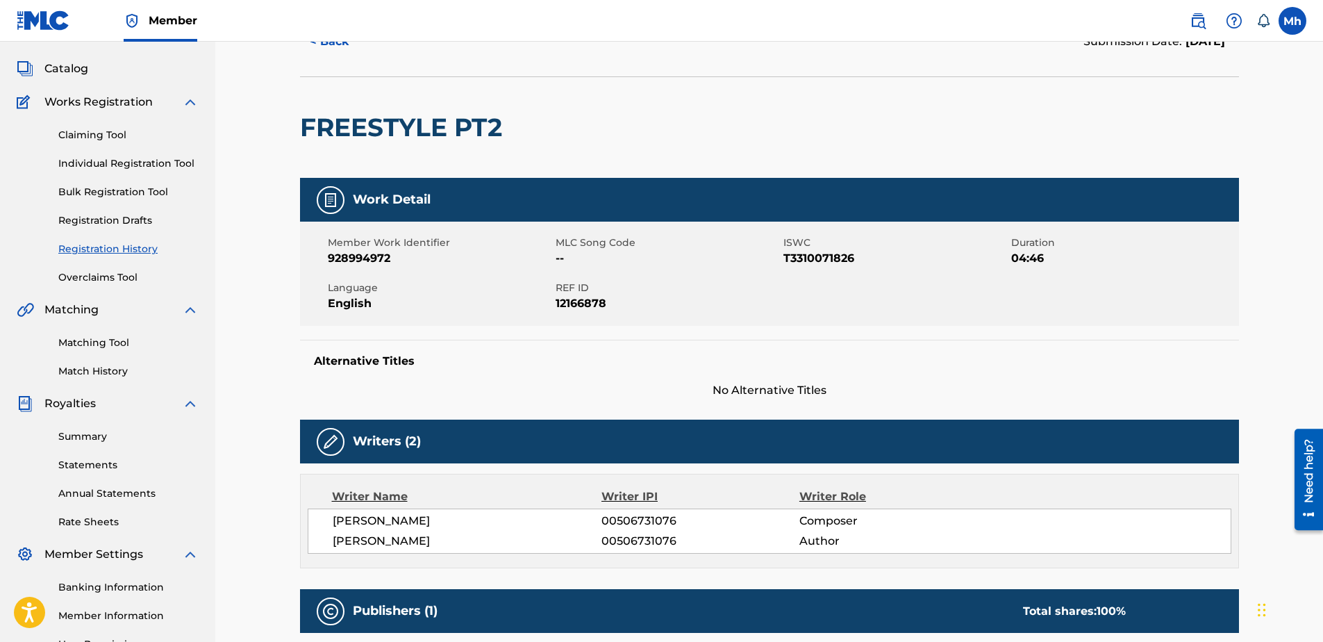
click at [146, 221] on link "Registration Drafts" at bounding box center [128, 220] width 140 height 15
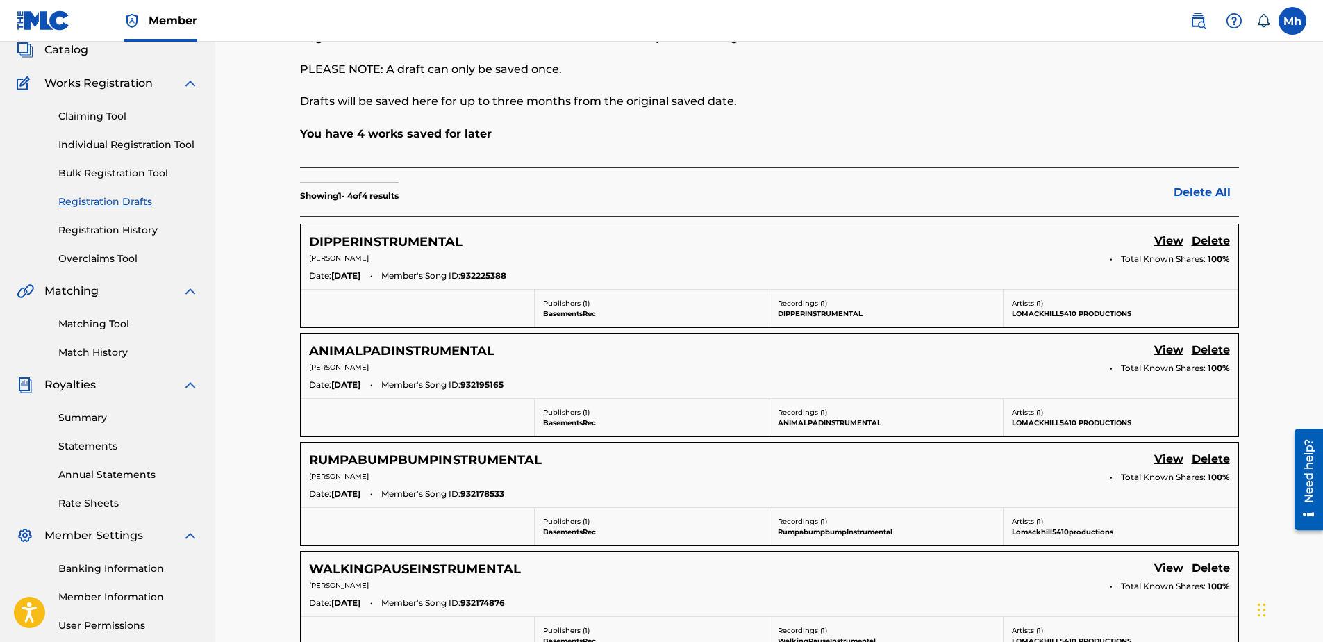
scroll to position [69, 0]
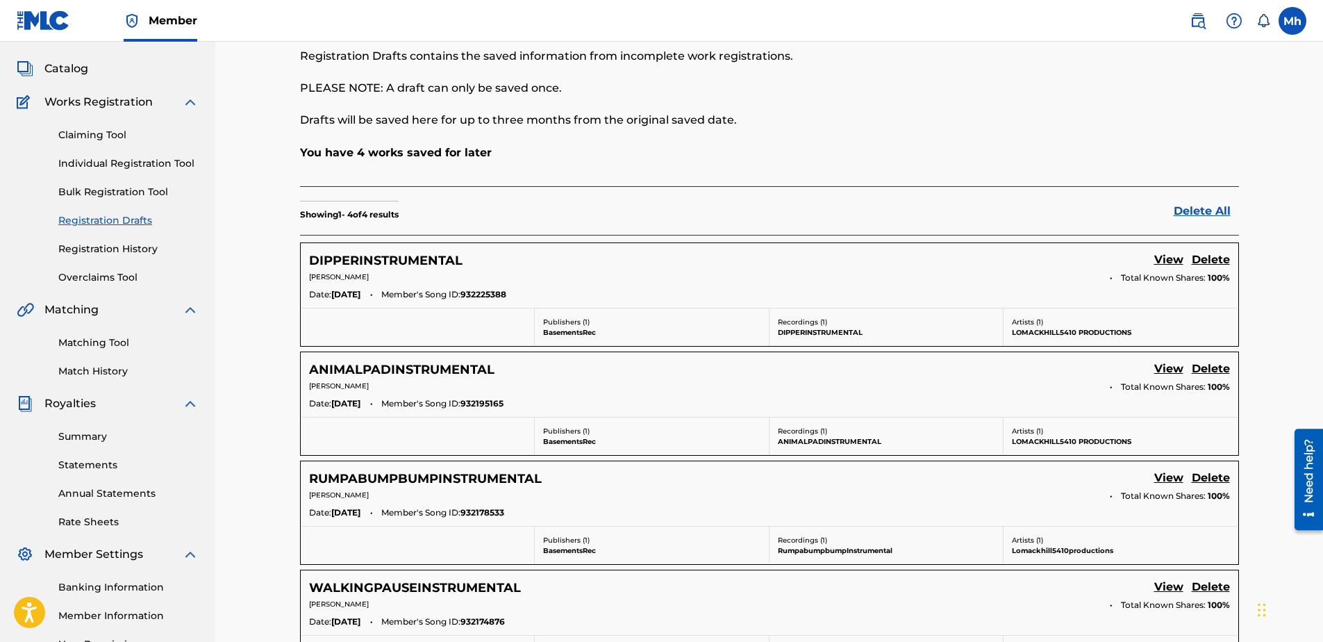
click at [151, 158] on link "Individual Registration Tool" at bounding box center [128, 163] width 140 height 15
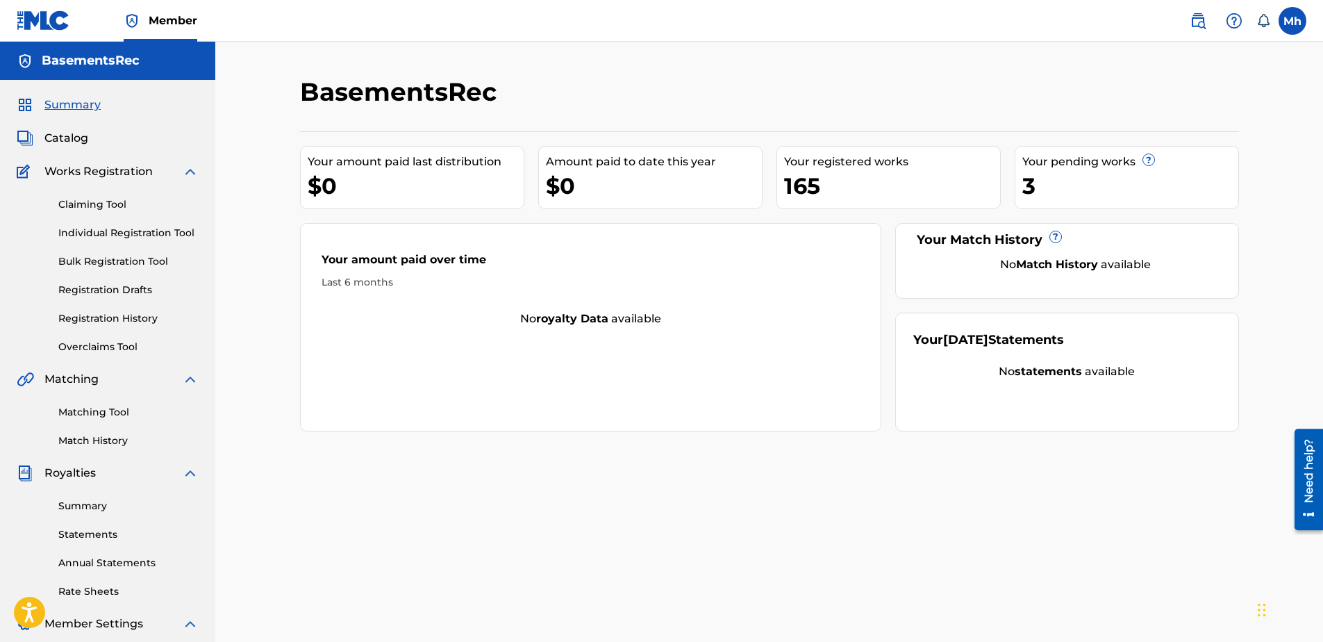
click at [854, 184] on div "165" at bounding box center [892, 185] width 216 height 31
click at [97, 416] on link "Matching Tool" at bounding box center [128, 412] width 140 height 15
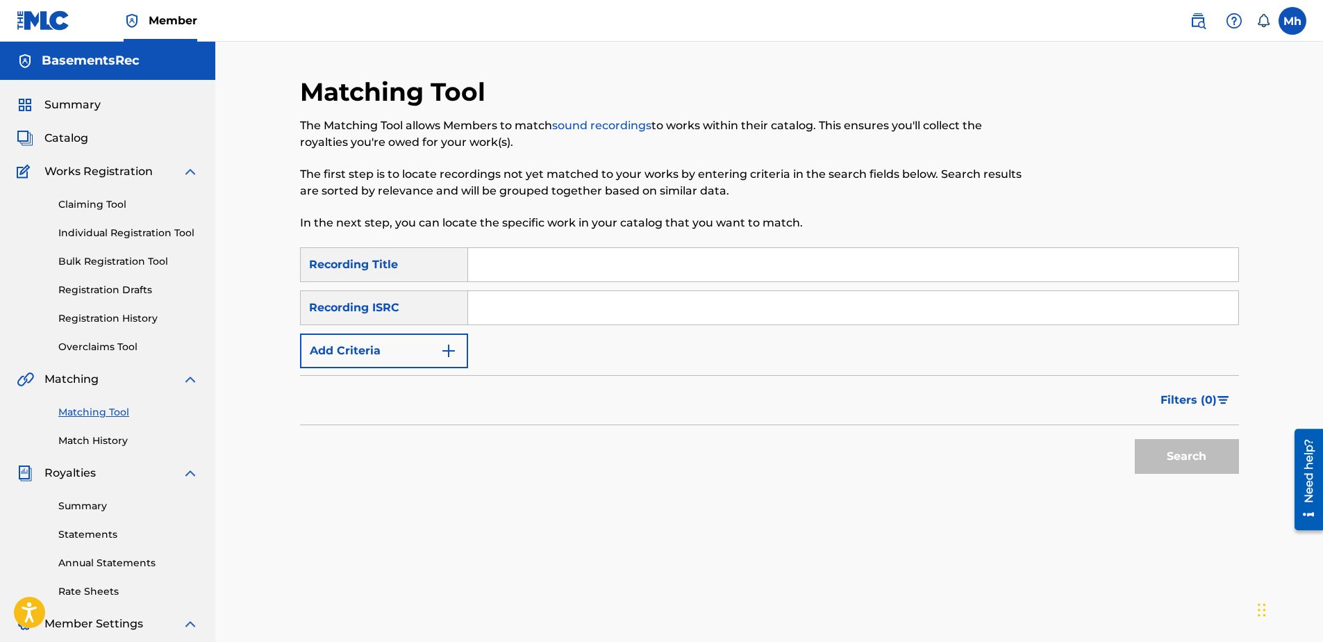
click at [517, 262] on input "Search Form" at bounding box center [853, 264] width 770 height 33
click at [374, 382] on div "Filters ( 0 )" at bounding box center [769, 400] width 939 height 50
